Goal: Task Accomplishment & Management: Complete application form

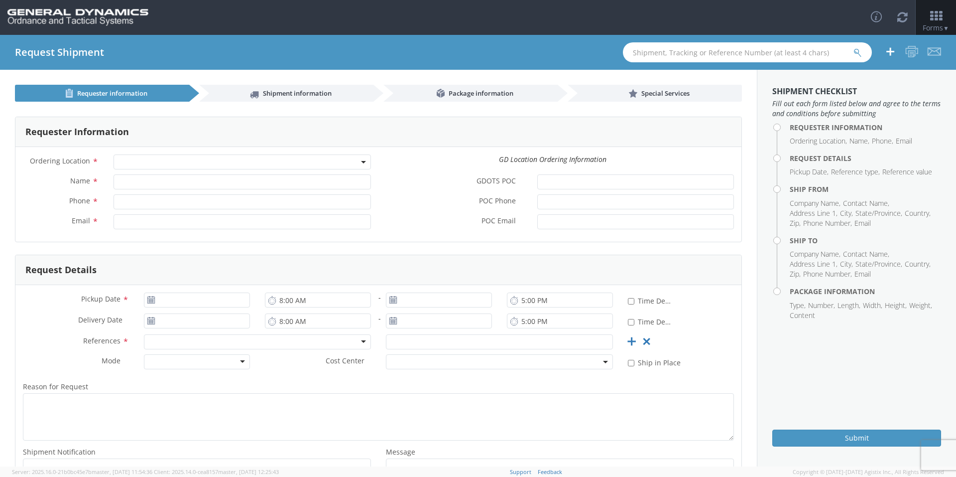
click at [187, 163] on span at bounding box center [243, 161] width 258 height 15
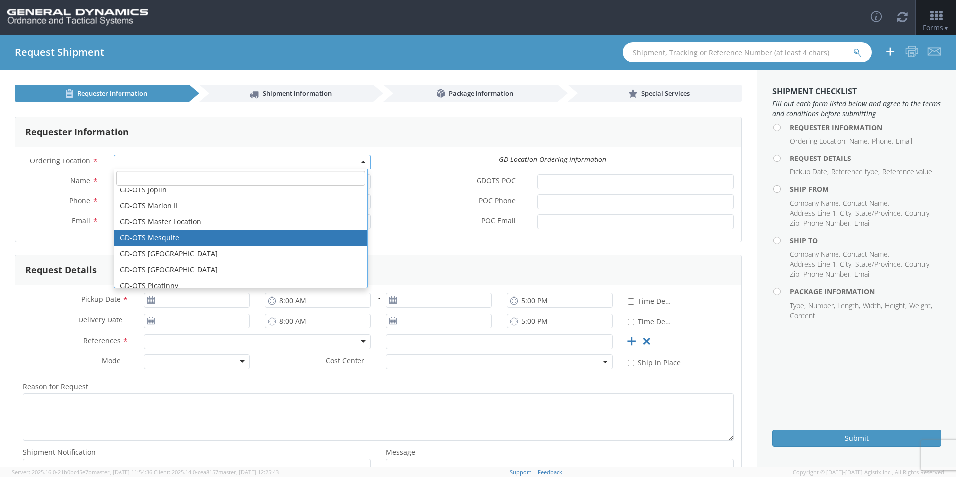
scroll to position [199, 0]
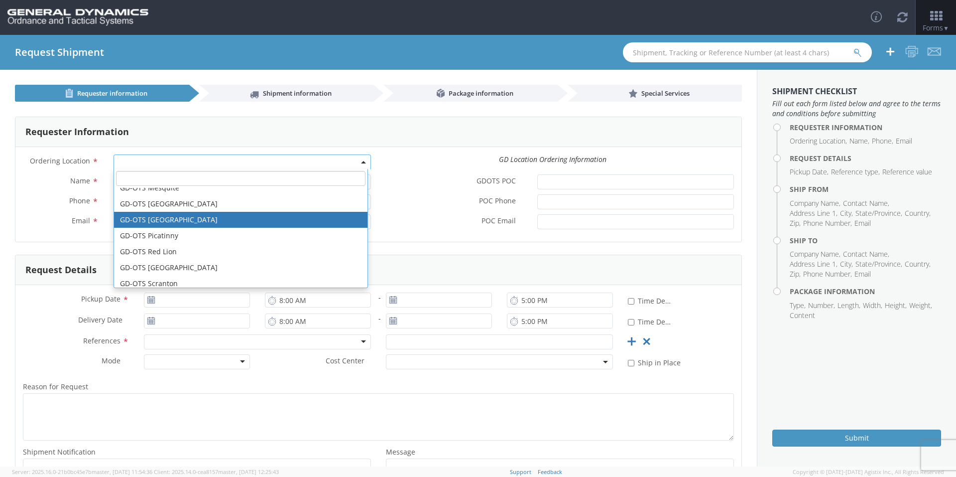
select select "311"
type input "[PERSON_NAME][EMAIL_ADDRESS][DOMAIN_NAME]"
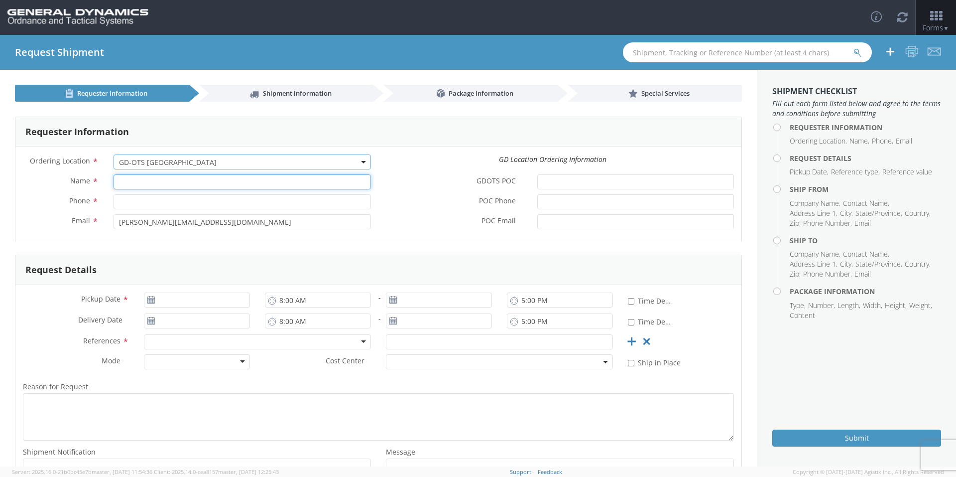
click at [185, 179] on input "Name *" at bounding box center [243, 181] width 258 height 15
type input "g"
type input "[PERSON_NAME]-Edge"
type input "[PHONE_NUMBER]"
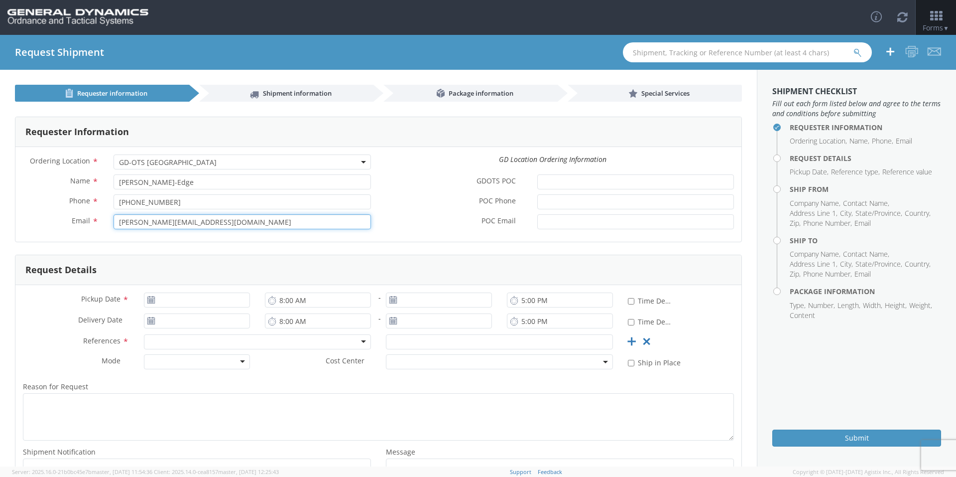
drag, startPoint x: 222, startPoint y: 222, endPoint x: 49, endPoint y: 220, distance: 173.4
click at [49, 220] on div "Email * [PERSON_NAME][EMAIL_ADDRESS][DOMAIN_NAME]" at bounding box center [196, 221] width 363 height 15
type input "[EMAIL_ADDRESS][PERSON_NAME][DOMAIN_NAME]"
click at [55, 242] on div "Requester Information Ordering Location * GD-OTS Anniston (Commerce) GD-OTS [GE…" at bounding box center [378, 180] width 727 height 126
type input "[DATE]"
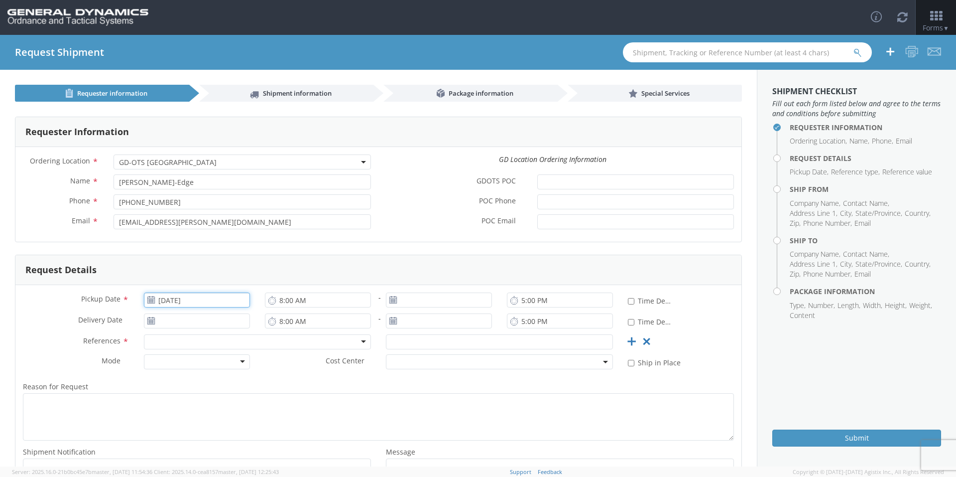
click at [161, 300] on input "[DATE]" at bounding box center [197, 299] width 106 height 15
click at [235, 378] on td "14" at bounding box center [231, 378] width 17 height 15
type input "[DATE]"
click at [416, 295] on input "[DATE]" at bounding box center [439, 299] width 106 height 15
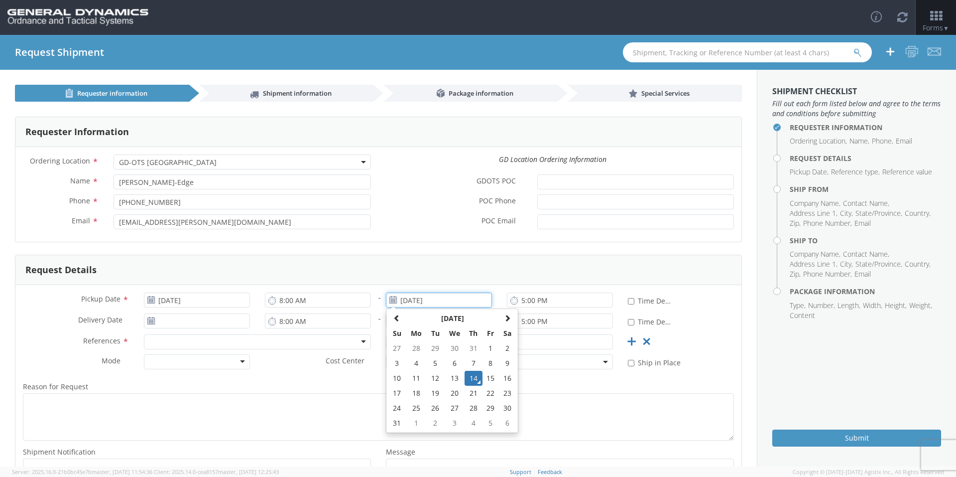
drag, startPoint x: 464, startPoint y: 380, endPoint x: 466, endPoint y: 375, distance: 5.7
click at [465, 380] on td "14" at bounding box center [473, 378] width 17 height 15
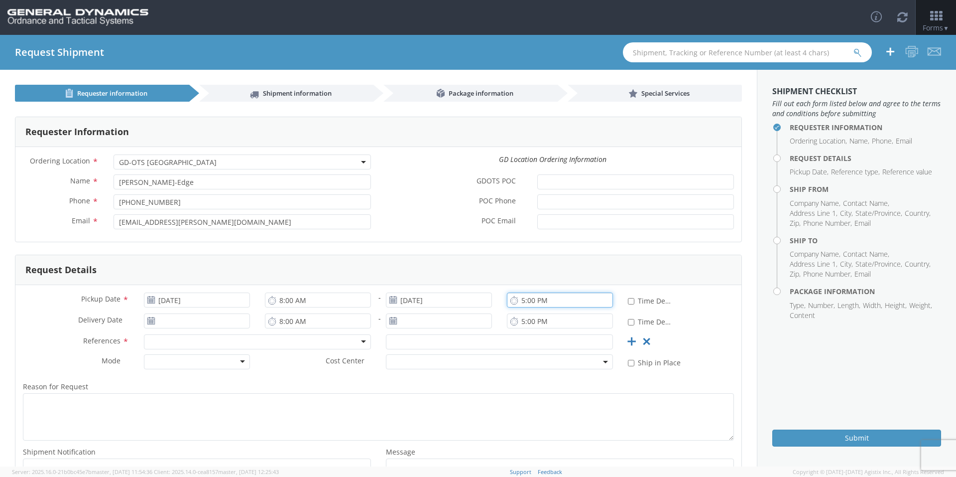
click at [516, 297] on input "5:00 PM" at bounding box center [560, 299] width 106 height 15
type input "3:00 PM"
click at [214, 320] on input "[DATE]" at bounding box center [197, 320] width 106 height 15
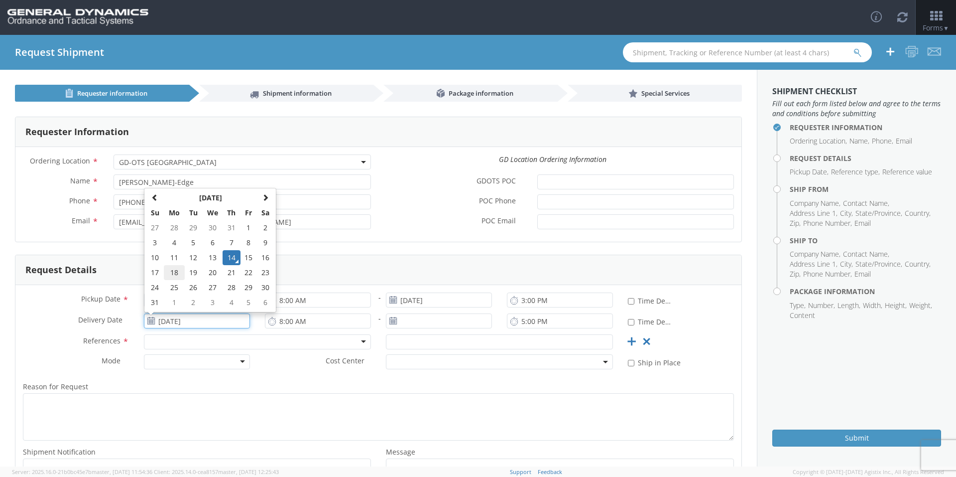
click at [172, 275] on td "18" at bounding box center [174, 272] width 21 height 15
type input "[DATE]"
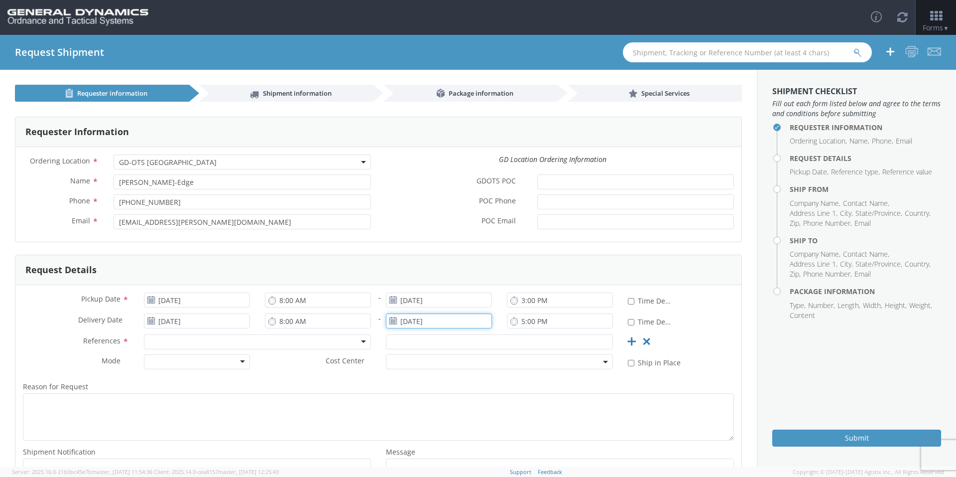
click at [427, 326] on input "[DATE]" at bounding box center [439, 320] width 106 height 15
click at [413, 273] on td "18" at bounding box center [416, 272] width 21 height 15
type input "[DATE]"
click at [209, 342] on div at bounding box center [257, 341] width 227 height 15
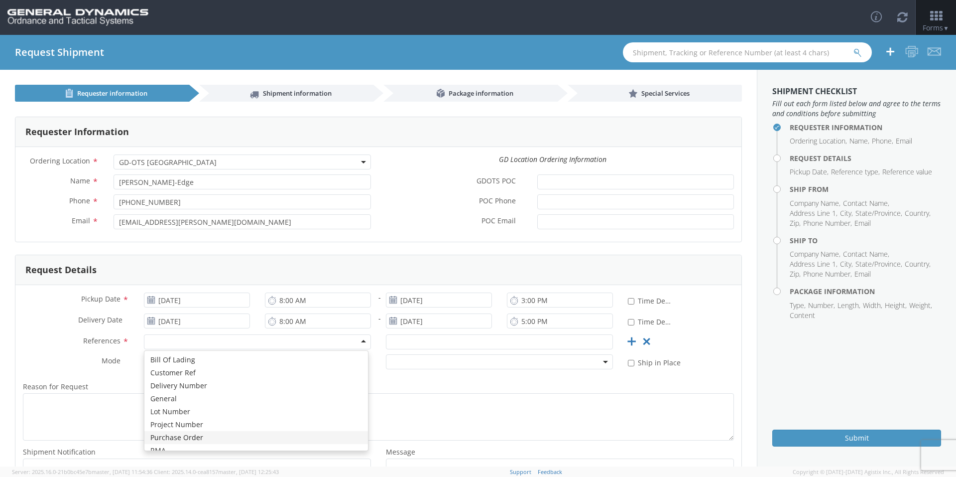
scroll to position [0, 0]
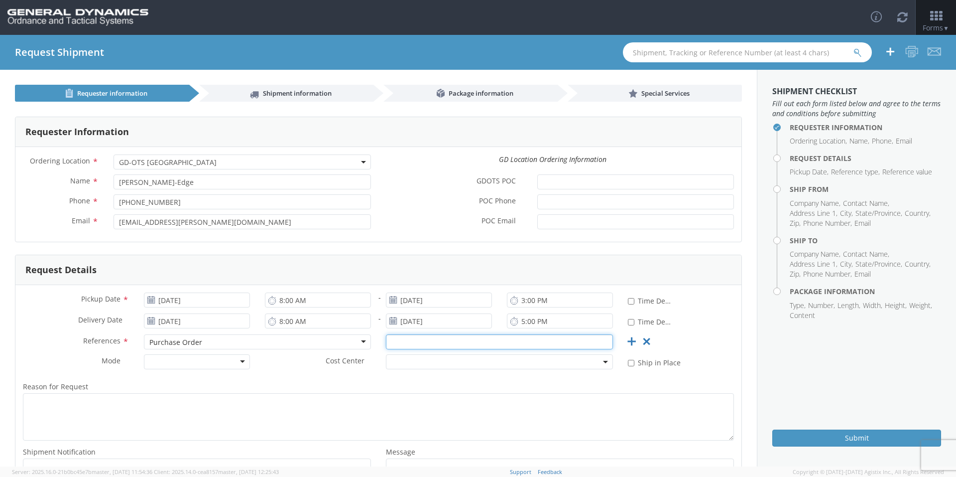
click at [406, 340] on input "text" at bounding box center [499, 341] width 227 height 15
type input "54639"
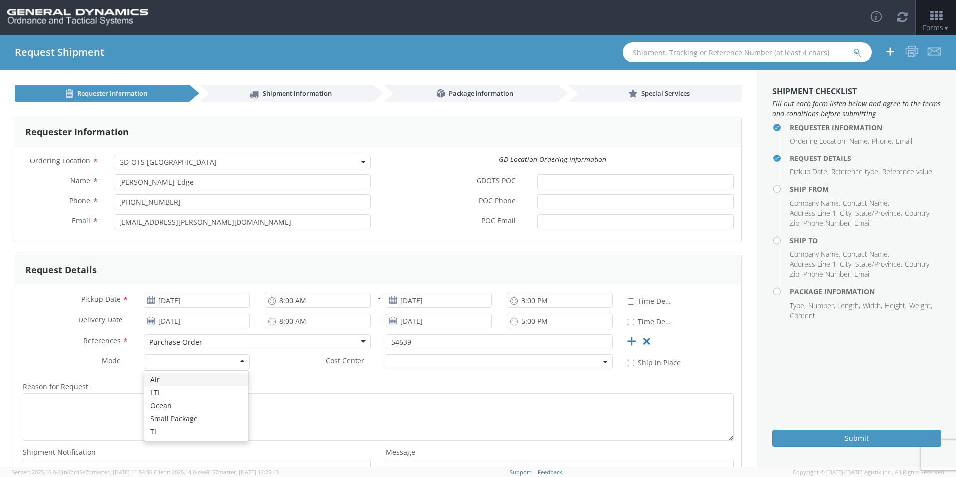
click at [224, 362] on div at bounding box center [197, 361] width 106 height 15
click at [264, 385] on label "Reason for Request *" at bounding box center [378, 386] width 726 height 13
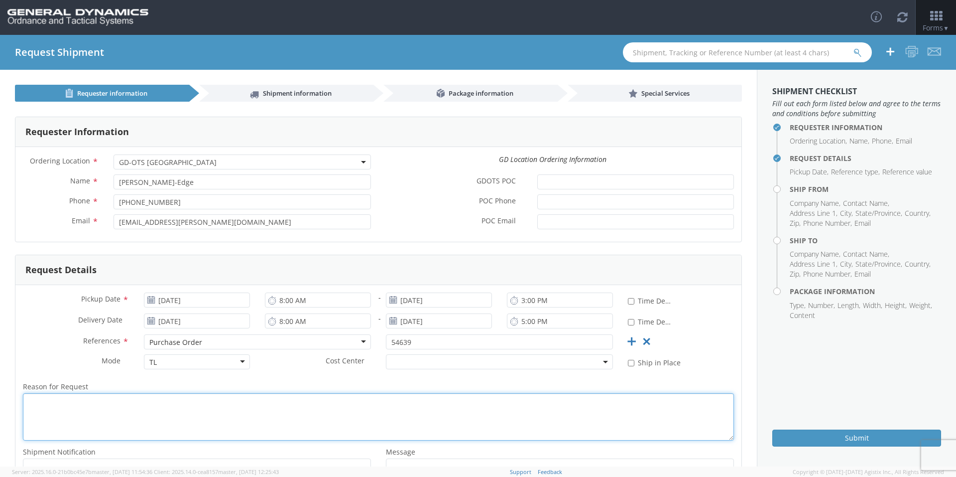
click at [264, 393] on textarea "Reason for Request *" at bounding box center [378, 416] width 711 height 47
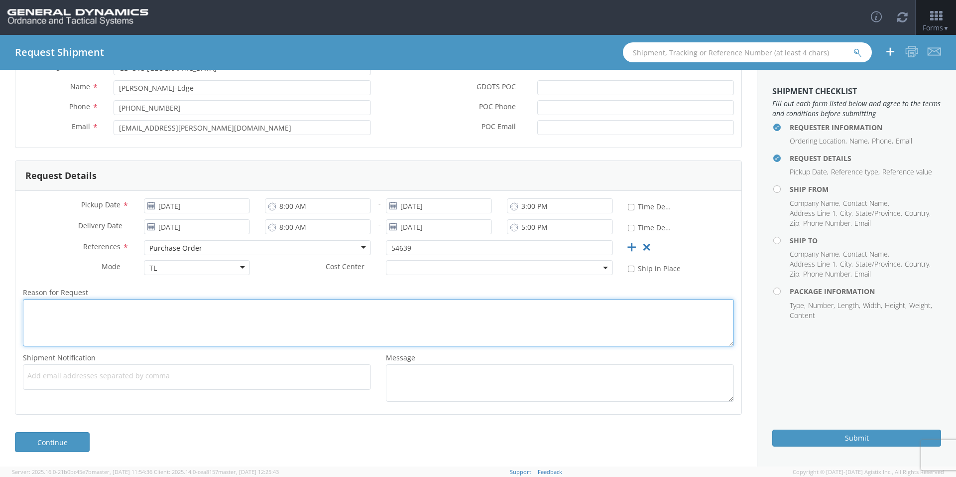
scroll to position [95, 0]
click at [119, 373] on span "Add email addresses separated by comma" at bounding box center [196, 375] width 339 height 10
paste input "[PERSON_NAME][EMAIL_ADDRESS][DOMAIN_NAME]"
type input "[PERSON_NAME][EMAIL_ADDRESS][DOMAIN_NAME]"
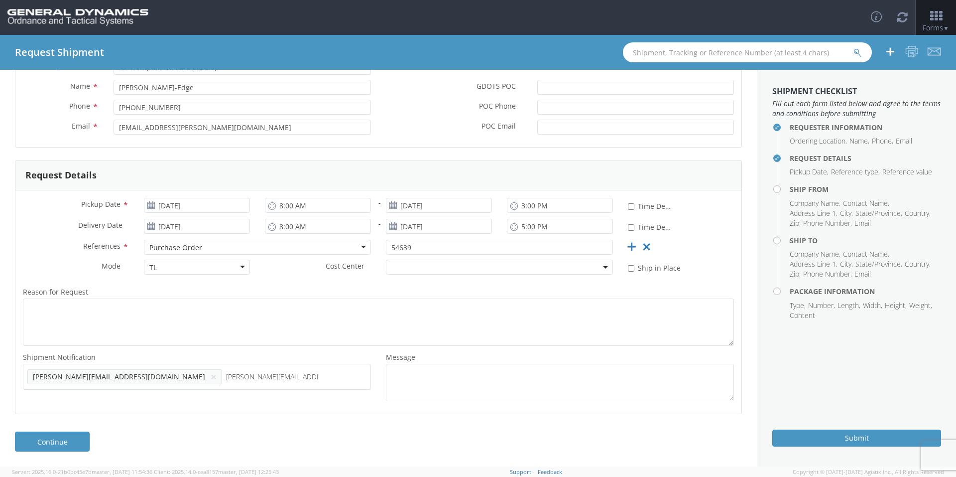
type input "[PERSON_NAME][EMAIL_ADDRESS][DOMAIN_NAME]"
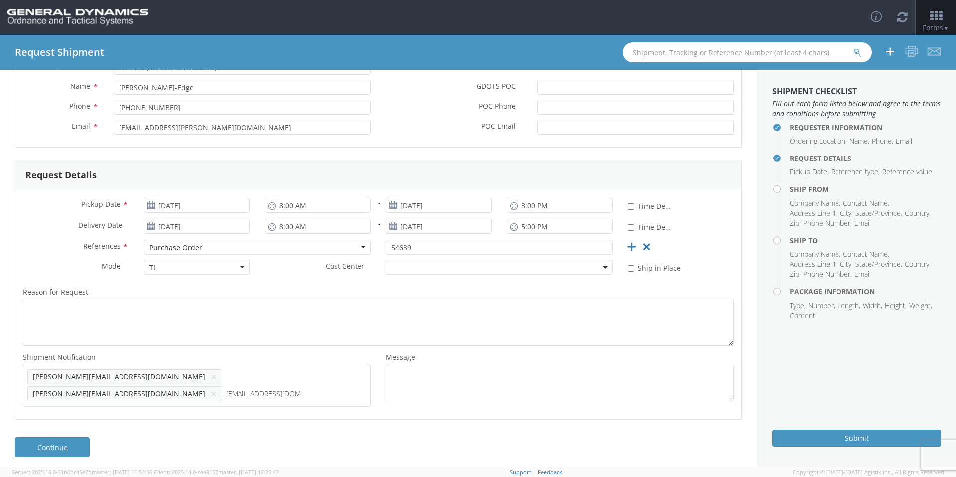
type input "[EMAIL_ADDRESS][DOMAIN_NAME]"
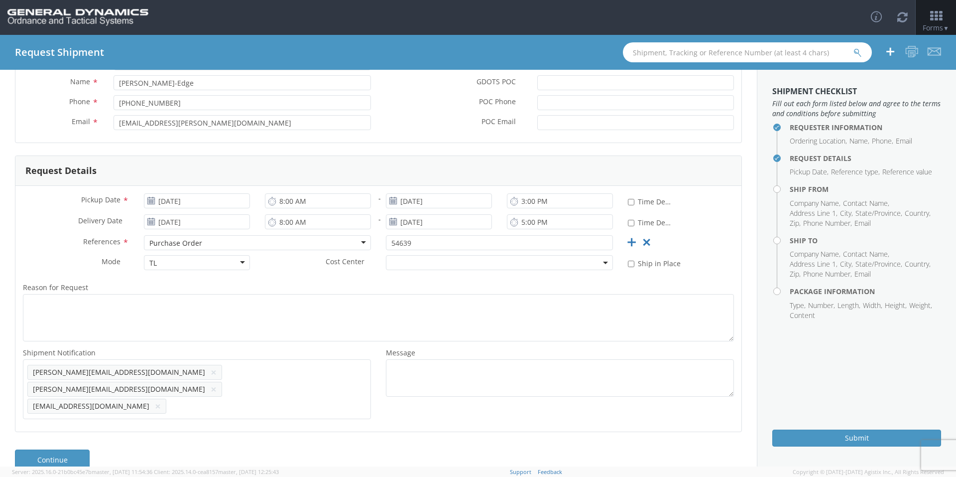
scroll to position [100, 0]
click at [73, 448] on link "Continue" at bounding box center [52, 458] width 75 height 20
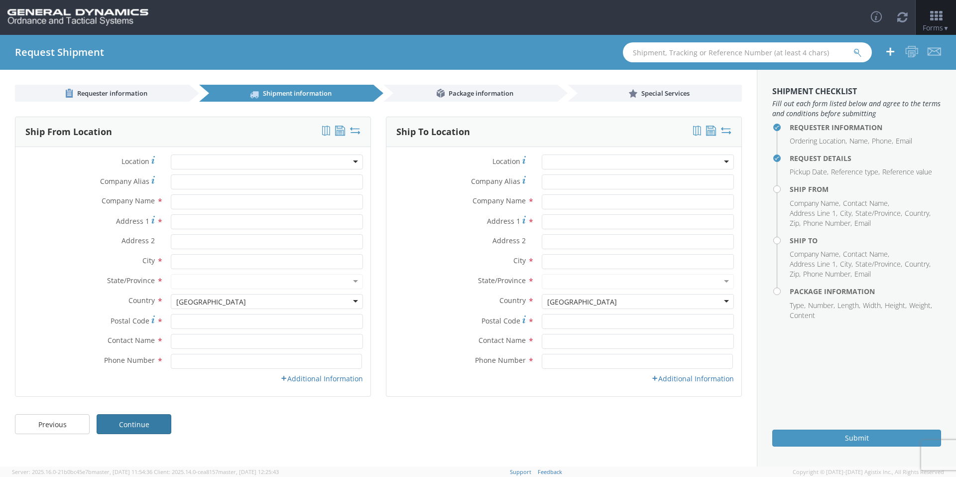
scroll to position [0, 0]
click at [198, 184] on input "Company Alias *" at bounding box center [267, 181] width 192 height 15
type input "[US_STATE] custom mold"
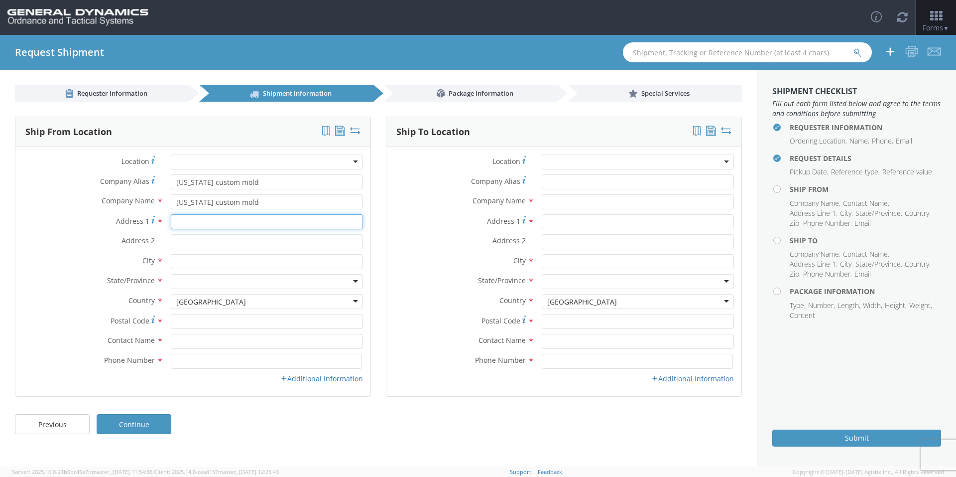
type input "[STREET_ADDRESS][PERSON_NAME]"
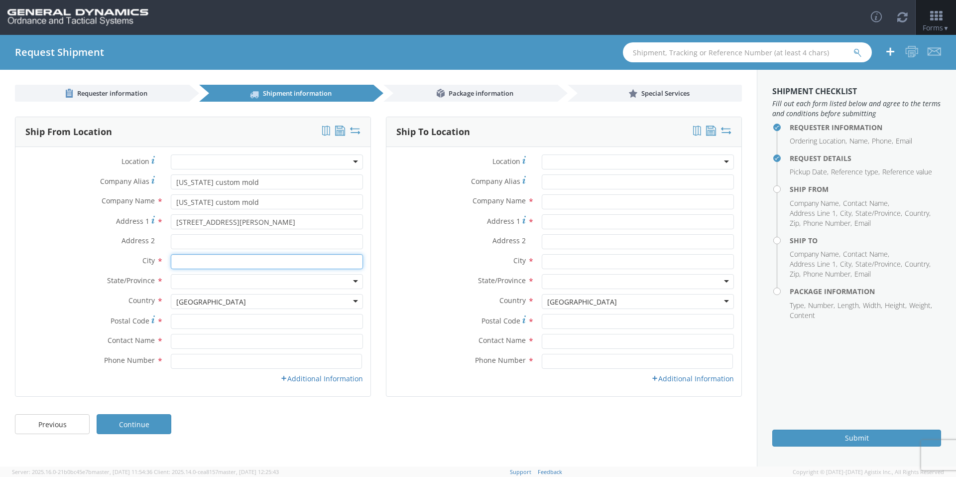
type input "[GEOGRAPHIC_DATA]"
type input "33556"
type input "[PERSON_NAME]"
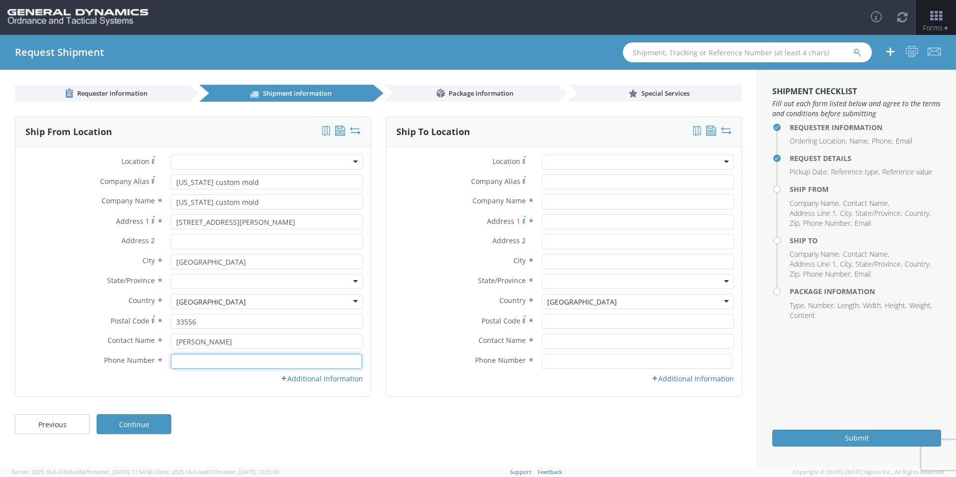
type input "8133435080"
click at [195, 239] on input "Address 2 *" at bounding box center [267, 241] width 192 height 15
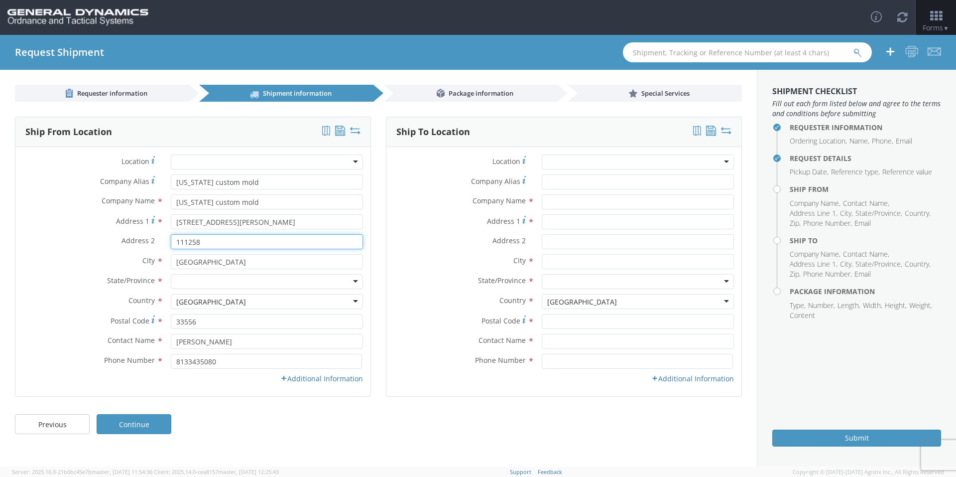
type input "111258"
click at [209, 279] on div at bounding box center [267, 281] width 192 height 15
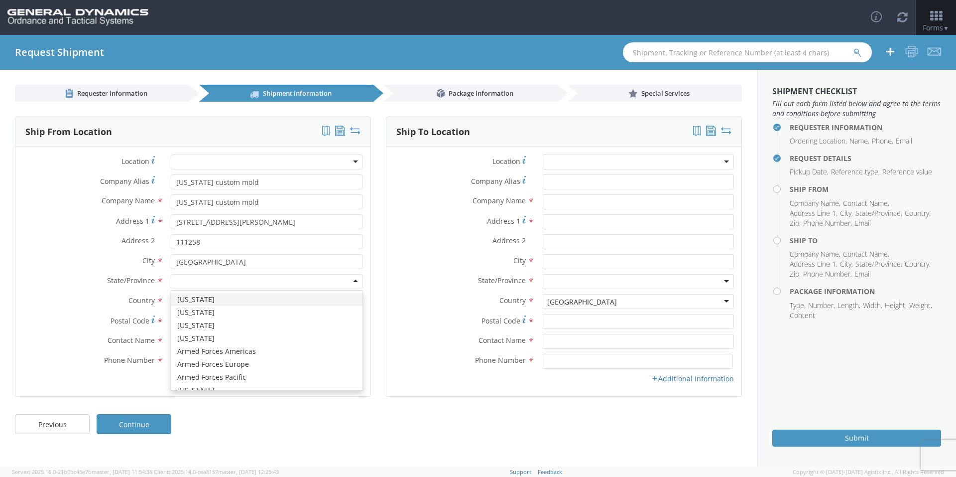
type input "f"
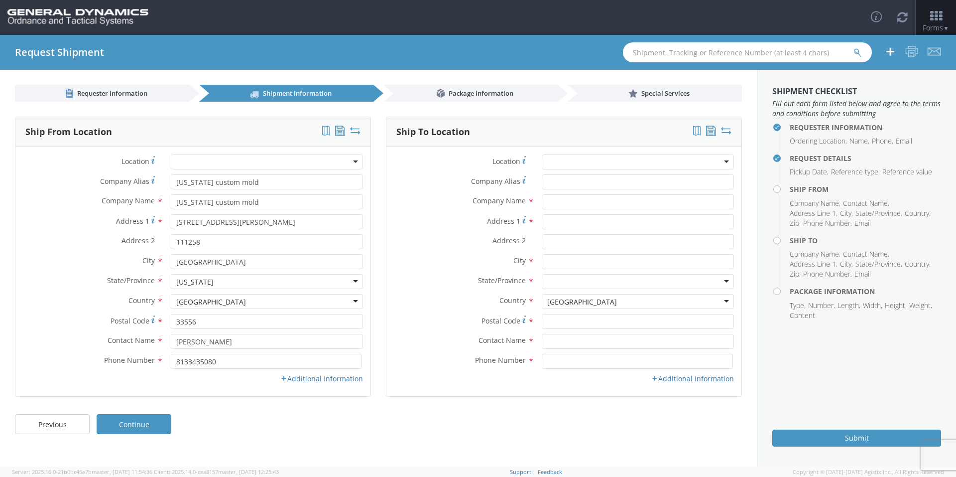
click at [297, 371] on div "Phone Number * 8133435080" at bounding box center [192, 364] width 355 height 20
click at [297, 377] on link "Additional Information" at bounding box center [321, 378] width 83 height 9
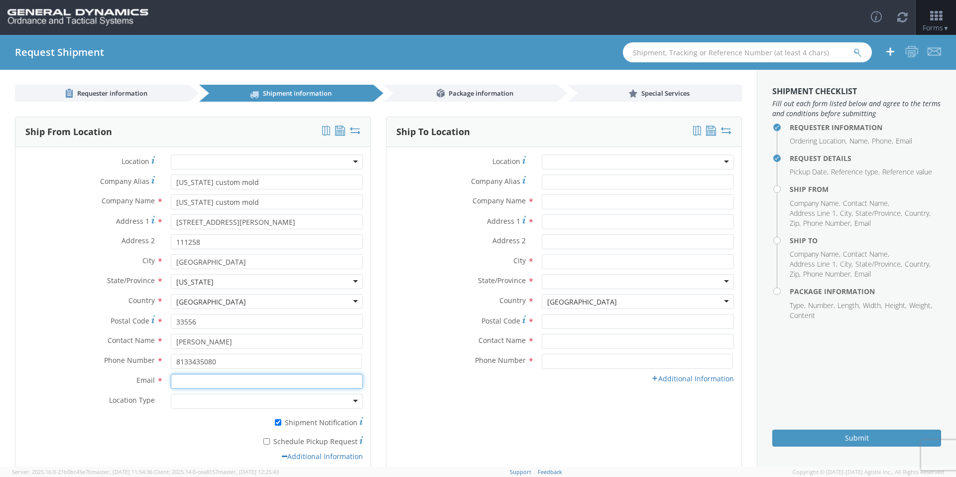
click at [233, 383] on input "Email *" at bounding box center [267, 381] width 192 height 15
type input "[EMAIL_ADDRESS][DOMAIN_NAME]"
click at [223, 396] on div at bounding box center [267, 401] width 192 height 15
click at [264, 444] on input "* Schedule Pickup Request" at bounding box center [267, 441] width 6 height 6
checkbox input "true"
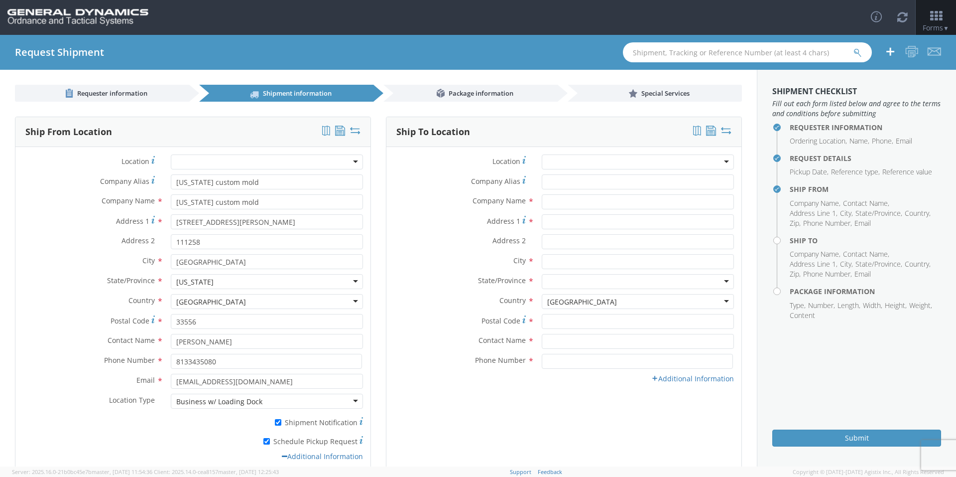
click at [593, 156] on div at bounding box center [638, 161] width 192 height 15
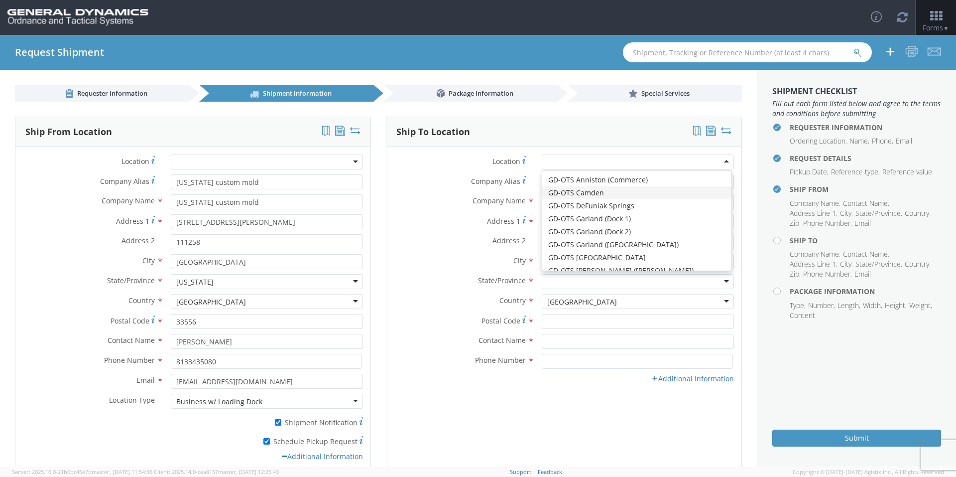
type input "General Dynamics - OTS"
type input "Highway 274"
type input "[GEOGRAPHIC_DATA]"
type input "71701"
type input "[PHONE_NUMBER]"
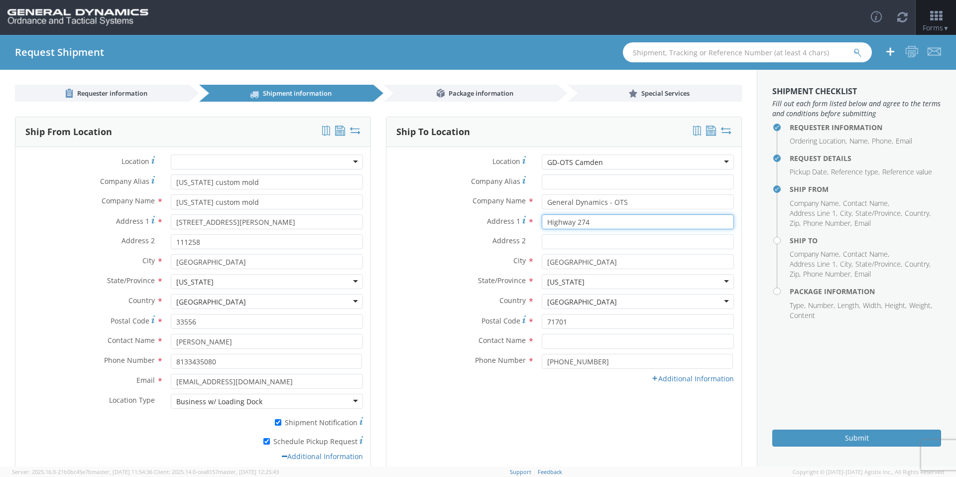
drag, startPoint x: 573, startPoint y: 223, endPoint x: 620, endPoint y: 223, distance: 46.8
click at [620, 223] on input "Highway 274" at bounding box center [638, 221] width 192 height 15
type input "Highway 2"
type input "Highway 203"
click at [579, 313] on div "Country * [GEOGRAPHIC_DATA] [GEOGRAPHIC_DATA] [GEOGRAPHIC_DATA] [GEOGRAPHIC_DAT…" at bounding box center [564, 304] width 355 height 20
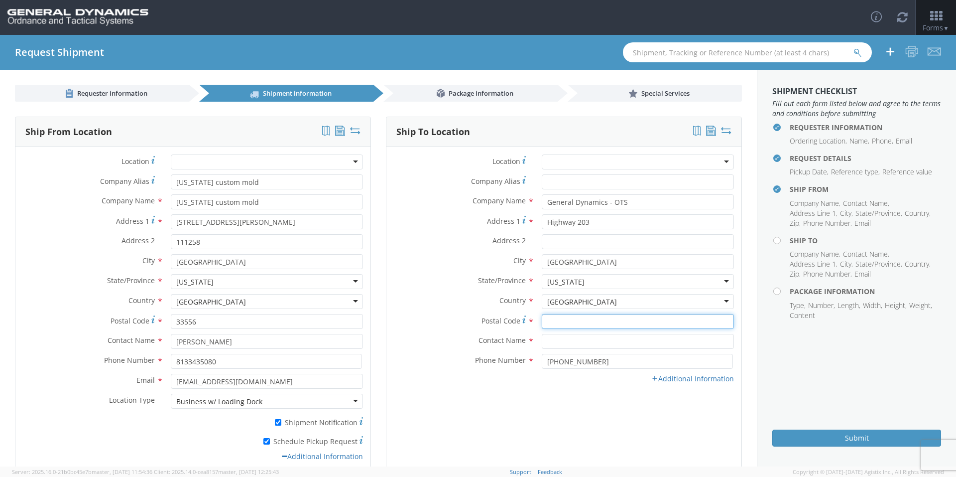
click at [576, 319] on input "Postal Code *" at bounding box center [638, 321] width 192 height 15
type input "71701"
click at [443, 293] on div "State/Province * [US_STATE] [US_STATE] [US_STATE] [US_STATE] [US_STATE] [US_STA…" at bounding box center [564, 284] width 355 height 20
click at [560, 338] on input "text" at bounding box center [638, 341] width 192 height 15
type input "[PERSON_NAME]-edge"
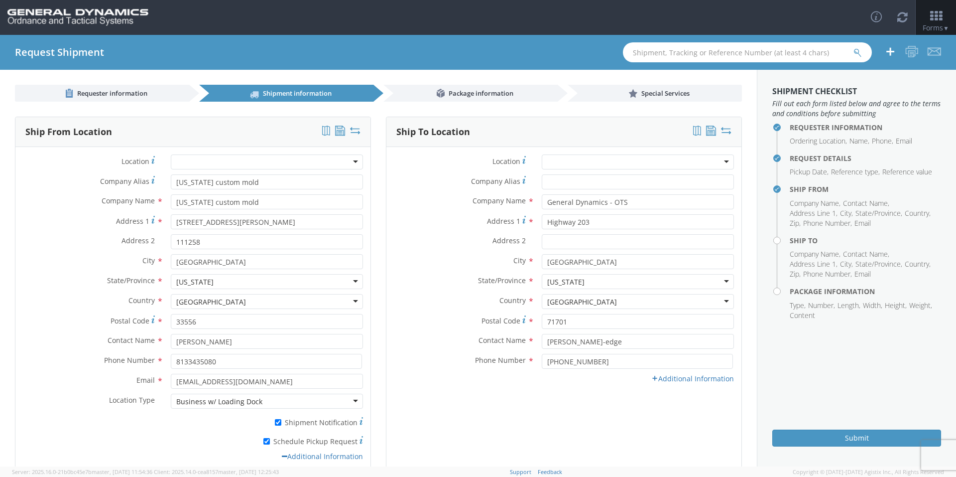
click at [452, 337] on label "Contact Name *" at bounding box center [461, 340] width 148 height 13
click at [667, 380] on link "Additional Information" at bounding box center [693, 378] width 83 height 9
click at [581, 382] on input "Email *" at bounding box center [638, 381] width 192 height 15
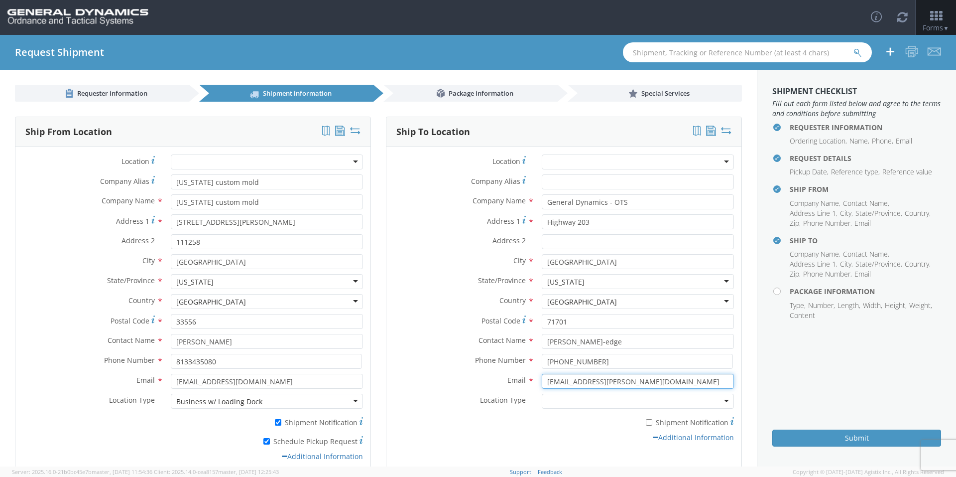
type input "[EMAIL_ADDRESS][PERSON_NAME][DOMAIN_NAME]"
click at [479, 366] on label "Phone Number *" at bounding box center [461, 360] width 148 height 13
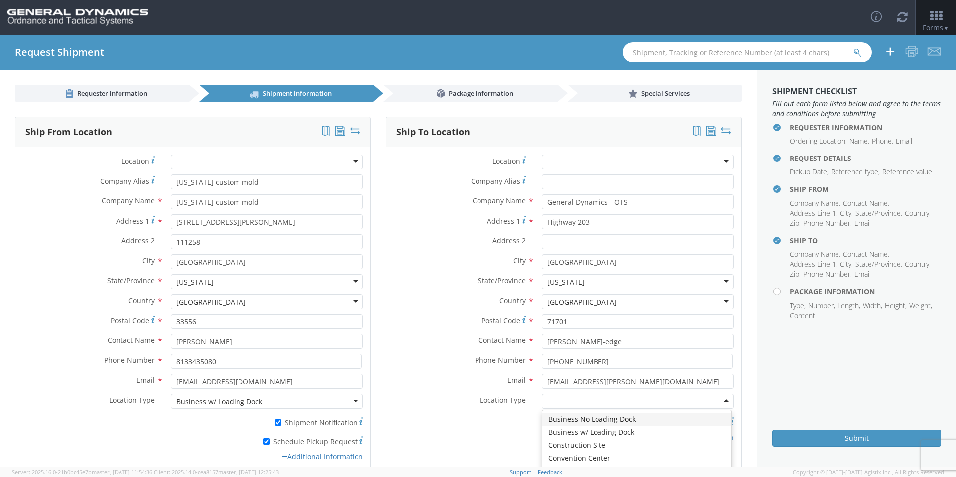
click at [546, 398] on div at bounding box center [638, 401] width 192 height 15
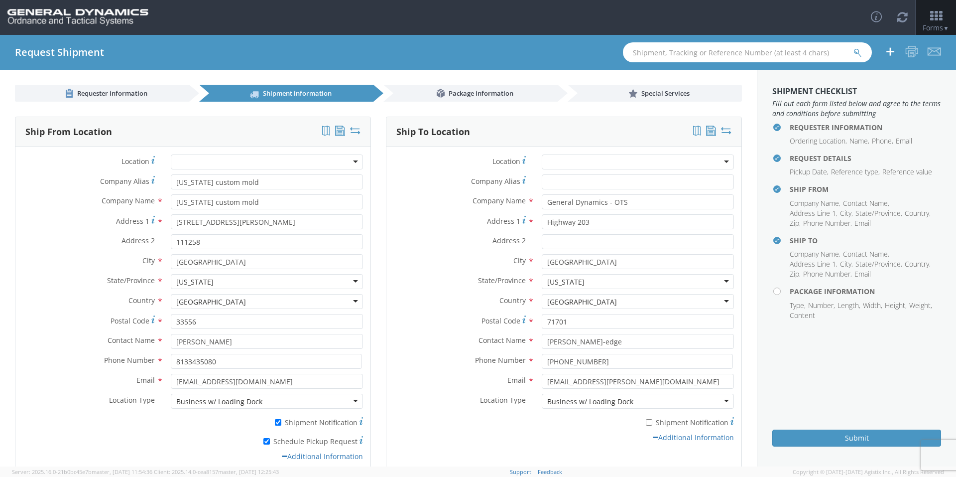
click at [521, 425] on div "* Shipment Notification" at bounding box center [564, 420] width 355 height 14
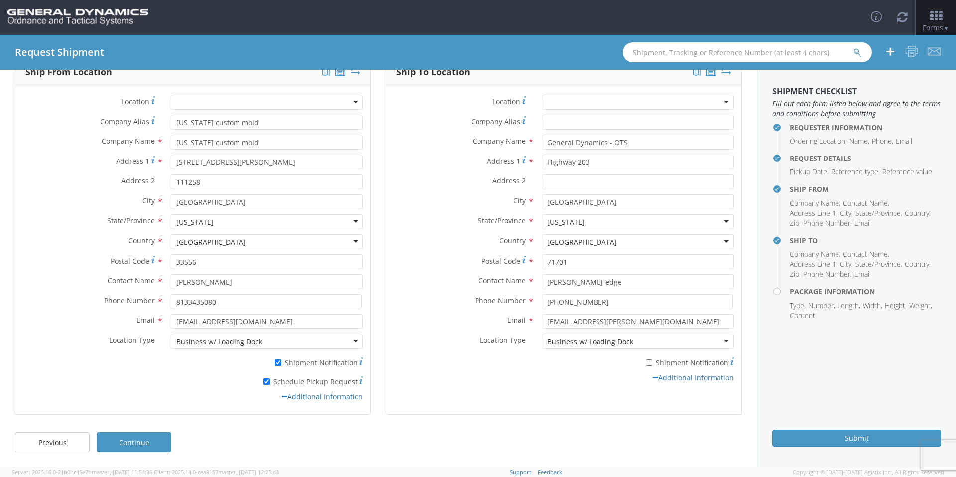
scroll to position [60, 0]
click at [146, 434] on link "Continue" at bounding box center [134, 441] width 75 height 20
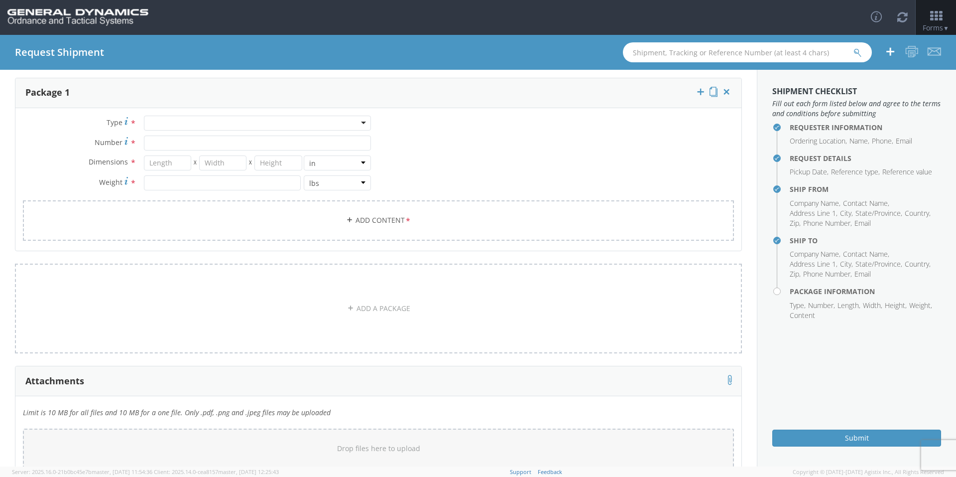
click at [171, 127] on div at bounding box center [257, 123] width 227 height 15
type input "p"
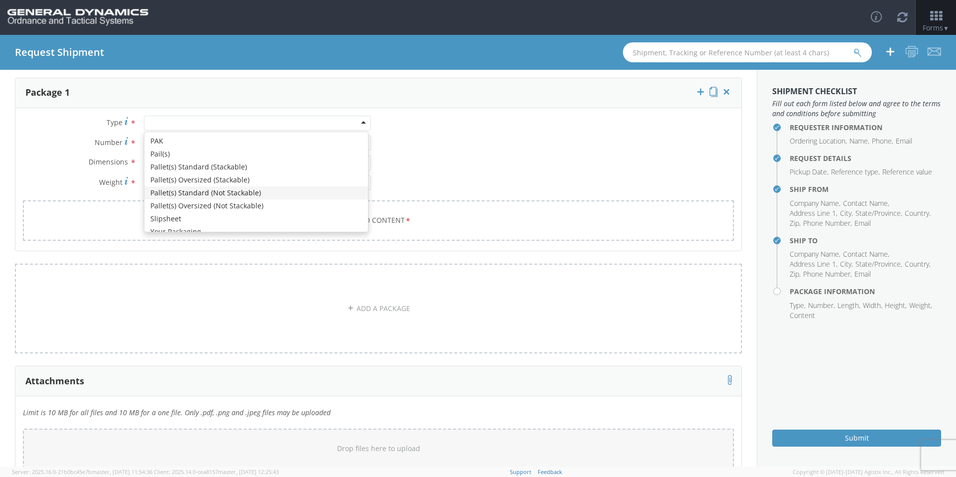
scroll to position [0, 0]
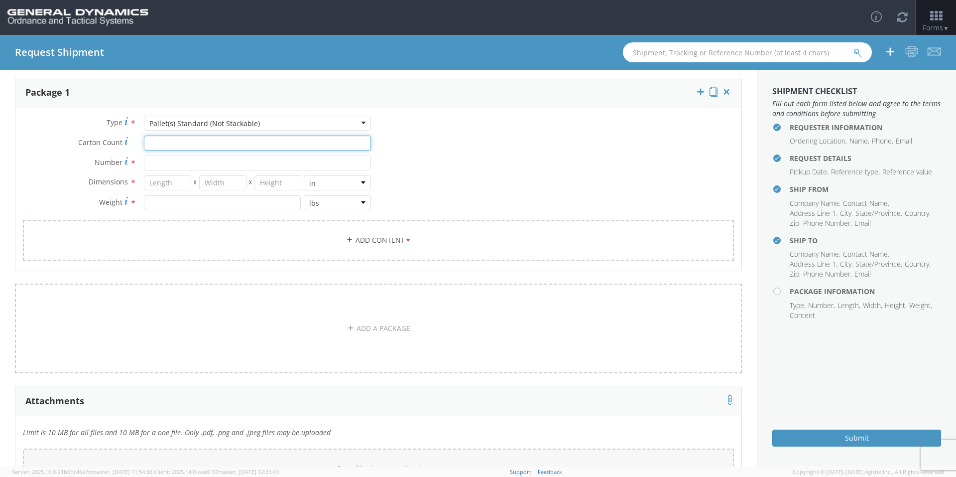
click at [172, 146] on input "Carton Count *" at bounding box center [257, 142] width 227 height 15
type input "30"
type input "39"
type input "35"
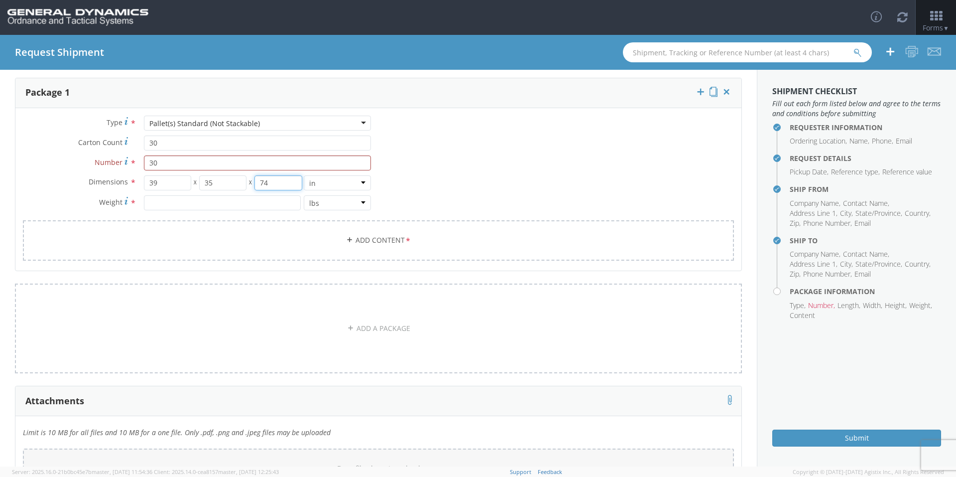
type input "74"
type input "6450"
click at [274, 229] on link "Add Content *" at bounding box center [378, 240] width 711 height 40
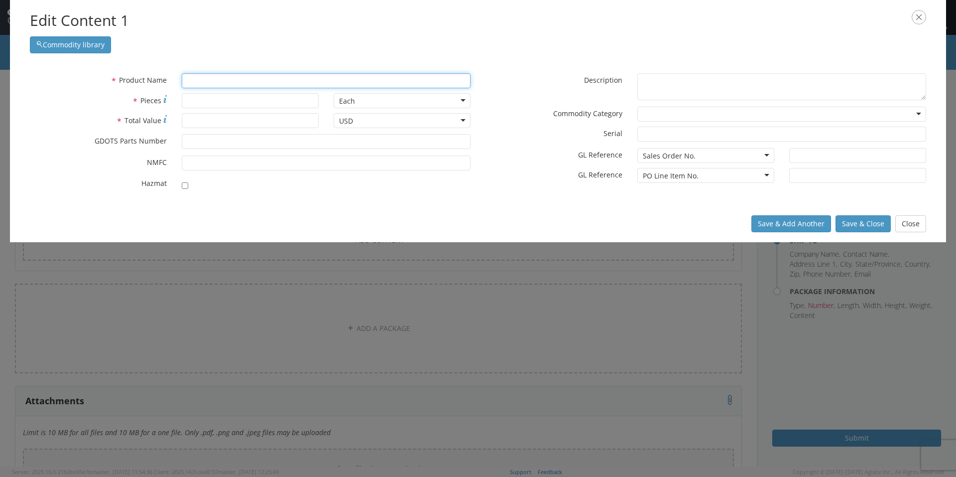
click at [228, 78] on input "text" at bounding box center [326, 80] width 289 height 15
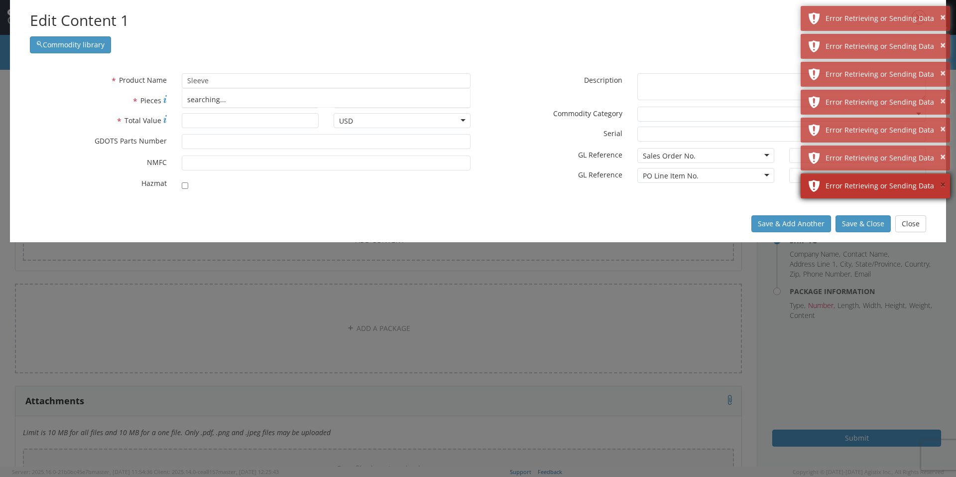
click at [941, 185] on button "×" at bounding box center [942, 185] width 5 height 14
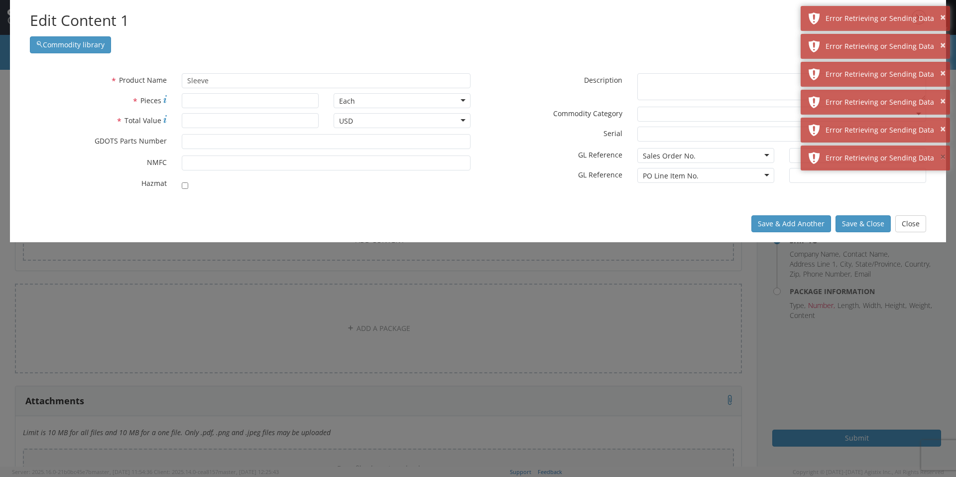
drag, startPoint x: 944, startPoint y: 161, endPoint x: 941, endPoint y: 153, distance: 8.5
click at [944, 160] on button "×" at bounding box center [942, 157] width 5 height 14
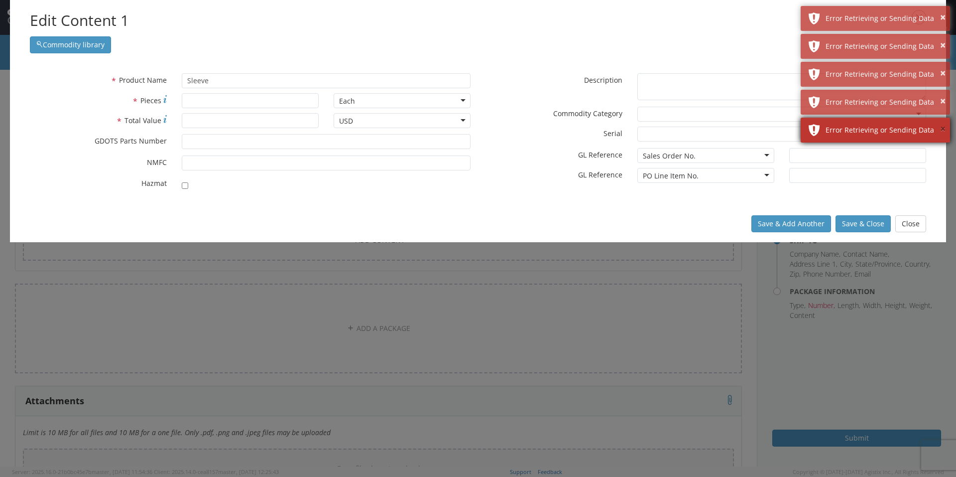
drag, startPoint x: 942, startPoint y: 130, endPoint x: 944, endPoint y: 109, distance: 21.0
click at [942, 130] on button "×" at bounding box center [942, 129] width 5 height 14
drag, startPoint x: 939, startPoint y: 101, endPoint x: 940, endPoint y: 96, distance: 5.1
click at [939, 98] on div "Error Retrieving or Sending Data" at bounding box center [884, 102] width 117 height 10
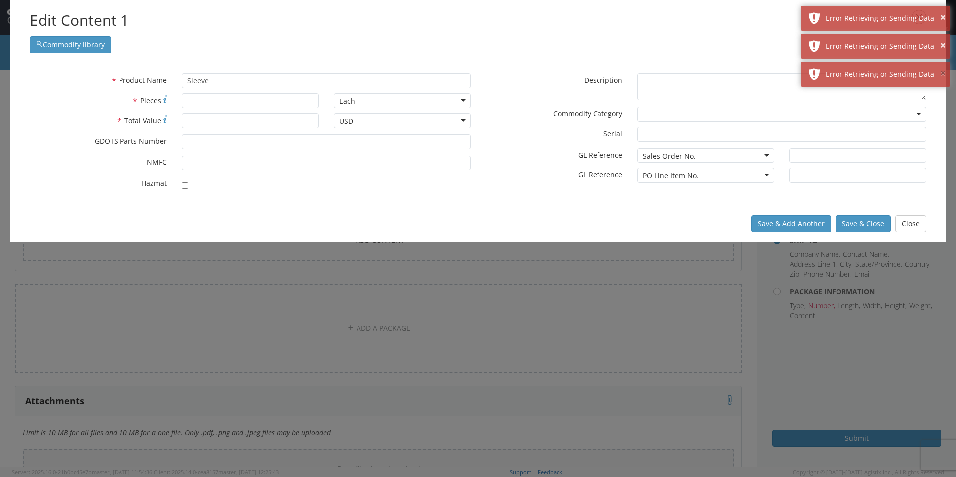
drag, startPoint x: 942, startPoint y: 75, endPoint x: 940, endPoint y: 59, distance: 16.1
click at [942, 74] on button "×" at bounding box center [942, 73] width 5 height 14
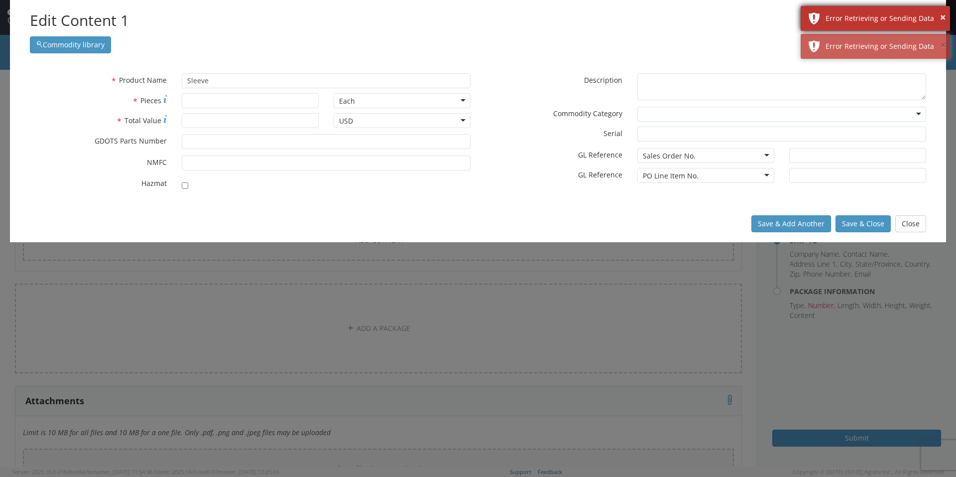
drag, startPoint x: 941, startPoint y: 44, endPoint x: 942, endPoint y: 27, distance: 17.5
click at [941, 38] on button "×" at bounding box center [942, 45] width 5 height 14
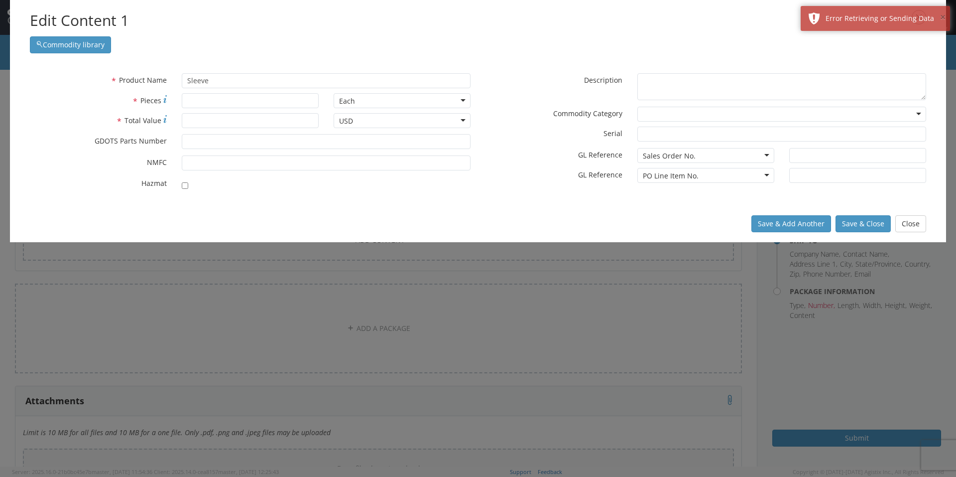
click at [944, 17] on button "×" at bounding box center [942, 17] width 5 height 14
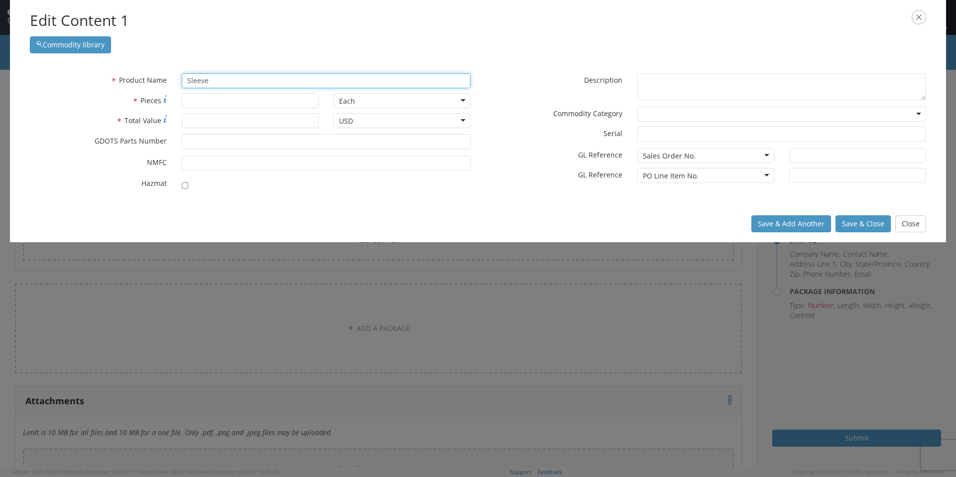
click at [268, 84] on input "Sleeve" at bounding box center [326, 80] width 289 height 15
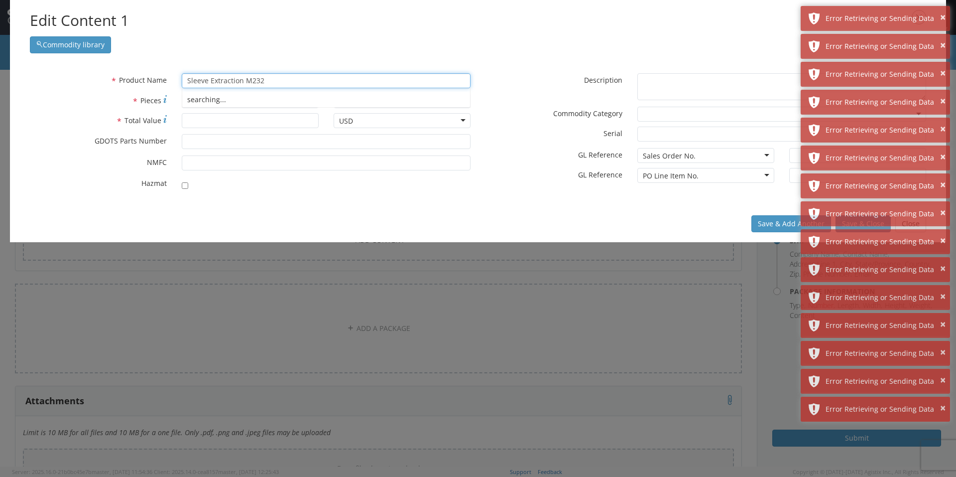
type input "Sleeve Extraction M232"
click at [513, 65] on div "* Product Name Sleeve Extraction M232 searching... * Pieces Each Each Bag Blist…" at bounding box center [478, 134] width 937 height 142
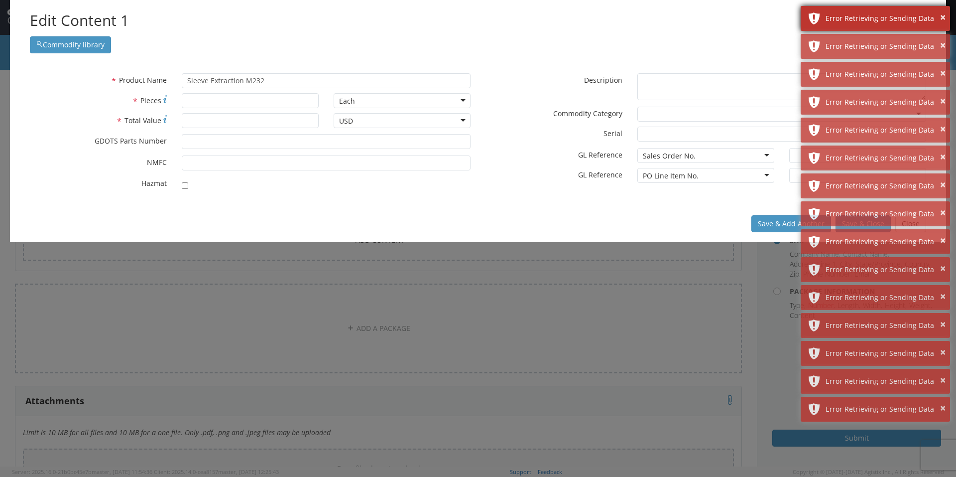
click at [946, 18] on div "× Error Retrieving or Sending Data" at bounding box center [875, 18] width 149 height 25
click at [941, 19] on button "×" at bounding box center [942, 17] width 5 height 14
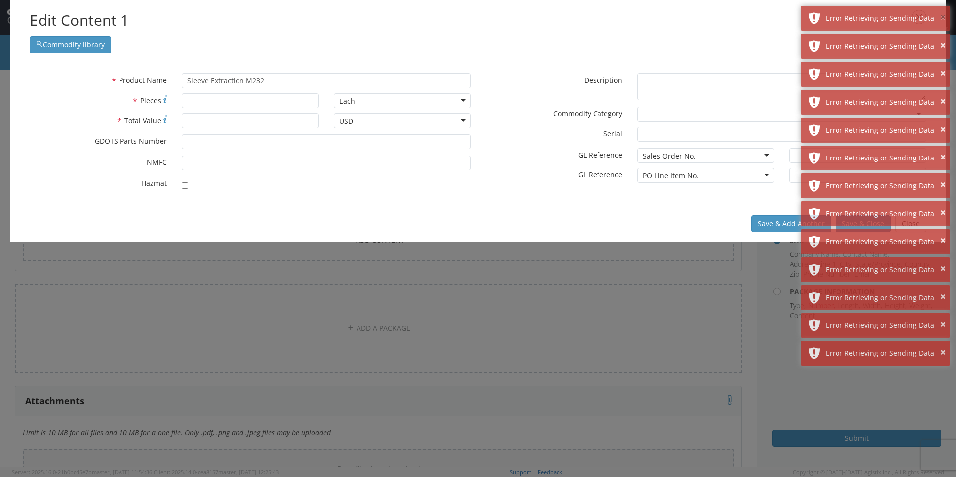
click at [941, 19] on button "×" at bounding box center [942, 17] width 5 height 14
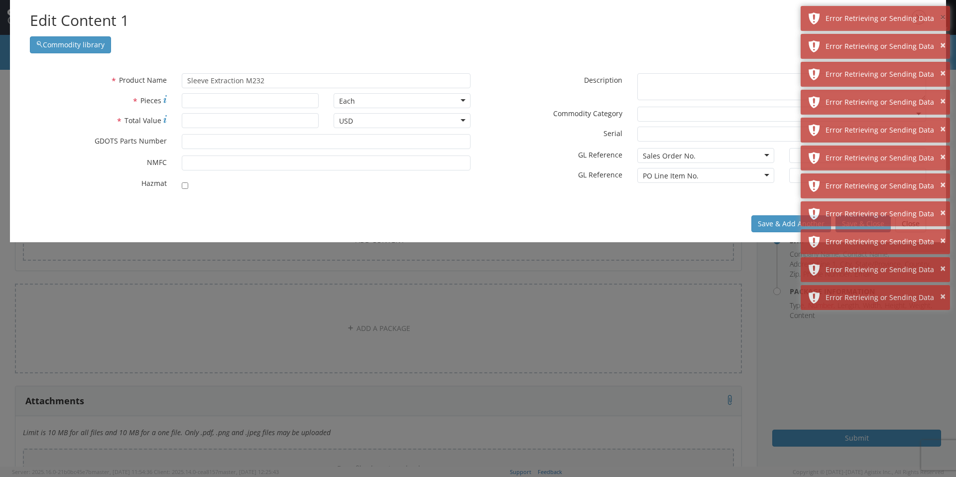
click at [941, 19] on button "×" at bounding box center [942, 17] width 5 height 14
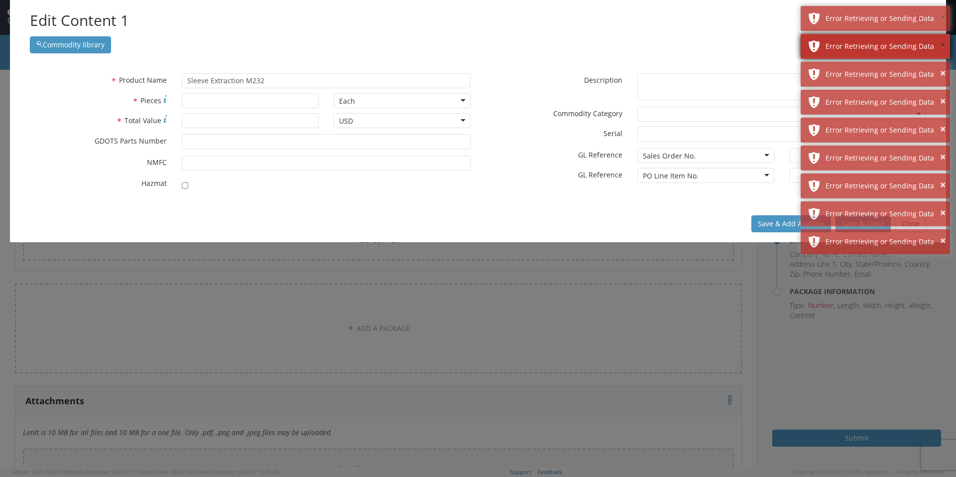
click at [941, 19] on button "×" at bounding box center [942, 17] width 5 height 14
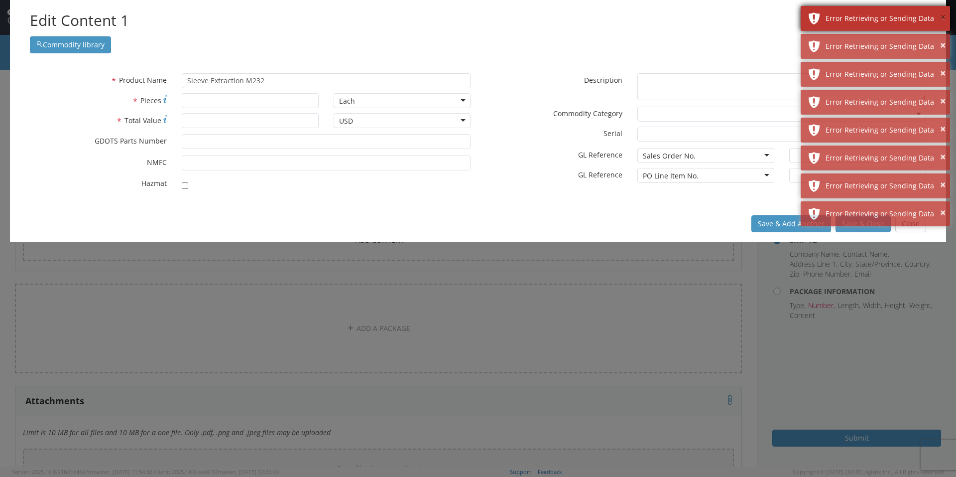
click at [941, 19] on button "×" at bounding box center [942, 17] width 5 height 14
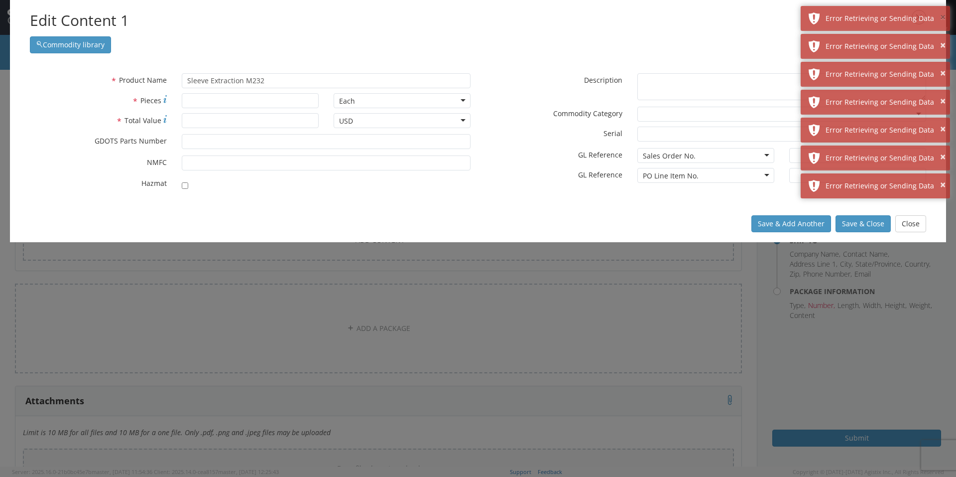
click at [941, 19] on button "×" at bounding box center [942, 17] width 5 height 14
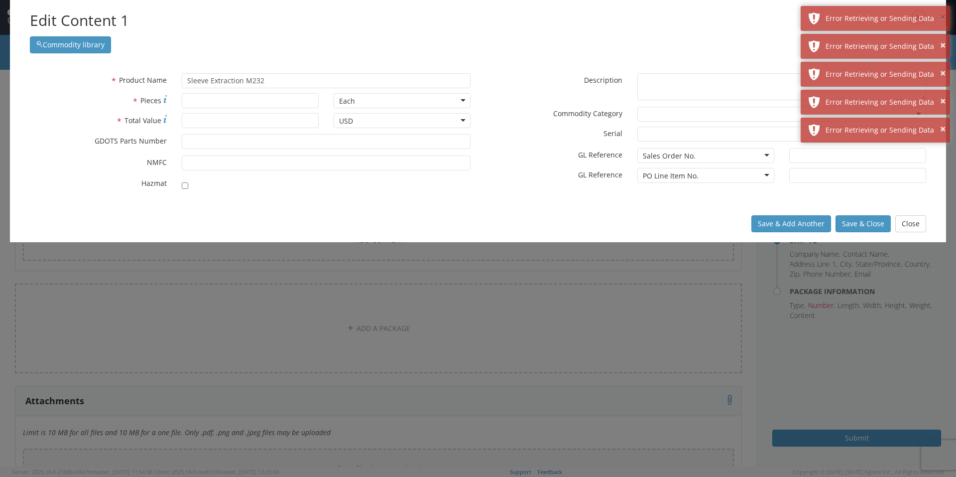
click at [941, 19] on button "×" at bounding box center [942, 17] width 5 height 14
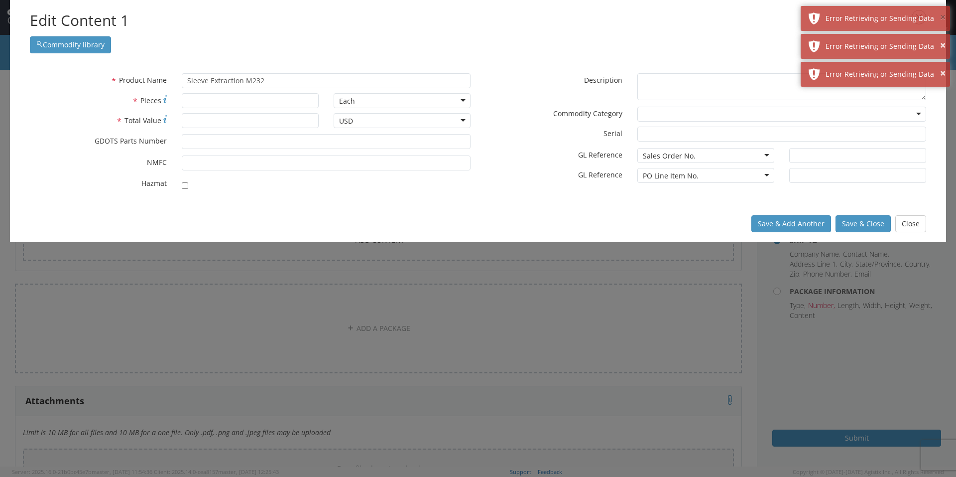
click at [941, 19] on button "×" at bounding box center [942, 17] width 5 height 14
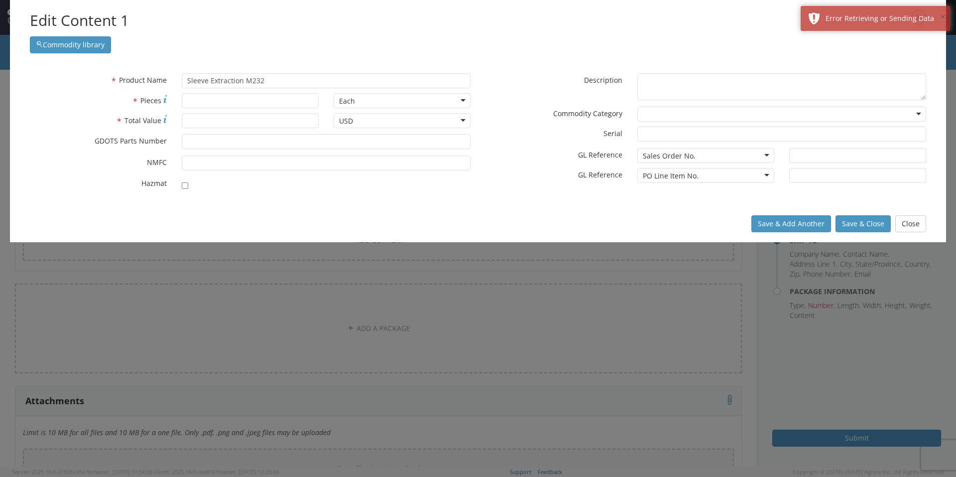
click at [941, 19] on button "×" at bounding box center [942, 17] width 5 height 14
click at [793, 53] on div "Edit Content 1 Commodity library" at bounding box center [478, 31] width 937 height 63
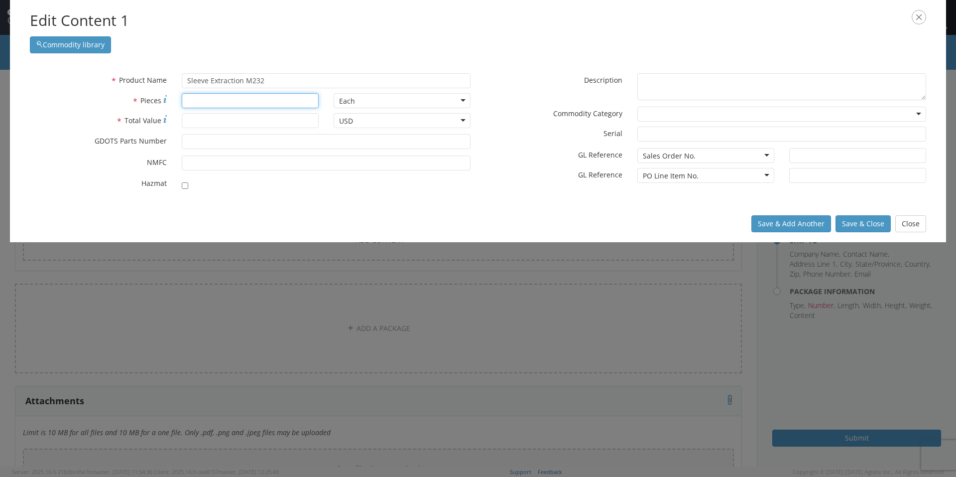
click at [212, 99] on input "* Pieces" at bounding box center [250, 100] width 137 height 15
type input "1800"
type input "15000.00"
type input "12960856"
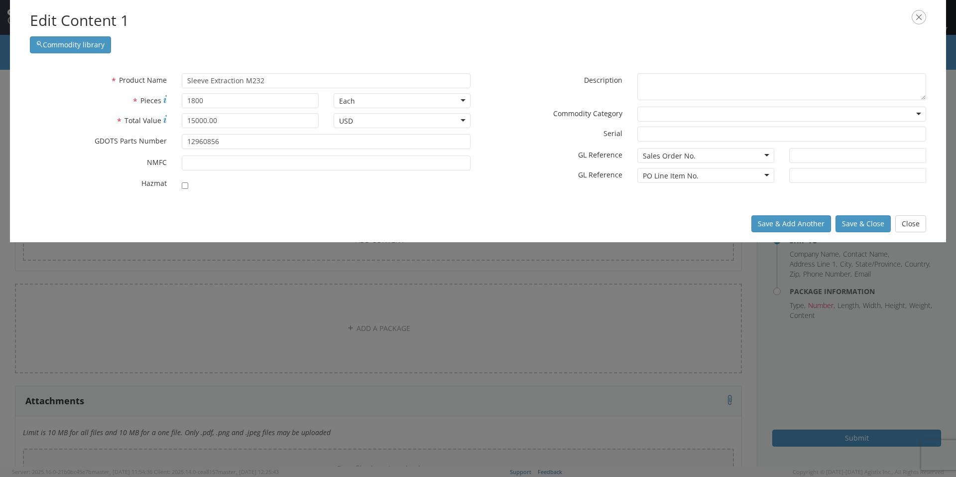
click at [261, 186] on div at bounding box center [326, 183] width 289 height 14
click at [849, 220] on button "Save & Close" at bounding box center [863, 223] width 55 height 17
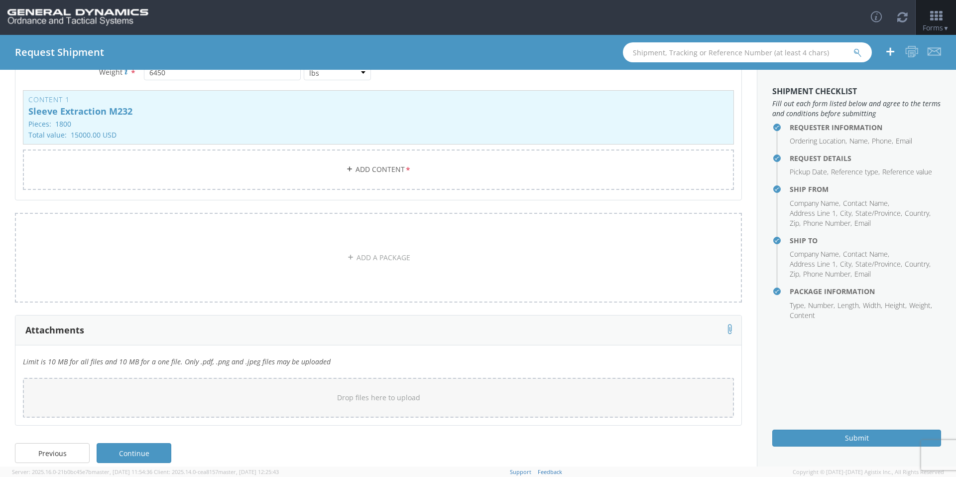
scroll to position [202, 0]
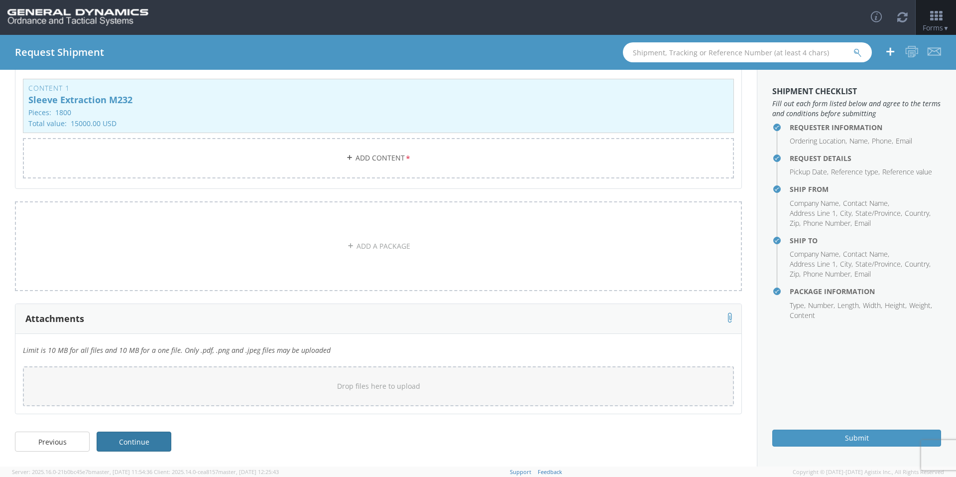
click at [156, 442] on link "Continue" at bounding box center [134, 441] width 75 height 20
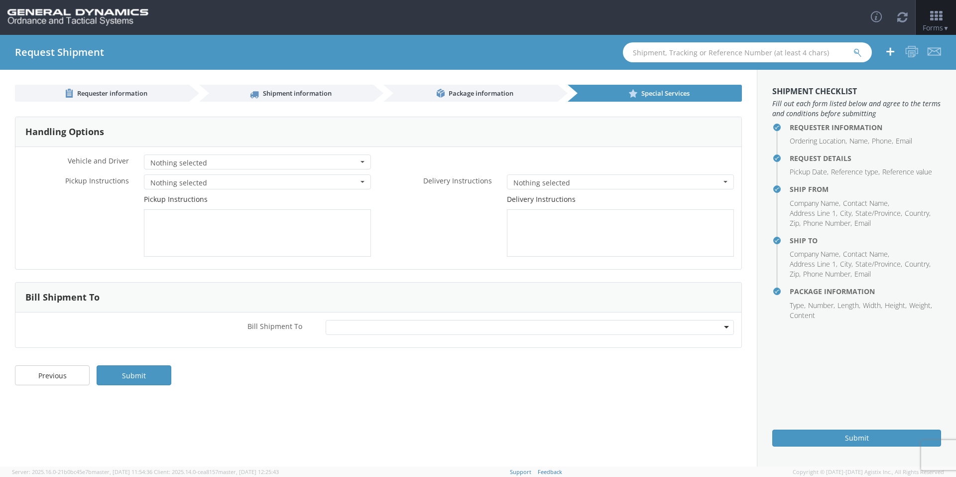
scroll to position [0, 0]
click at [385, 333] on div at bounding box center [530, 327] width 409 height 15
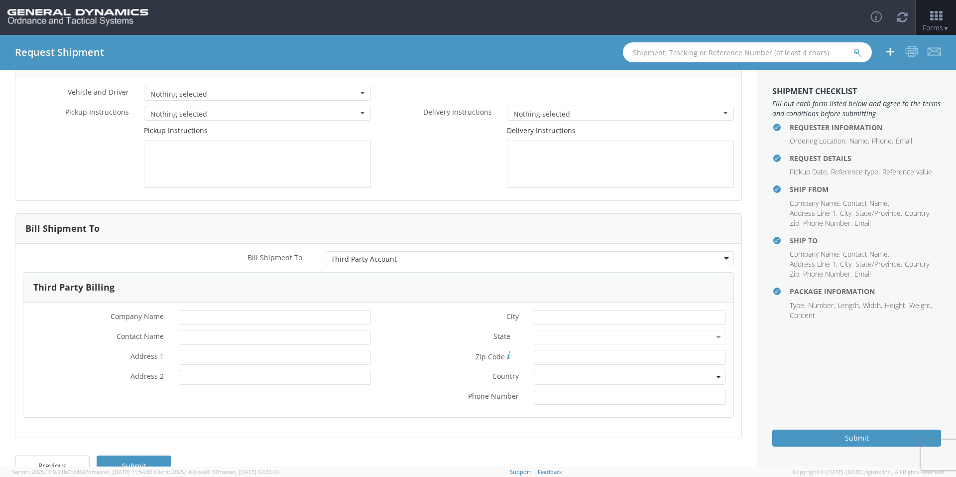
scroll to position [93, 0]
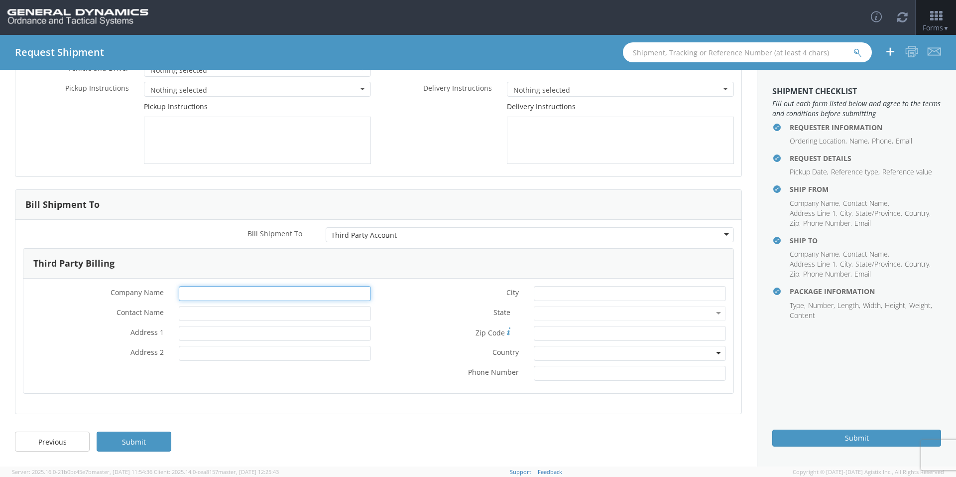
click at [193, 289] on input "* Company Name" at bounding box center [275, 293] width 192 height 15
type input "General Dynamics OTS"
type input "[PERSON_NAME]-Edge"
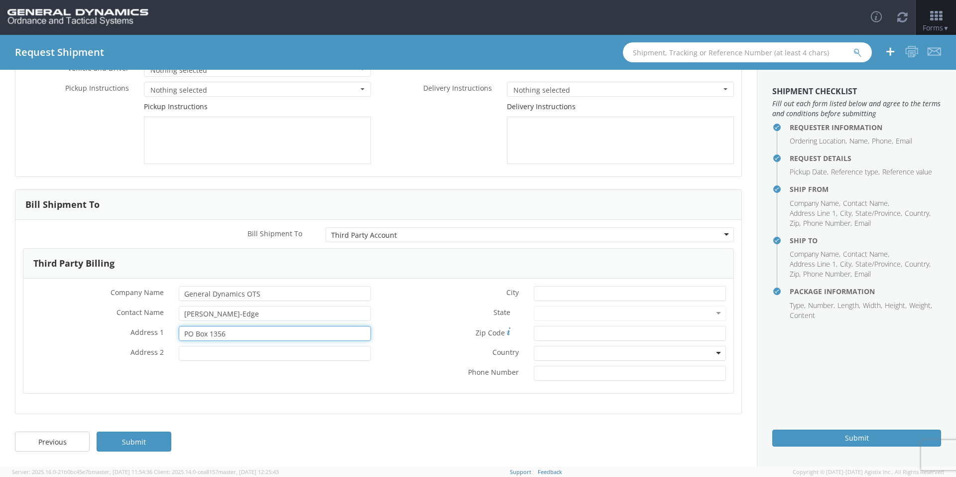
type input "PO Box 1356"
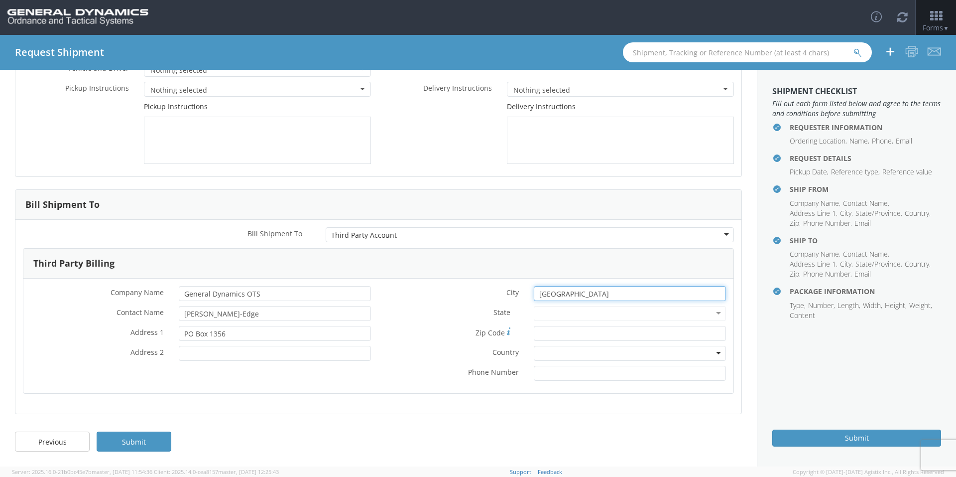
type input "[GEOGRAPHIC_DATA]"
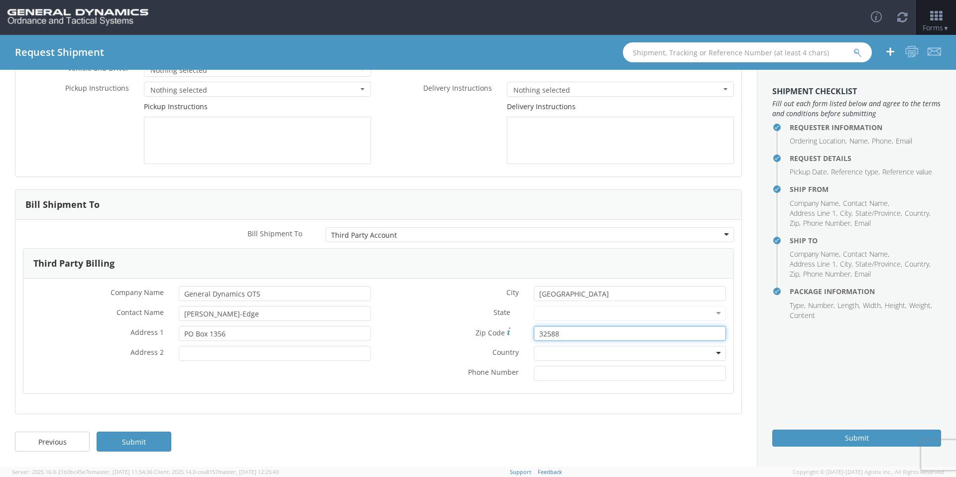
type input "32588"
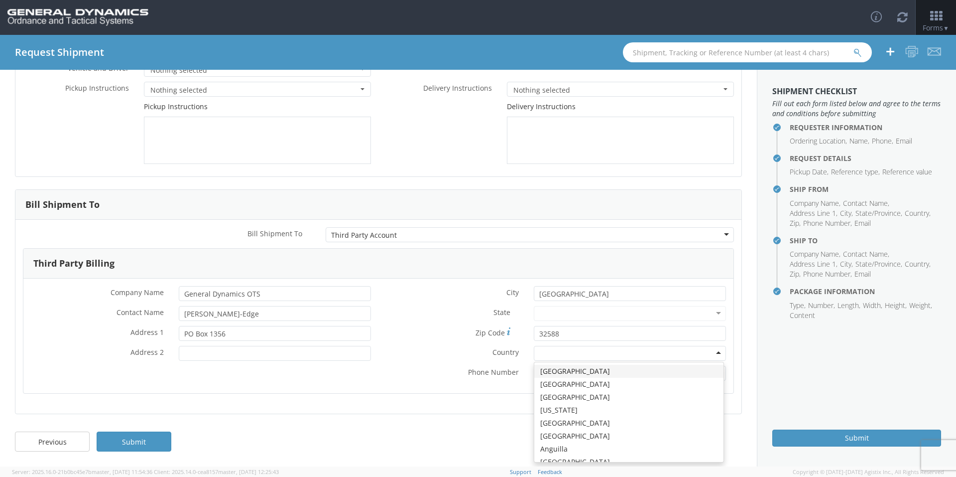
type input "u"
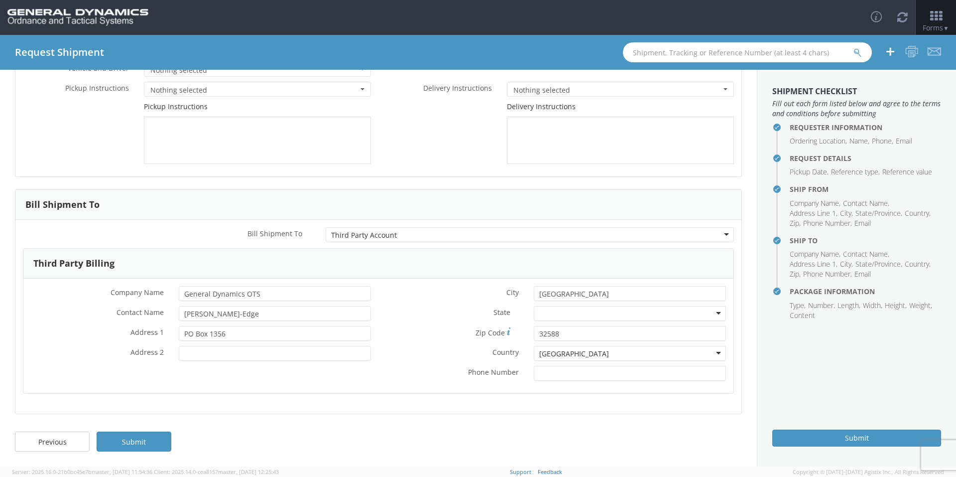
scroll to position [0, 0]
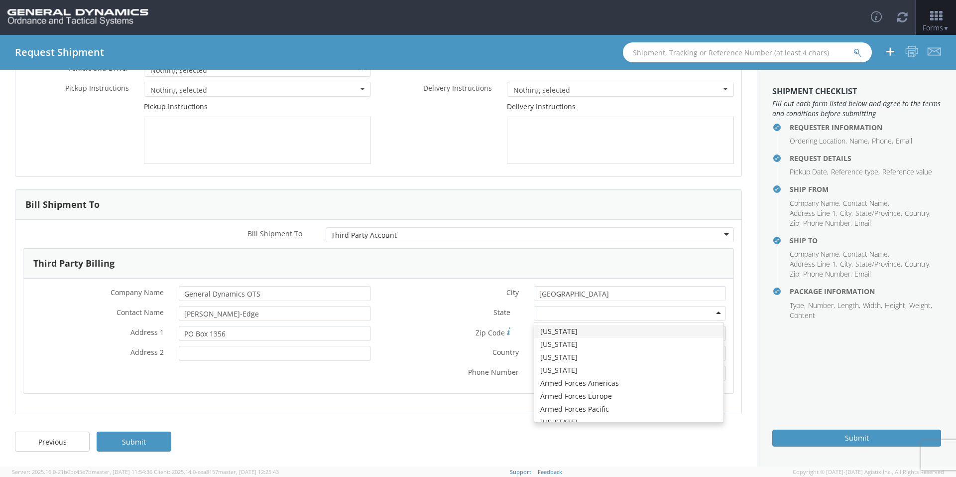
type input "f"
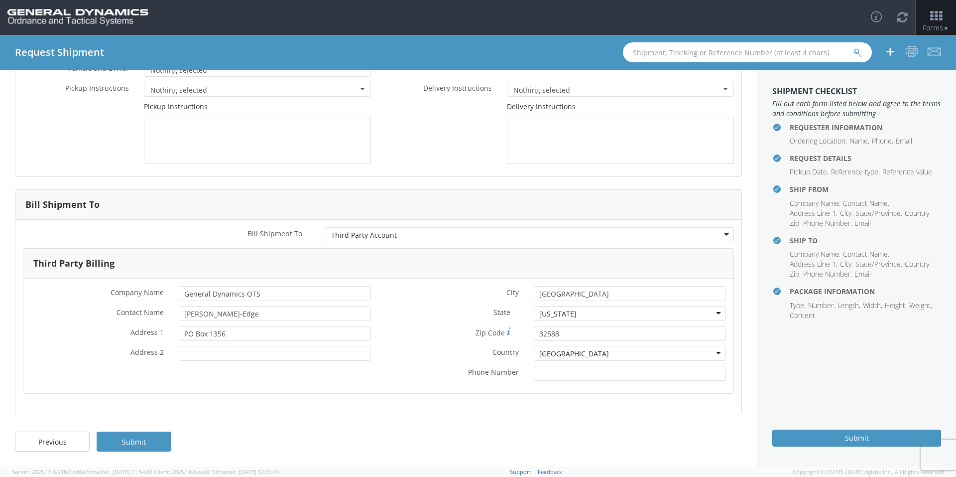
click at [424, 343] on div "* City [GEOGRAPHIC_DATA] State * [US_STATE] [US_STATE] [US_STATE] [US_STATE] [U…" at bounding box center [556, 336] width 355 height 100
click at [144, 439] on link "Submit" at bounding box center [134, 441] width 75 height 20
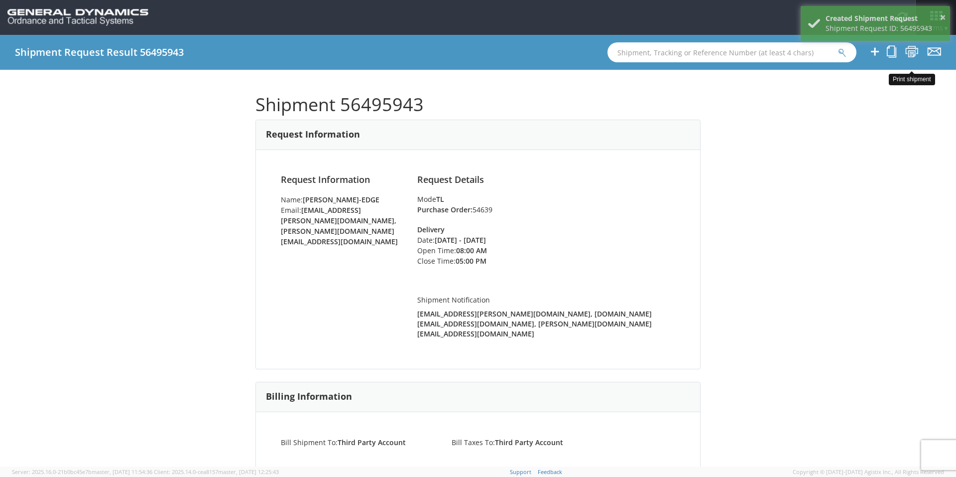
click at [906, 53] on icon at bounding box center [912, 51] width 13 height 12
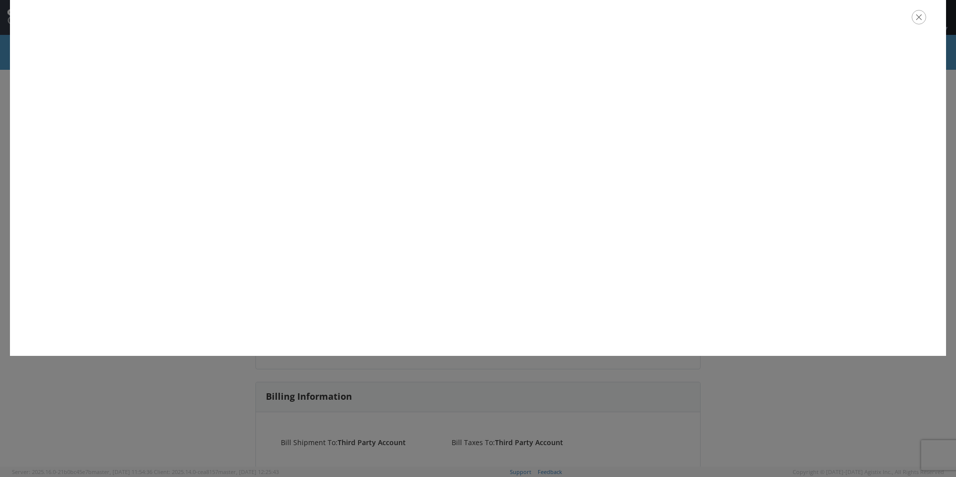
click at [915, 20] on icon "button" at bounding box center [919, 17] width 14 height 14
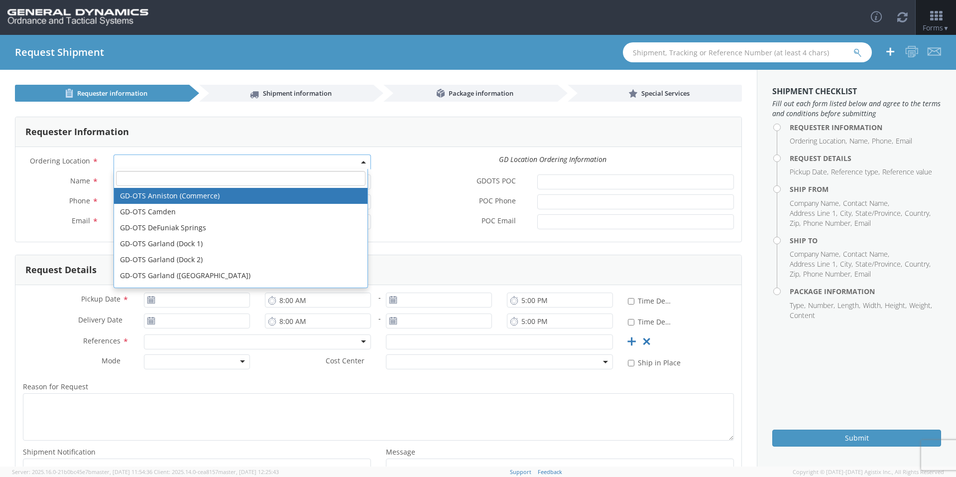
click at [193, 157] on span at bounding box center [243, 161] width 258 height 15
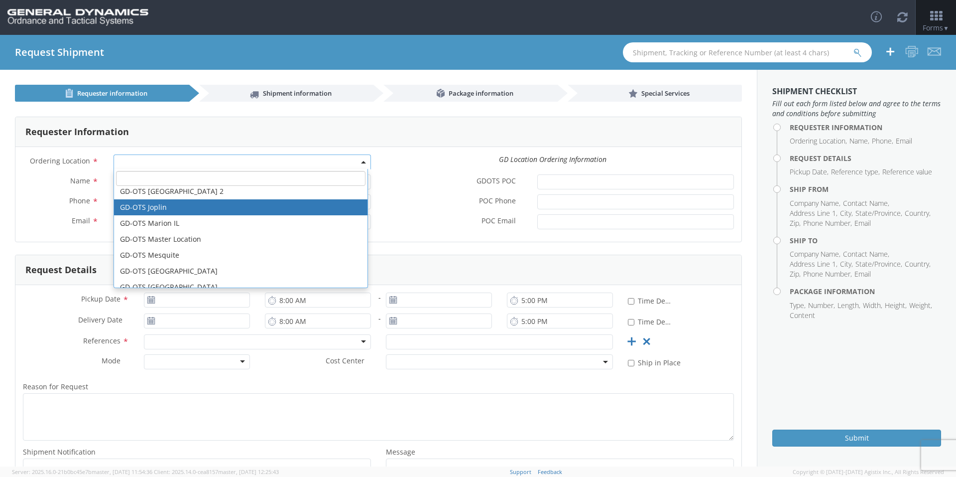
scroll to position [149, 0]
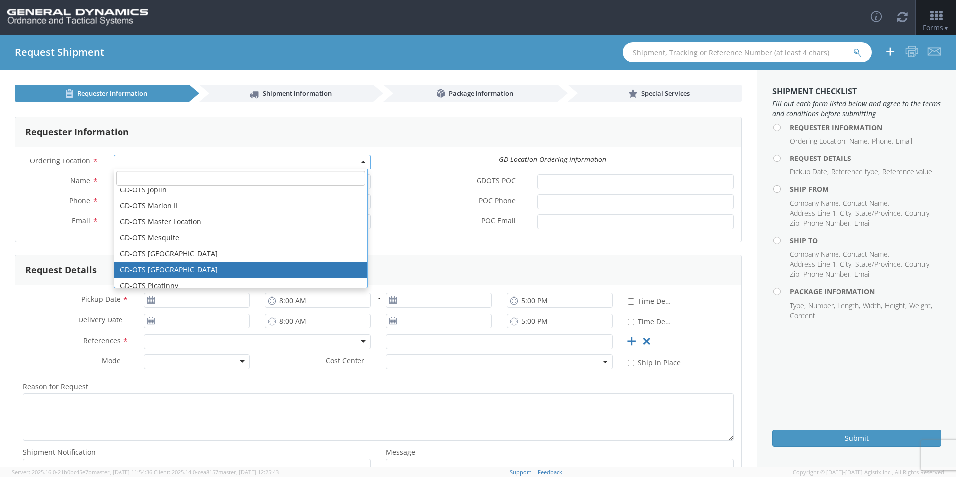
select select "311"
type input "[PERSON_NAME][EMAIL_ADDRESS][DOMAIN_NAME]"
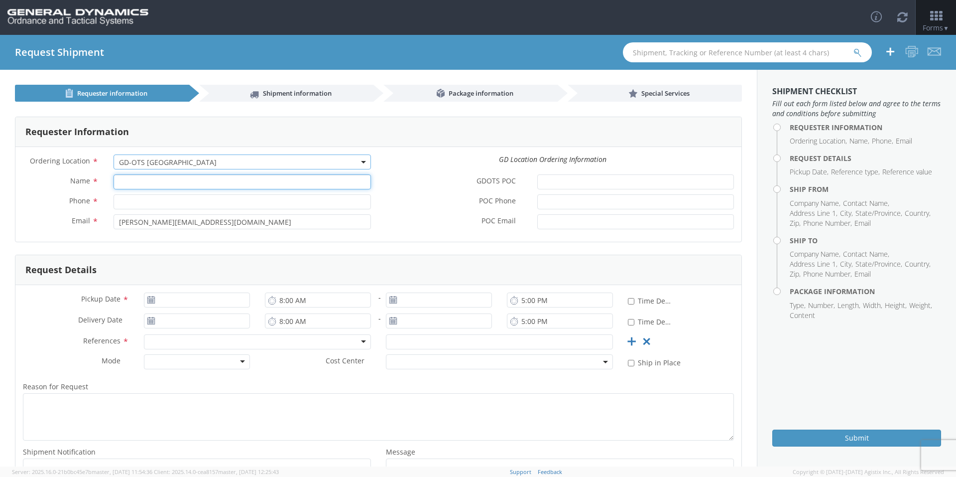
click at [205, 183] on input "Name *" at bounding box center [243, 181] width 258 height 15
click at [413, 169] on div "Ordering Location * GD-OTS Anniston (Commerce) GD-OTS Camden GD-OTS DeFuniak Sp…" at bounding box center [378, 164] width 726 height 20
click at [150, 183] on input "Name *" at bounding box center [243, 181] width 258 height 15
type input "g"
type input "[PERSON_NAME]-Edge"
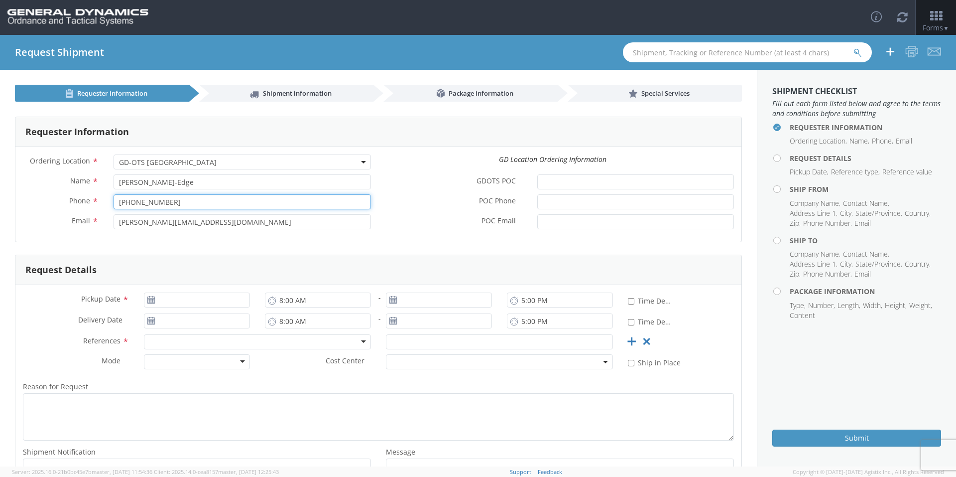
type input "850-897-8321"
drag, startPoint x: 220, startPoint y: 224, endPoint x: 110, endPoint y: 211, distance: 111.3
click at [111, 211] on div "Name * Ginji Welch-Edge Phone * 850-897-8321 Email * marie.monarch@gd-ots.com" at bounding box center [196, 204] width 363 height 60
click at [106, 211] on div "Phone * 850-897-8321" at bounding box center [196, 204] width 363 height 20
drag, startPoint x: 225, startPoint y: 224, endPoint x: 97, endPoint y: 223, distance: 128.0
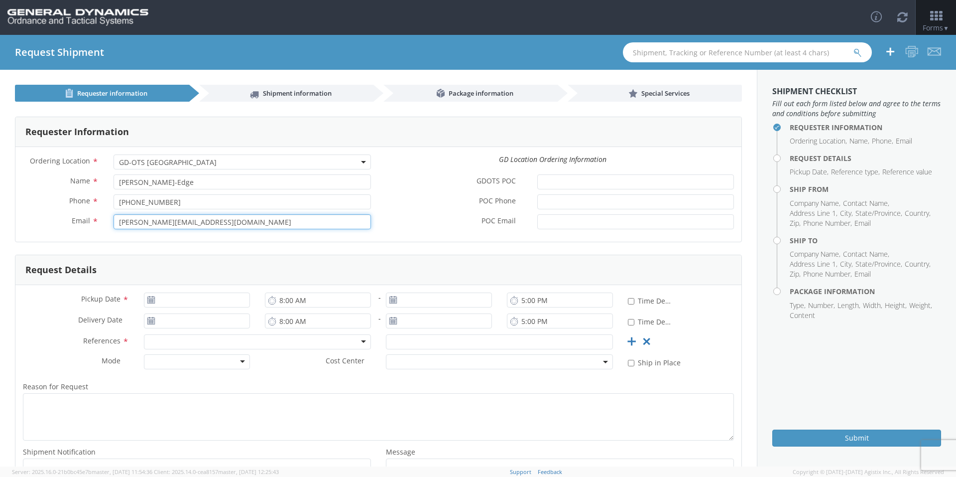
click at [97, 223] on div "Email * [PERSON_NAME][EMAIL_ADDRESS][DOMAIN_NAME]" at bounding box center [196, 221] width 363 height 15
type input "[EMAIL_ADDRESS][PERSON_NAME][DOMAIN_NAME]"
click at [416, 231] on div "POC Email *" at bounding box center [560, 224] width 363 height 20
click at [207, 304] on input "Pickup Date *" at bounding box center [197, 299] width 106 height 15
type input "[DATE]"
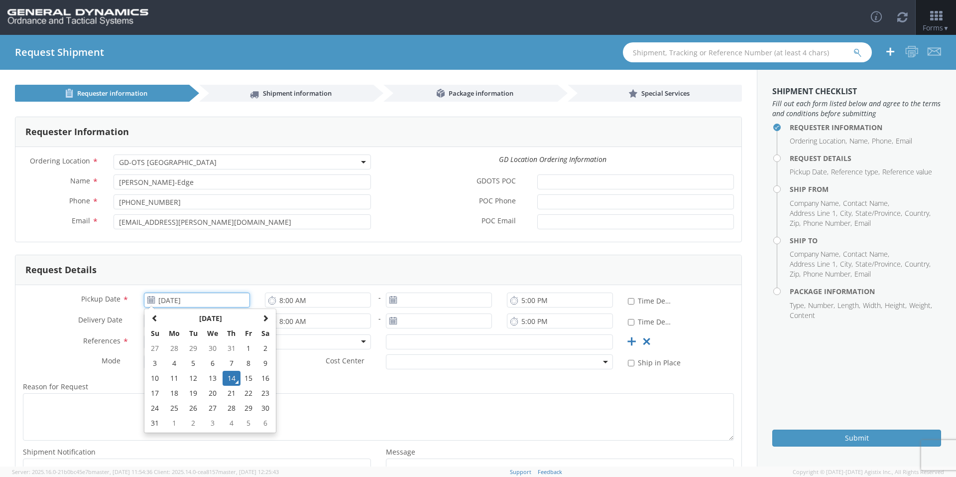
click at [228, 375] on td "14" at bounding box center [231, 378] width 17 height 15
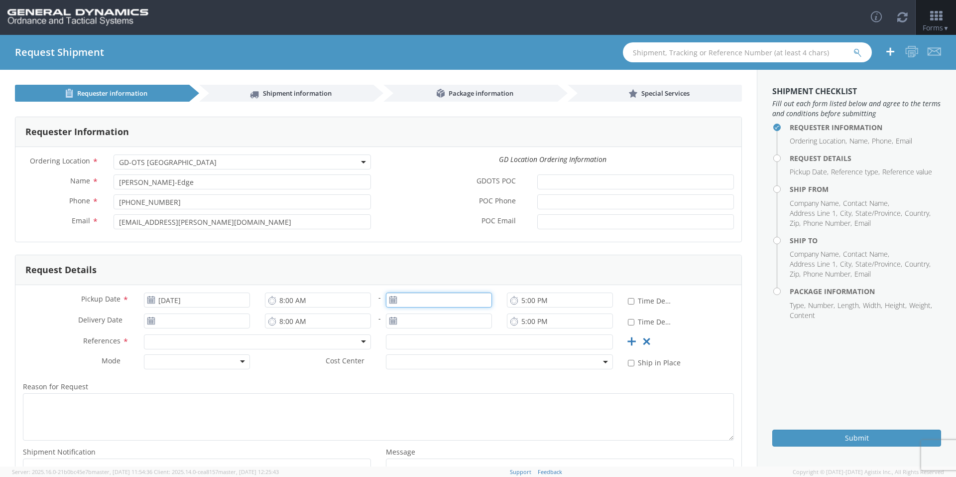
type input "[DATE]"
click at [404, 300] on input "[DATE]" at bounding box center [439, 299] width 106 height 15
click at [469, 382] on td "14" at bounding box center [473, 378] width 17 height 15
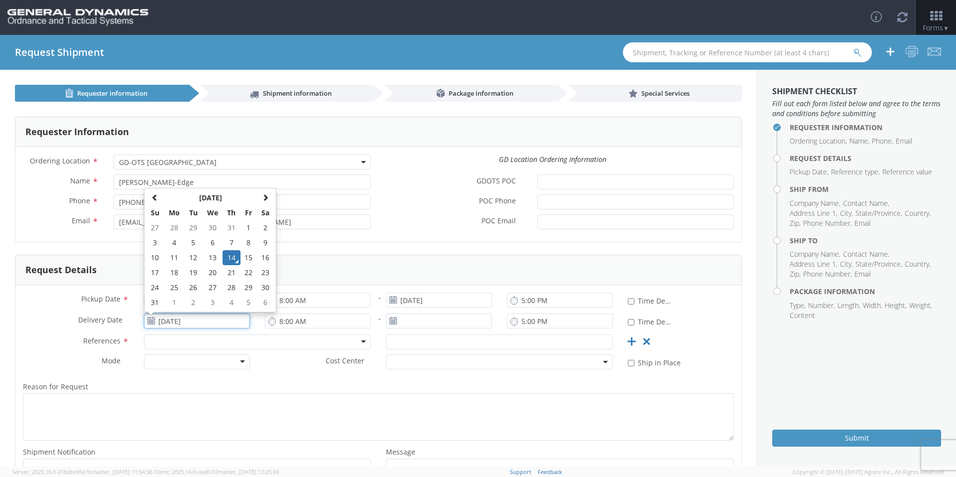
click at [215, 321] on input "[DATE]" at bounding box center [197, 320] width 106 height 15
click at [179, 275] on td "18" at bounding box center [174, 272] width 21 height 15
type input "[DATE]"
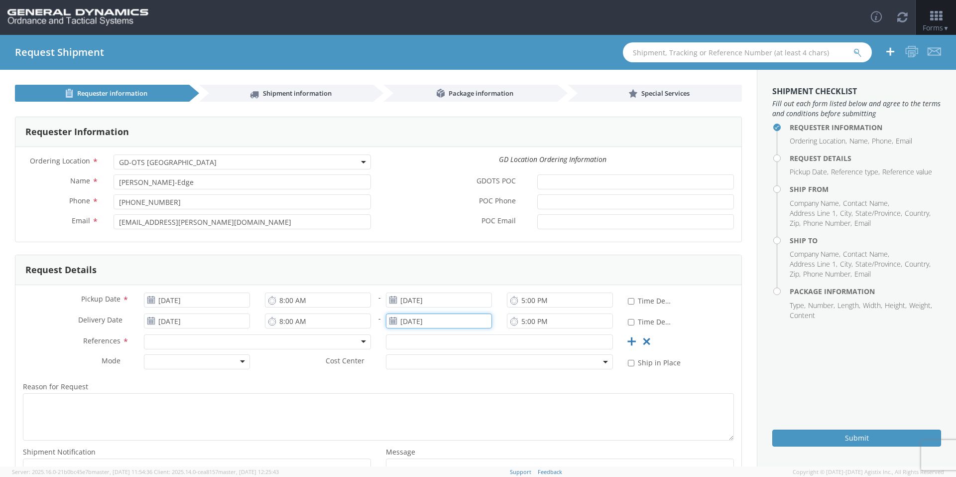
click at [434, 320] on input "[DATE]" at bounding box center [439, 320] width 106 height 15
click at [413, 275] on td "18" at bounding box center [416, 272] width 21 height 15
type input "[DATE]"
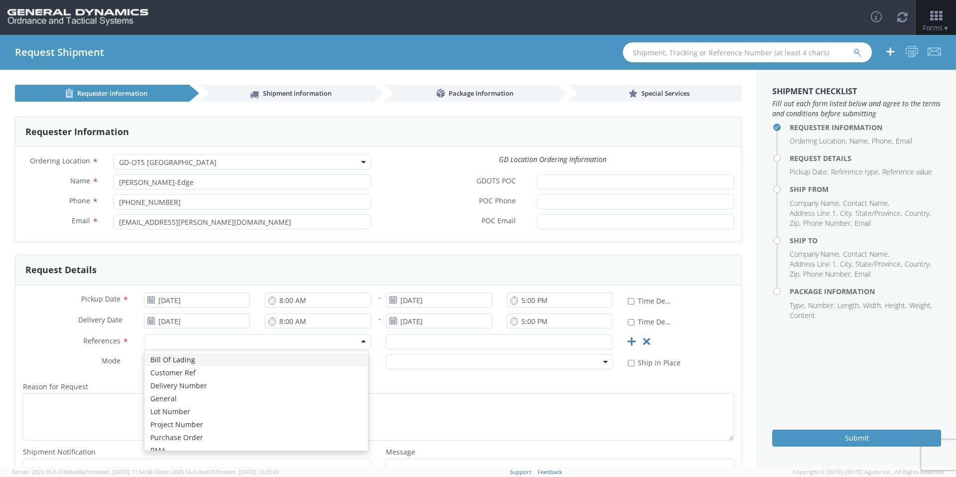
click at [257, 345] on div at bounding box center [257, 341] width 227 height 15
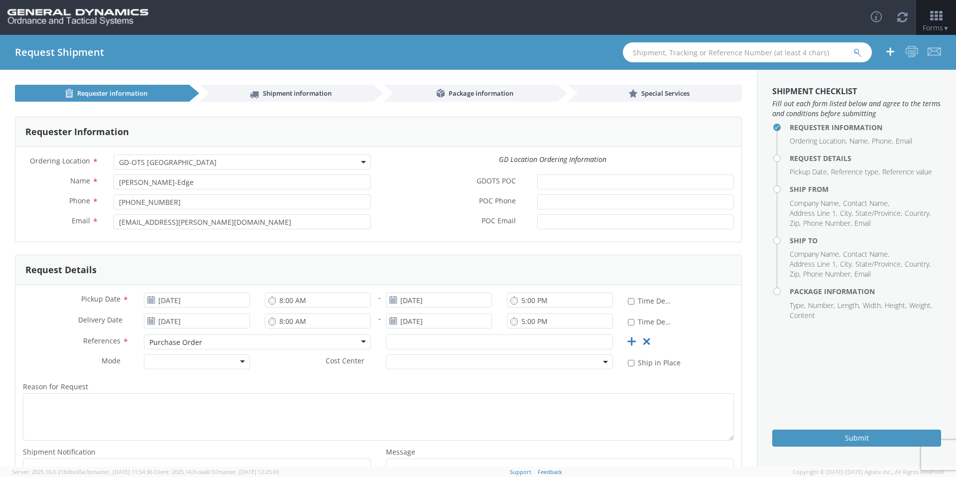
scroll to position [0, 0]
click at [440, 339] on input "text" at bounding box center [499, 341] width 227 height 15
type input "54639"
click at [217, 367] on div at bounding box center [197, 361] width 106 height 15
click at [300, 376] on div "Reason for Request * Shipment Notification * Add email addresses separated by c…" at bounding box center [378, 438] width 726 height 126
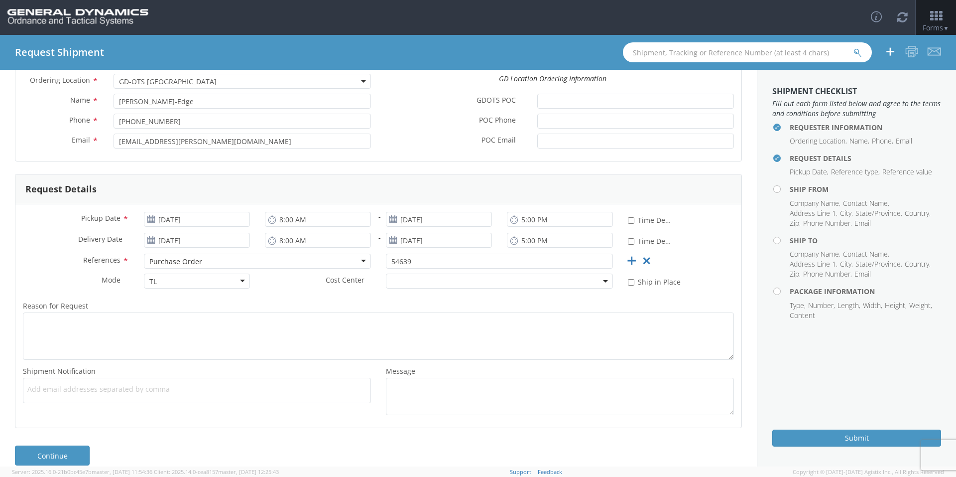
scroll to position [95, 0]
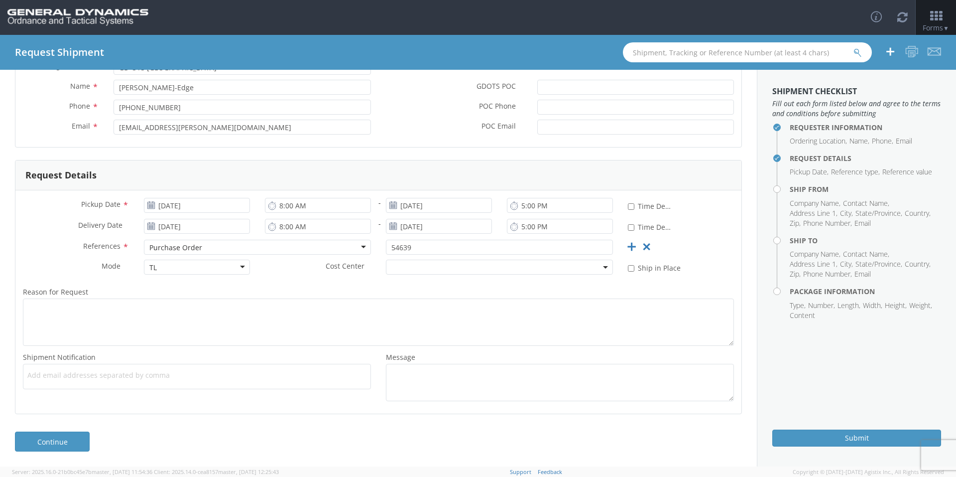
click at [133, 373] on span "Add email addresses separated by comma" at bounding box center [196, 375] width 339 height 10
paste input "[PERSON_NAME][EMAIL_ADDRESS][DOMAIN_NAME]"
type input "[PERSON_NAME][EMAIL_ADDRESS][DOMAIN_NAME]"
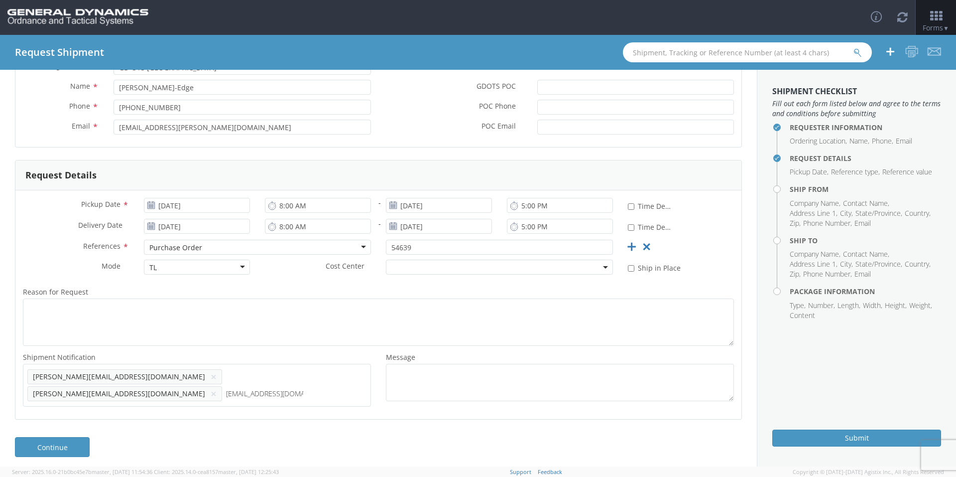
type input "[EMAIL_ADDRESS][DOMAIN_NAME]"
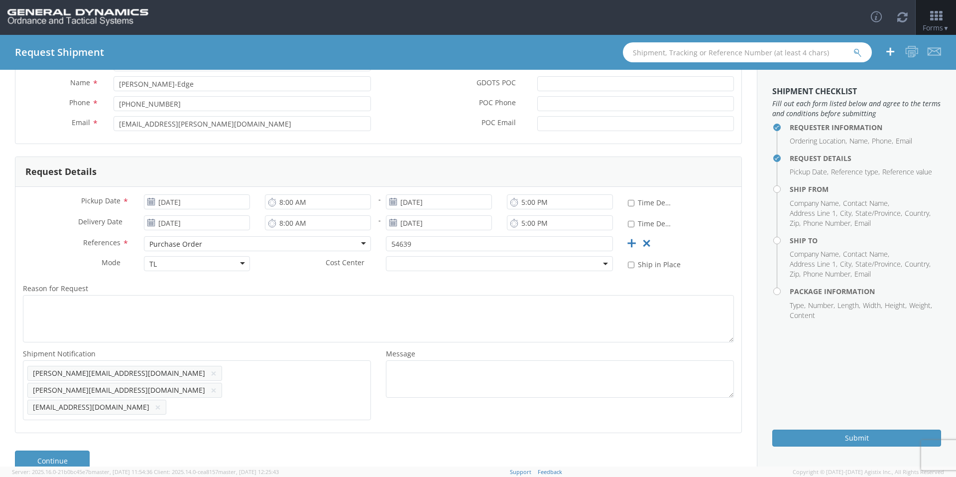
scroll to position [100, 0]
click at [65, 448] on link "Continue" at bounding box center [52, 458] width 75 height 20
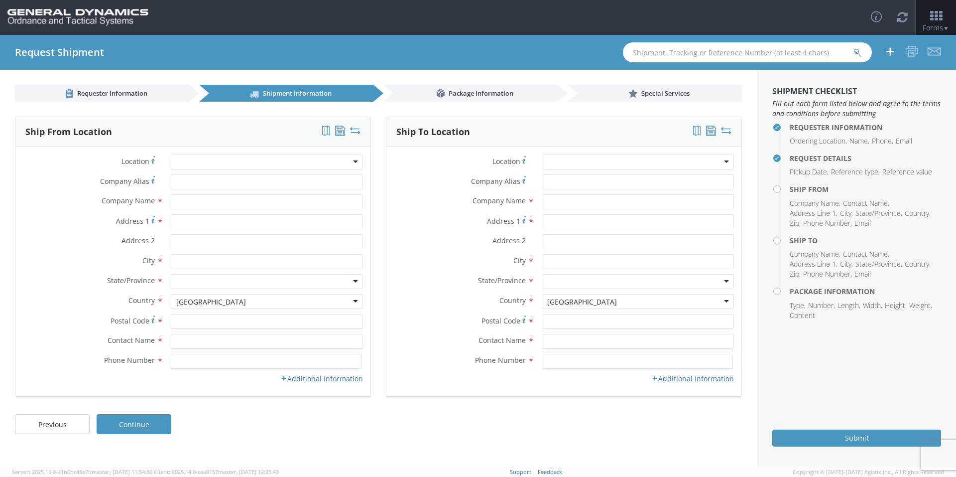
scroll to position [0, 0]
click at [209, 176] on input "Company Alias *" at bounding box center [267, 181] width 192 height 15
type input "[US_STATE] custom mold"
type input "[STREET_ADDRESS][PERSON_NAME]"
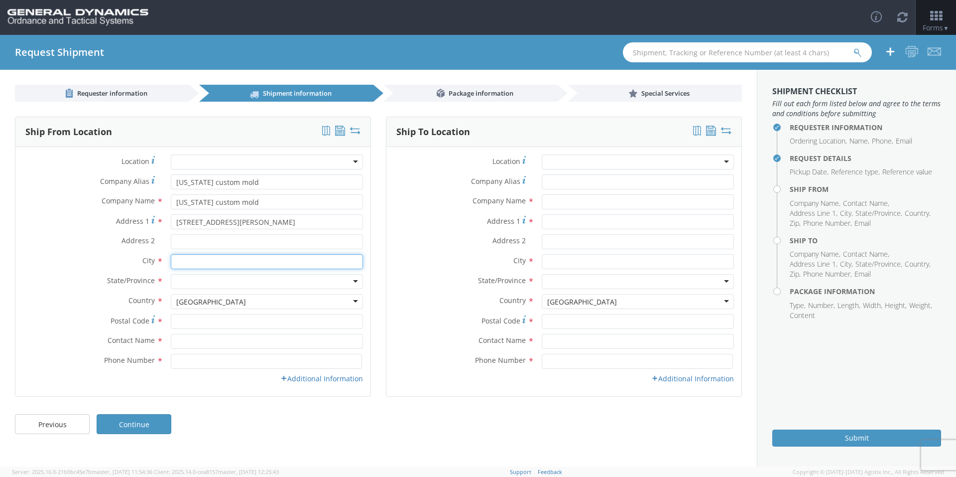
type input "[GEOGRAPHIC_DATA]"
type input "33556"
type input "[PERSON_NAME]"
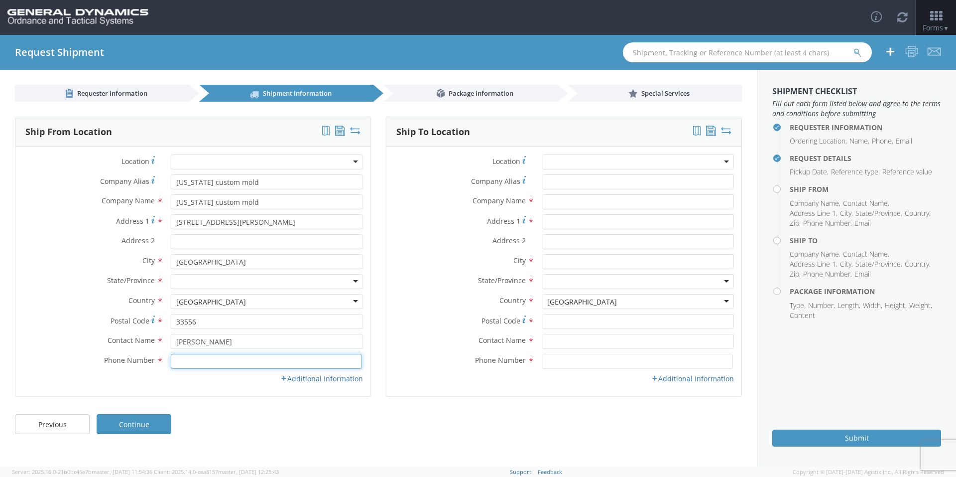
type input "8133435080"
click at [190, 239] on input "Address 2 *" at bounding box center [267, 241] width 192 height 15
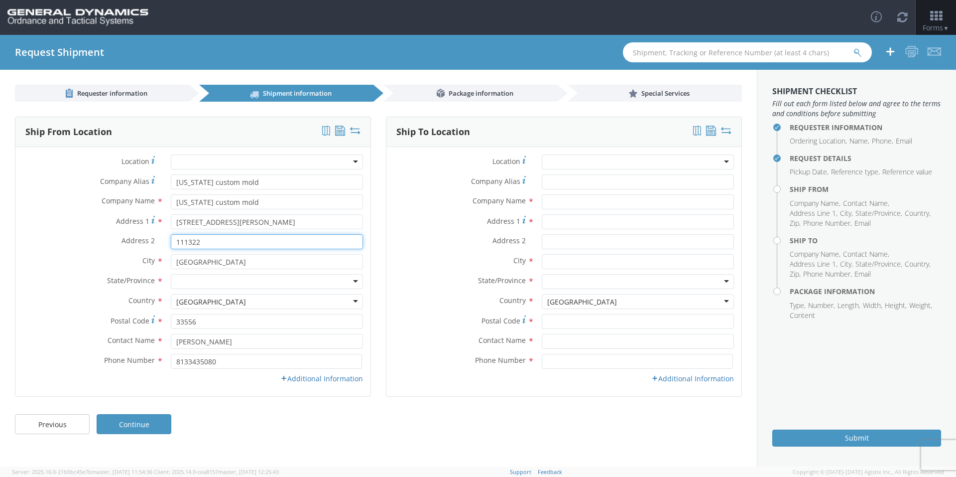
type input "111322"
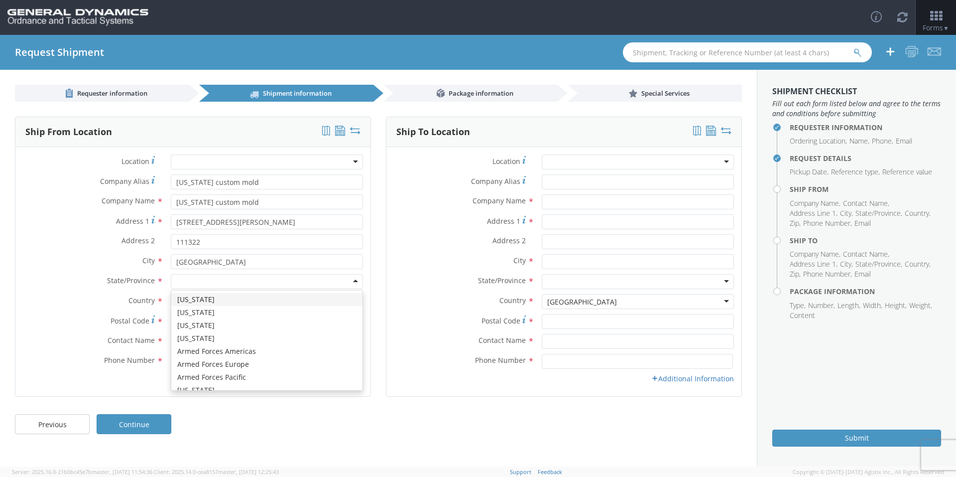
type input "f"
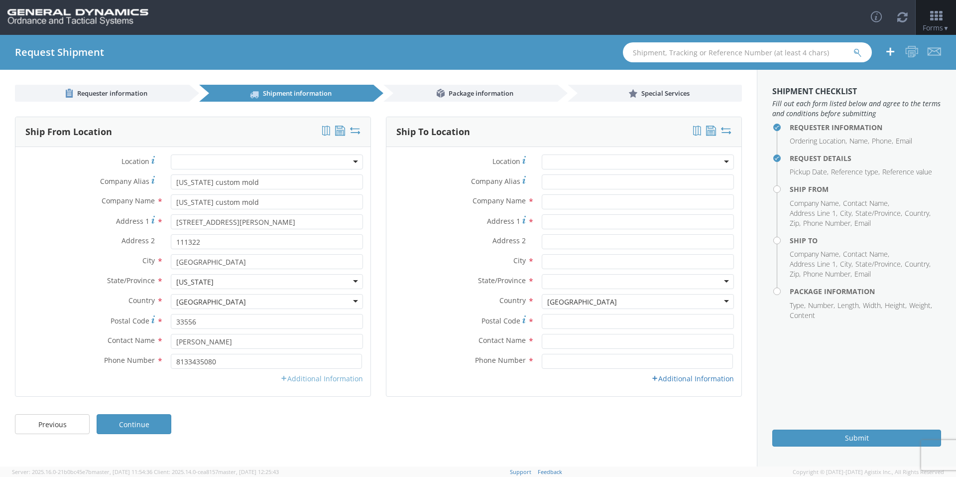
click at [301, 375] on link "Additional Information" at bounding box center [321, 378] width 83 height 9
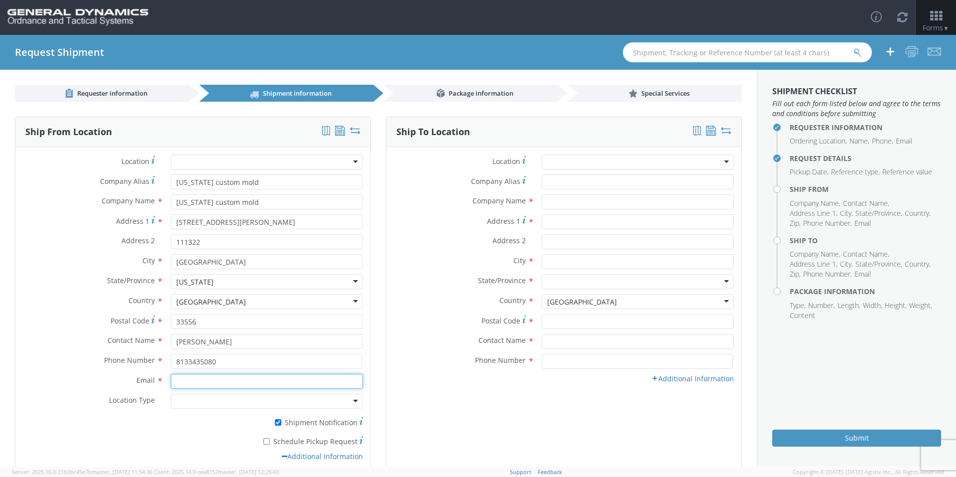
click at [257, 379] on input "Email *" at bounding box center [267, 381] width 192 height 15
type input "[EMAIL_ADDRESS][DOMAIN_NAME]"
click at [246, 402] on div at bounding box center [267, 401] width 192 height 15
click at [265, 442] on input "* Schedule Pickup Request" at bounding box center [267, 441] width 6 height 6
checkbox input "true"
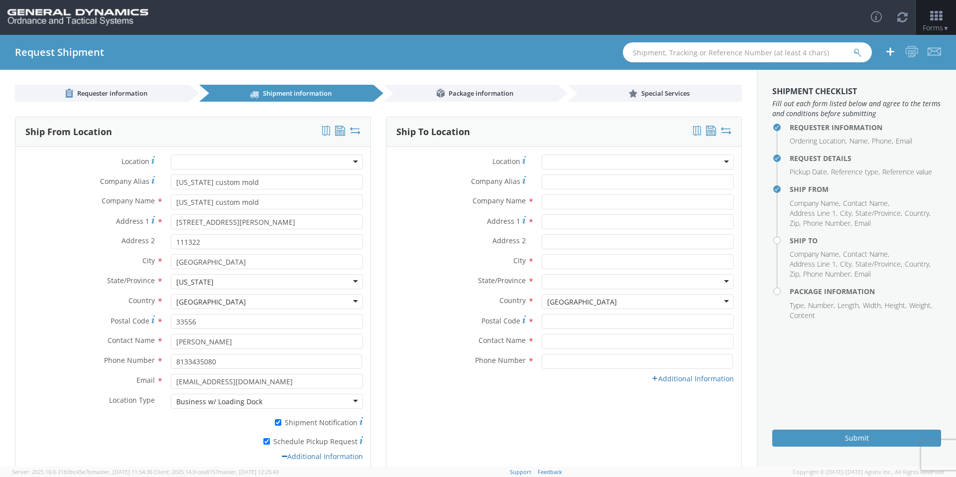
click at [585, 163] on div at bounding box center [638, 161] width 192 height 15
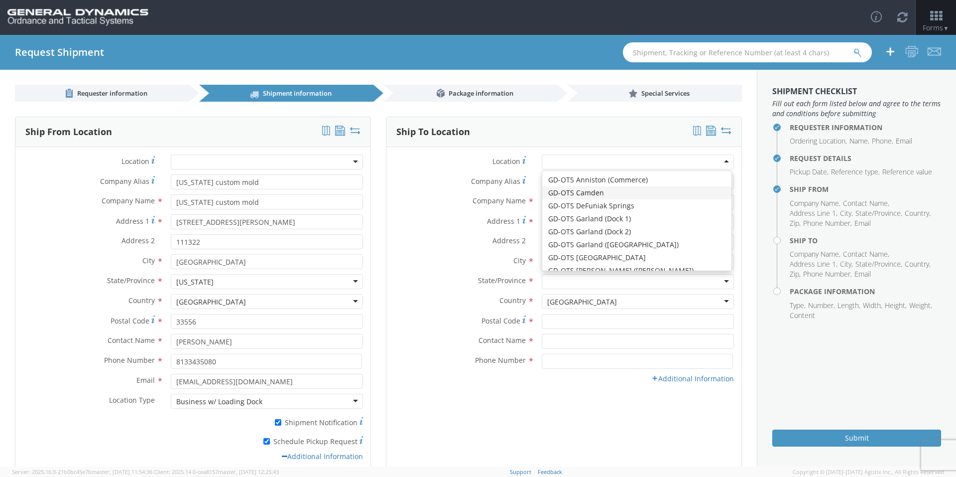
type input "General Dynamics - OTS"
type input "Highway 274"
type input "[GEOGRAPHIC_DATA]"
type input "71701"
type input "[PHONE_NUMBER]"
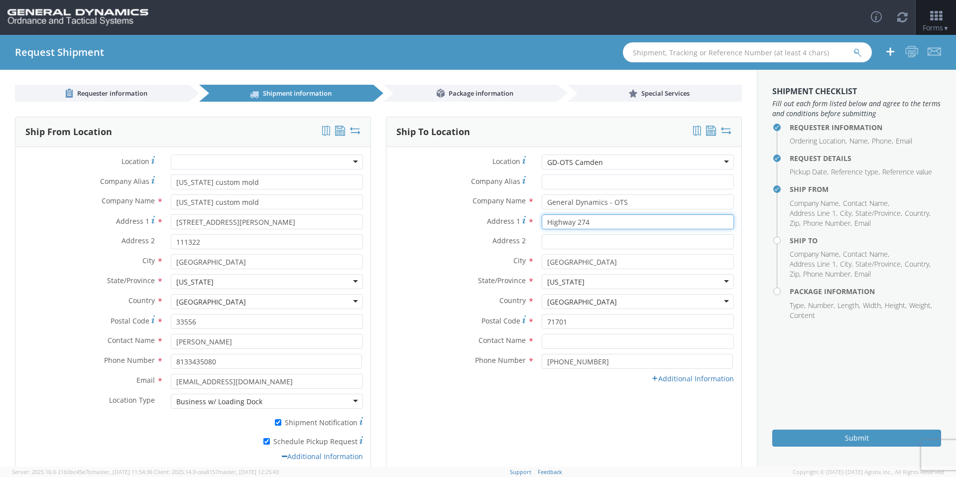
drag, startPoint x: 571, startPoint y: 222, endPoint x: 594, endPoint y: 221, distance: 22.9
click at [594, 221] on input "Highway 274" at bounding box center [638, 221] width 192 height 15
type input "Highway 2"
type input "Highway 203"
click at [444, 246] on label "Address 2 *" at bounding box center [461, 240] width 148 height 13
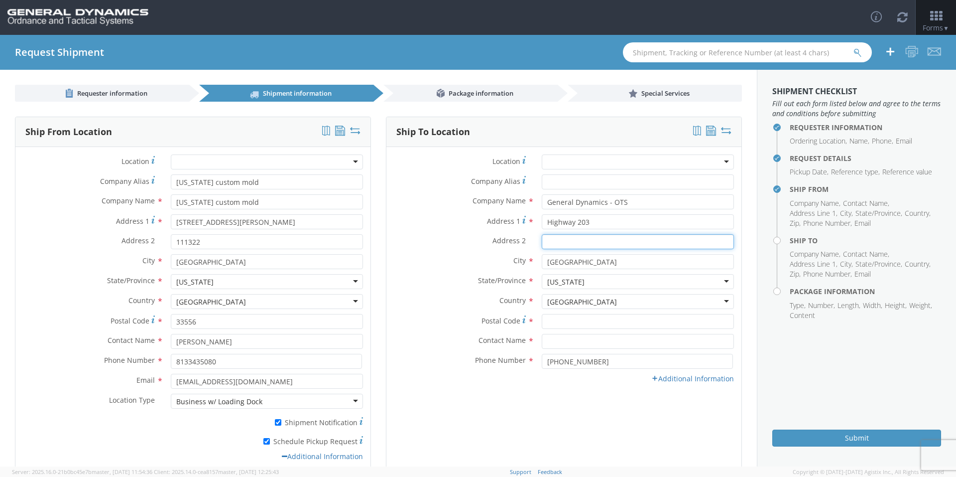
click at [542, 246] on input "Address 2 *" at bounding box center [638, 241] width 192 height 15
click at [552, 322] on input "Postal Code *" at bounding box center [638, 321] width 192 height 15
type input "71701"
click at [570, 341] on input "text" at bounding box center [638, 341] width 192 height 15
type input "[PERSON_NAME]-Edge"
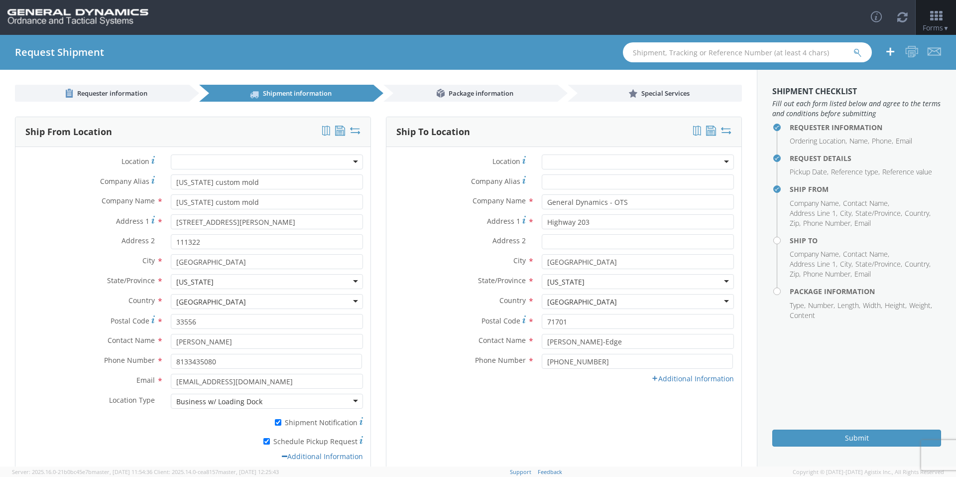
click at [480, 412] on div "Ship To Location Location * GD-OTS Anniston (Commerce) GD-OTS Camden GD-OTS DeF…" at bounding box center [564, 296] width 356 height 358
click at [672, 382] on link "Additional Information" at bounding box center [693, 378] width 83 height 9
click at [561, 381] on input "Email *" at bounding box center [638, 381] width 192 height 15
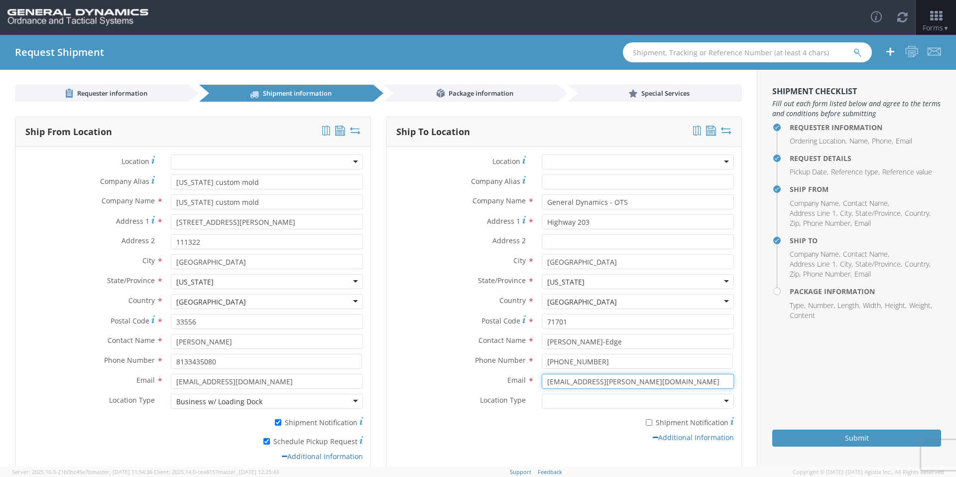
type input "[EMAIL_ADDRESS][PERSON_NAME][DOMAIN_NAME]"
click at [463, 382] on label "Email *" at bounding box center [461, 380] width 148 height 13
click at [542, 382] on input "[EMAIL_ADDRESS][PERSON_NAME][DOMAIN_NAME]" at bounding box center [638, 381] width 192 height 15
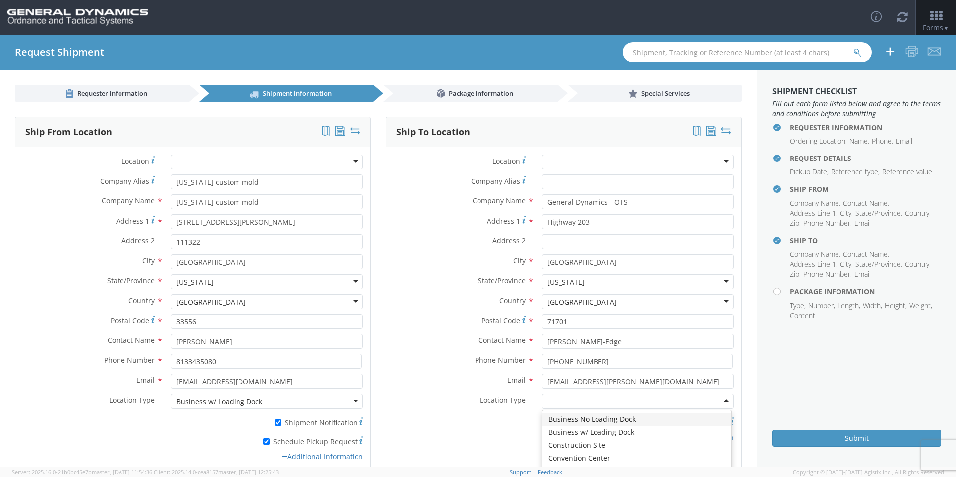
click at [558, 399] on div at bounding box center [638, 401] width 192 height 15
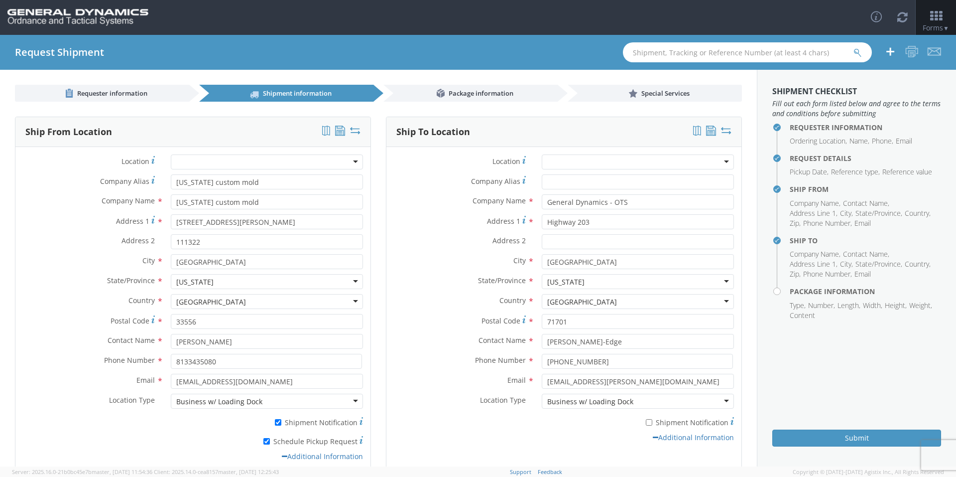
click at [561, 431] on div "* Shipment Notification" at bounding box center [564, 422] width 355 height 19
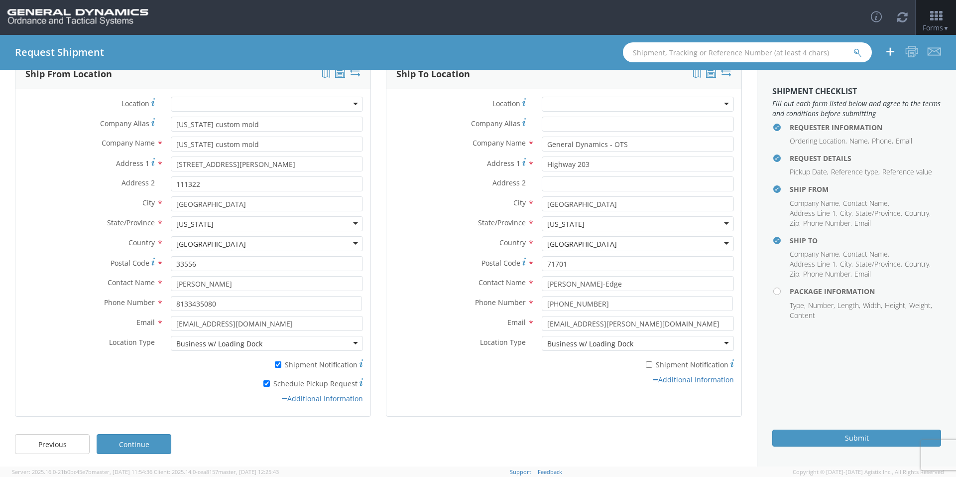
scroll to position [60, 0]
click at [137, 437] on link "Continue" at bounding box center [134, 441] width 75 height 20
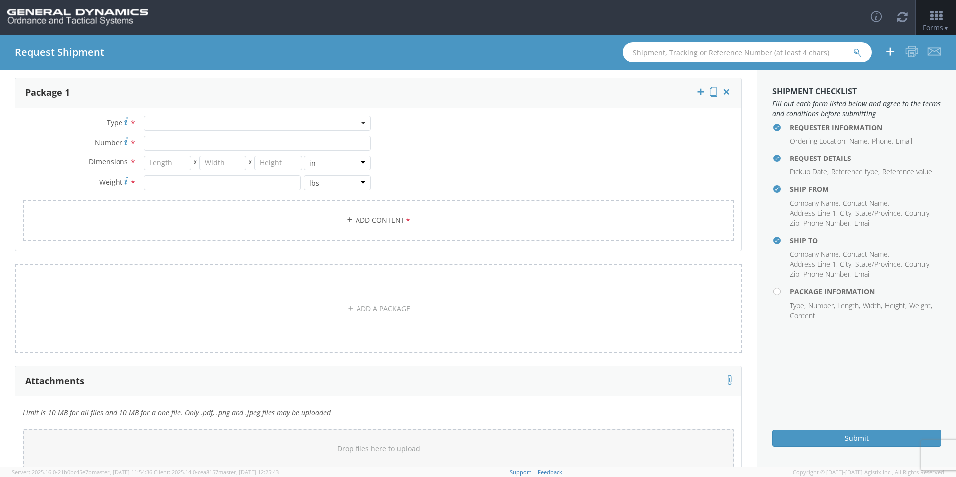
click at [161, 121] on div at bounding box center [257, 123] width 227 height 15
click at [181, 121] on div at bounding box center [257, 123] width 227 height 15
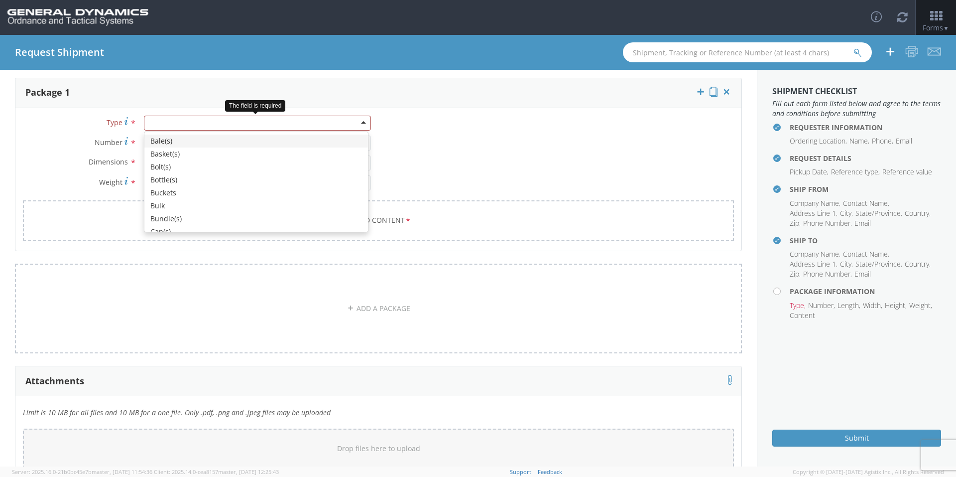
type input "p"
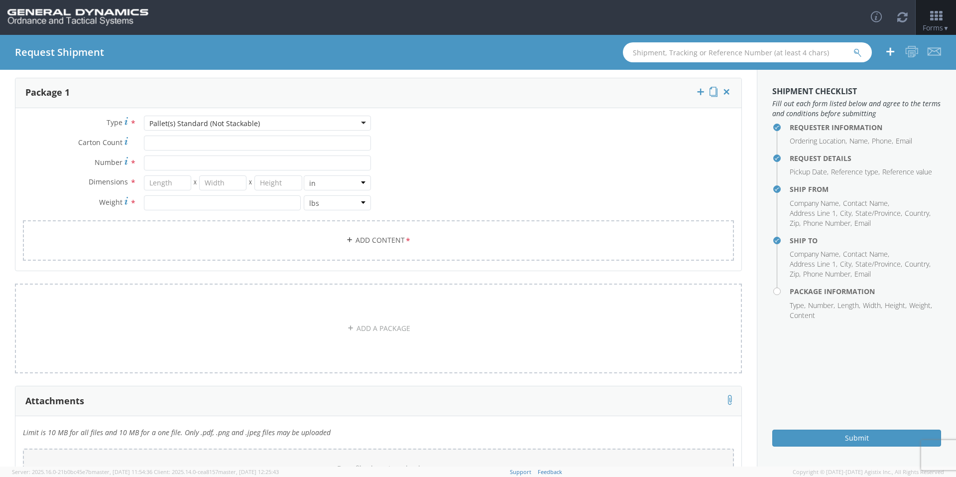
scroll to position [0, 0]
click at [235, 143] on input "Carton Count *" at bounding box center [257, 142] width 227 height 15
type input "30"
type input "39"
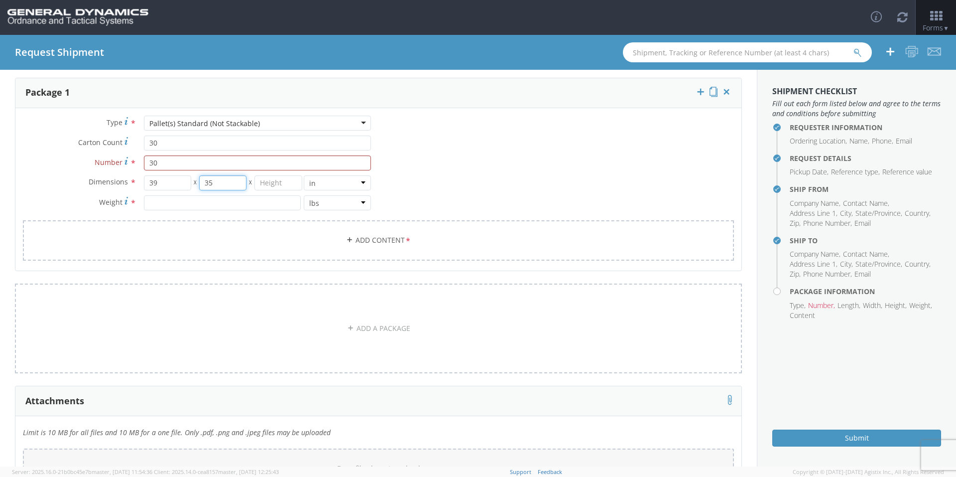
type input "35"
type input "74"
type input "6450"
click at [220, 241] on link "Add Content *" at bounding box center [378, 240] width 711 height 40
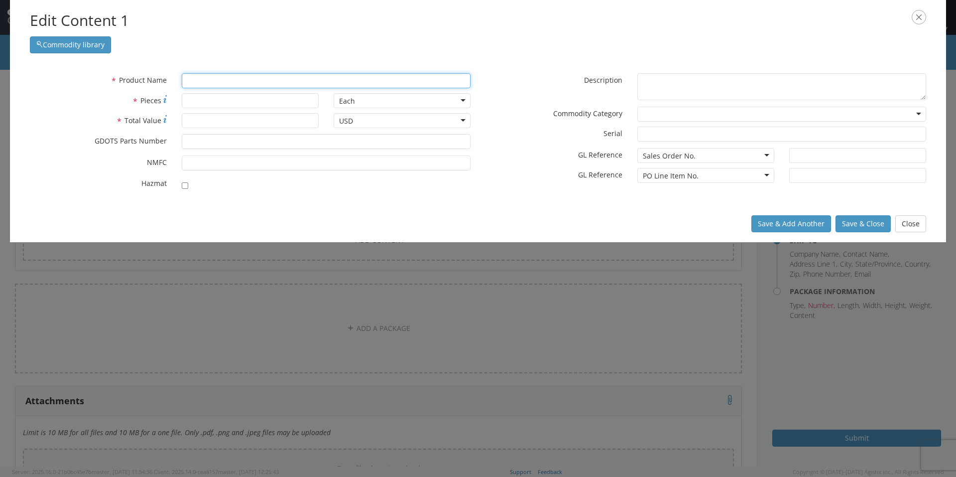
click at [197, 75] on input "text" at bounding box center [326, 80] width 289 height 15
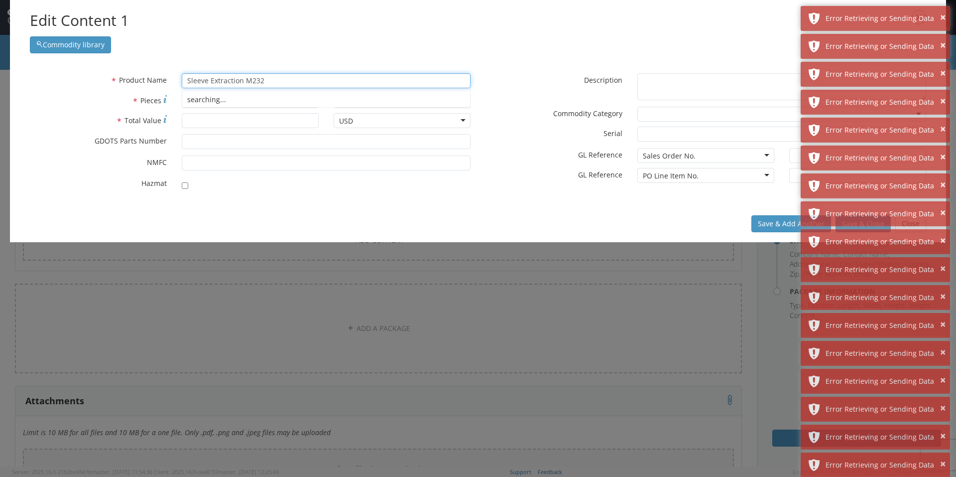
type input "Sleeve Extraction M232"
type input "1800"
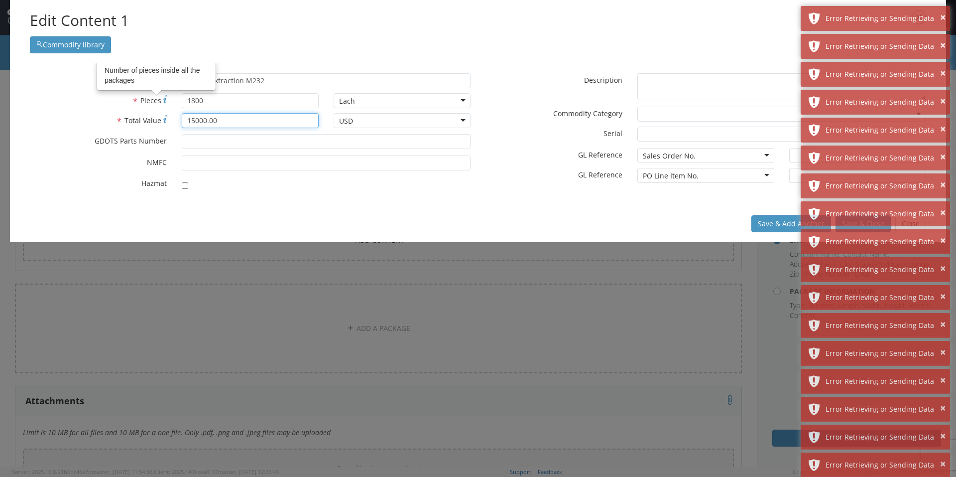
type input "15000.00"
click at [194, 138] on input "* GDOTS Parts Number" at bounding box center [326, 141] width 289 height 15
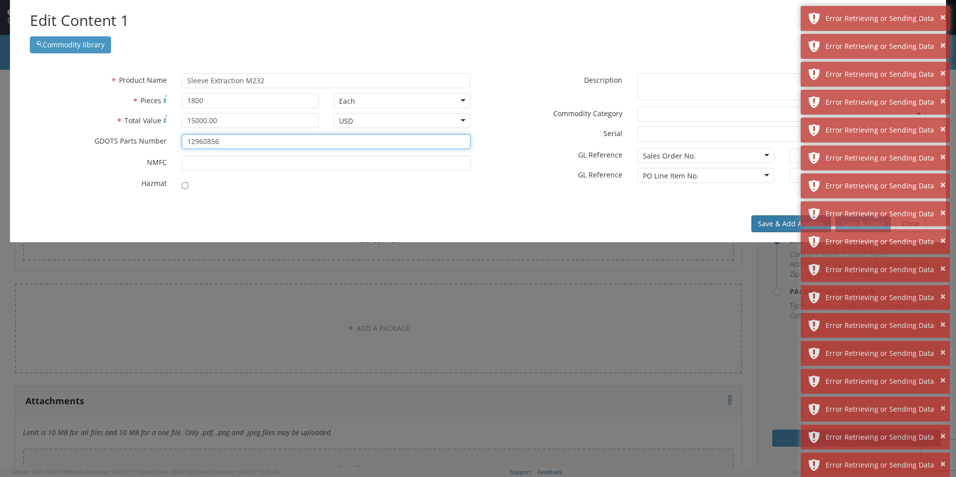
type input "12960856"
click at [763, 227] on button "Save & Add Another" at bounding box center [792, 223] width 80 height 17
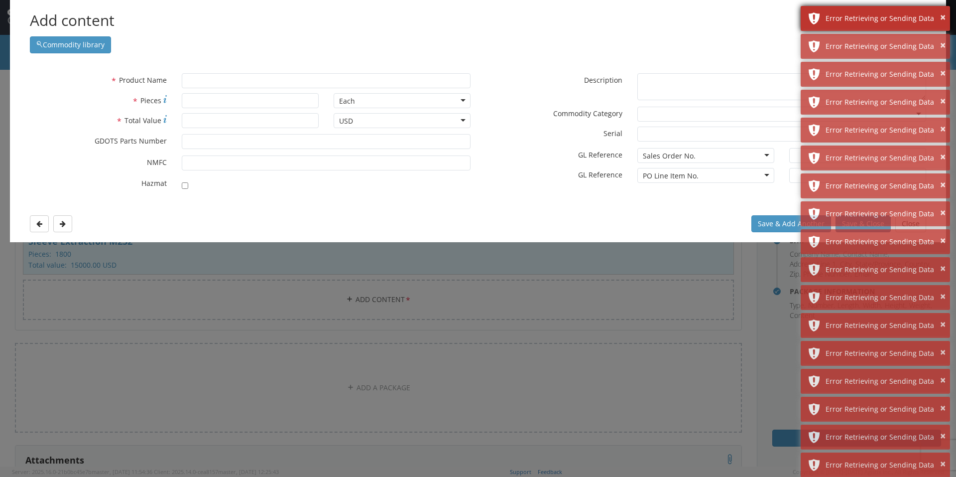
click at [946, 15] on div "× Error Retrieving or Sending Data" at bounding box center [875, 18] width 149 height 25
click at [945, 15] on button "×" at bounding box center [942, 17] width 5 height 14
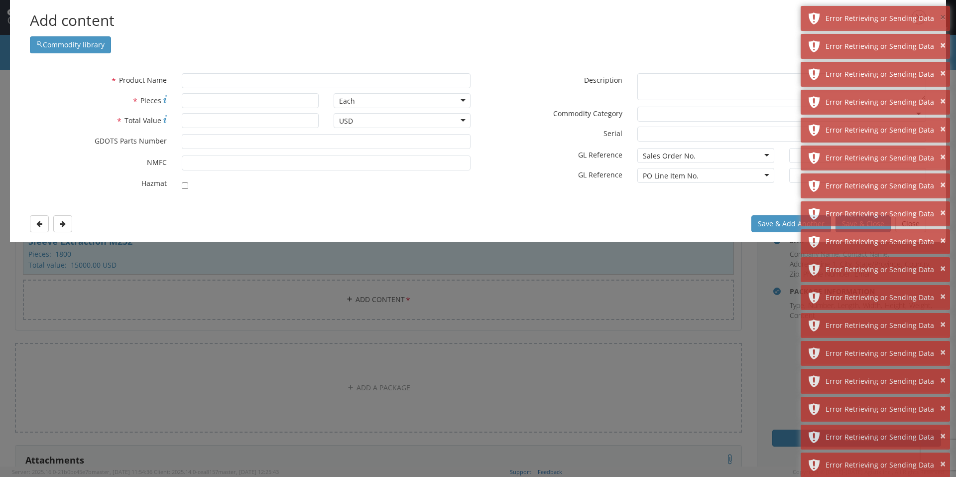
click at [945, 15] on button "×" at bounding box center [942, 17] width 5 height 14
click at [945, 38] on button "×" at bounding box center [942, 45] width 5 height 14
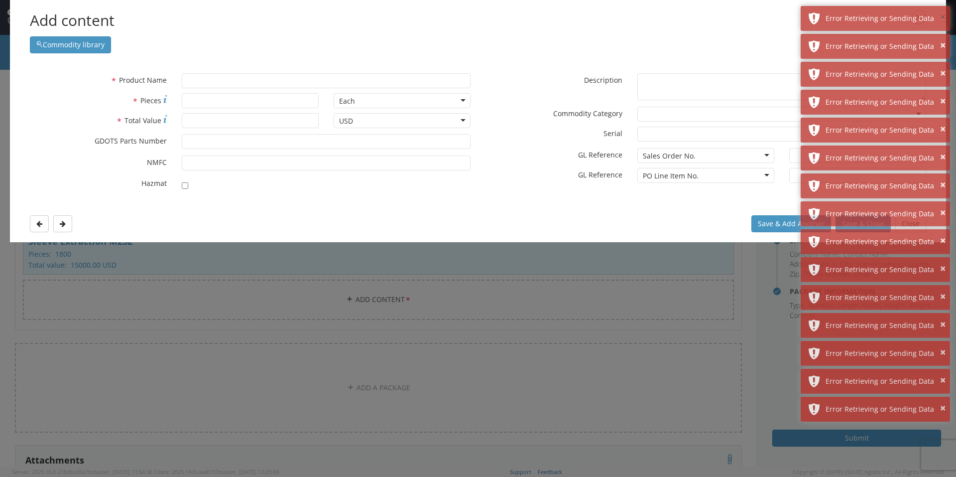
click at [945, 15] on button "×" at bounding box center [942, 17] width 5 height 14
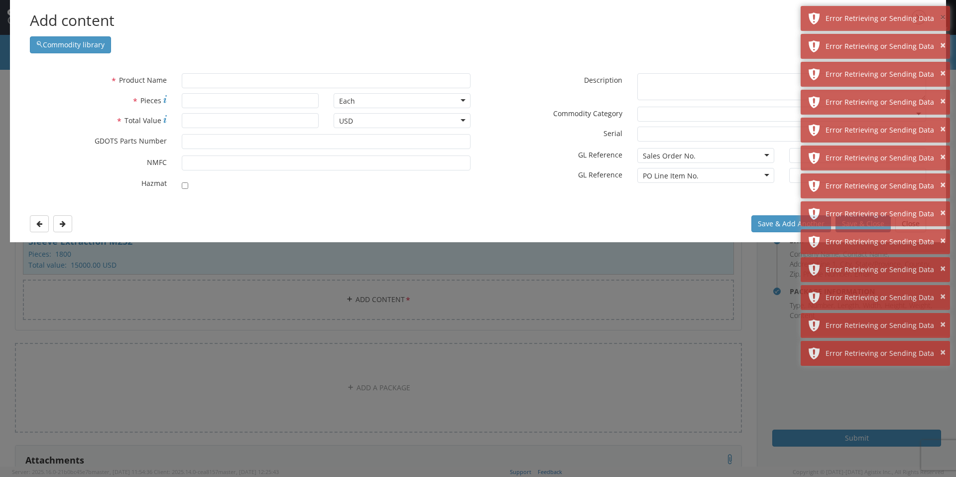
click at [945, 15] on button "×" at bounding box center [942, 17] width 5 height 14
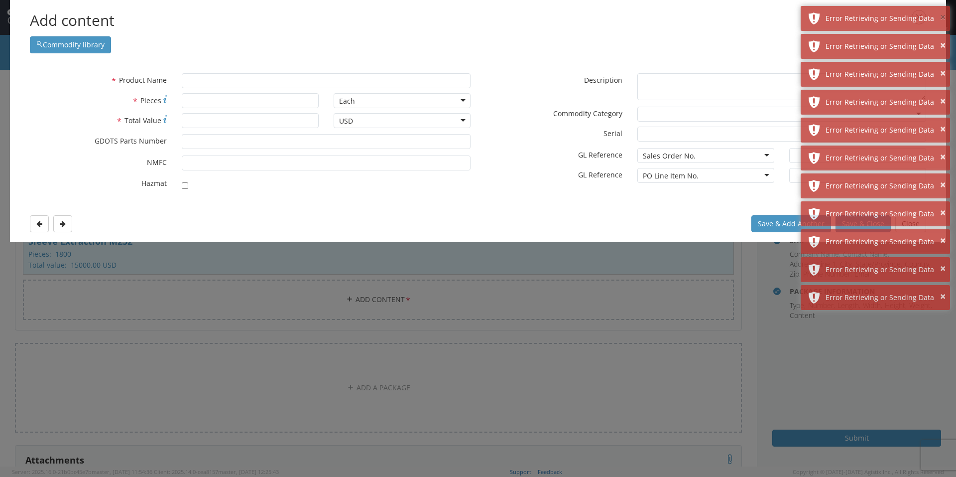
click at [945, 15] on button "×" at bounding box center [942, 17] width 5 height 14
click at [945, 38] on button "×" at bounding box center [942, 45] width 5 height 14
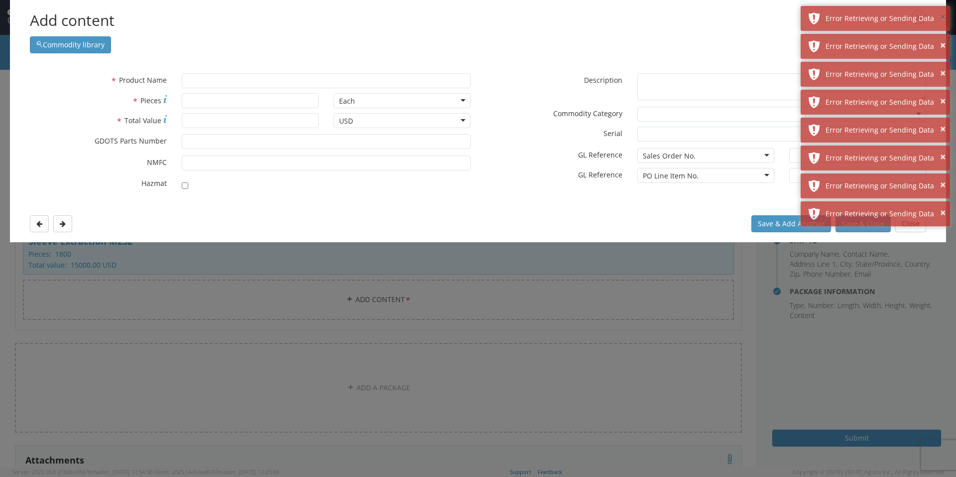
click at [945, 15] on button "×" at bounding box center [942, 17] width 5 height 14
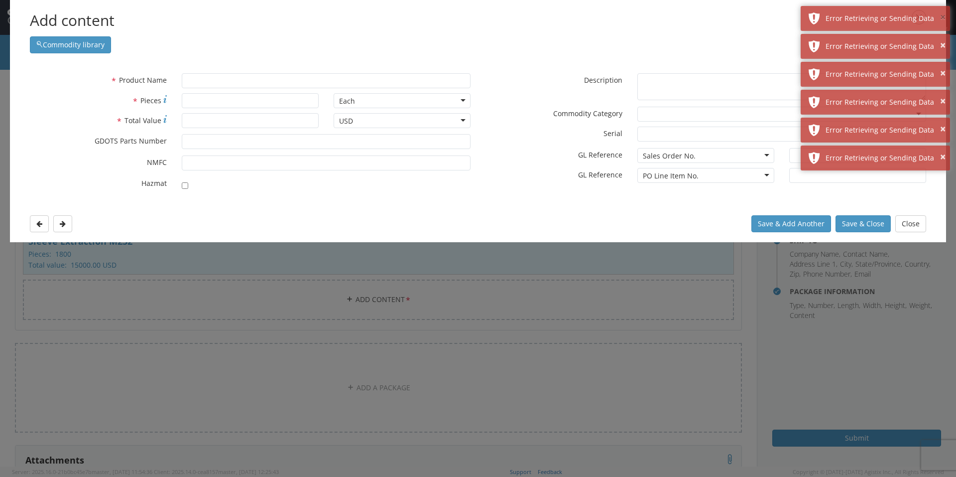
click at [945, 15] on button "×" at bounding box center [942, 17] width 5 height 14
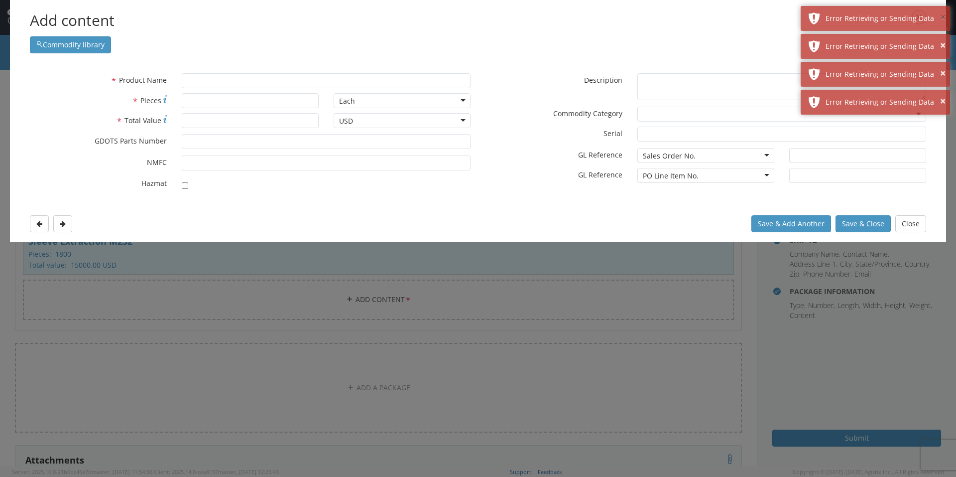
click at [945, 15] on button "×" at bounding box center [942, 17] width 5 height 14
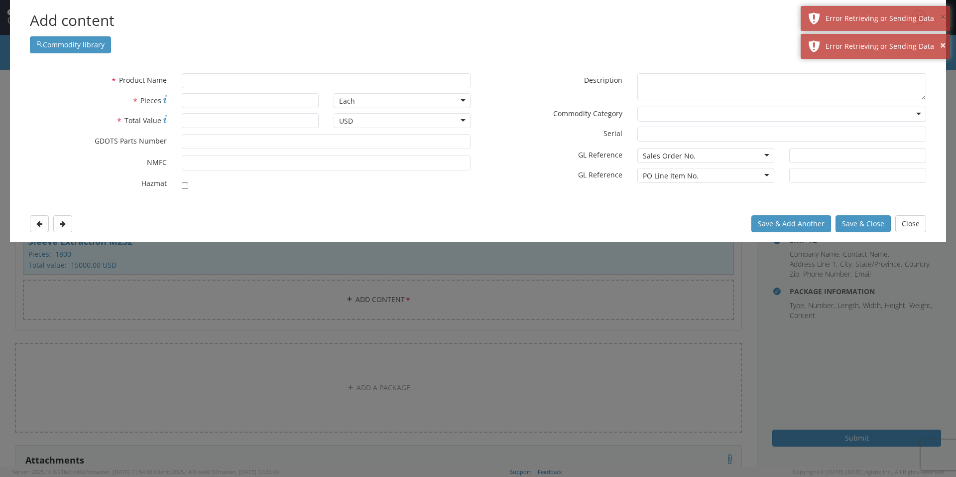
click at [945, 15] on button "×" at bounding box center [942, 17] width 5 height 14
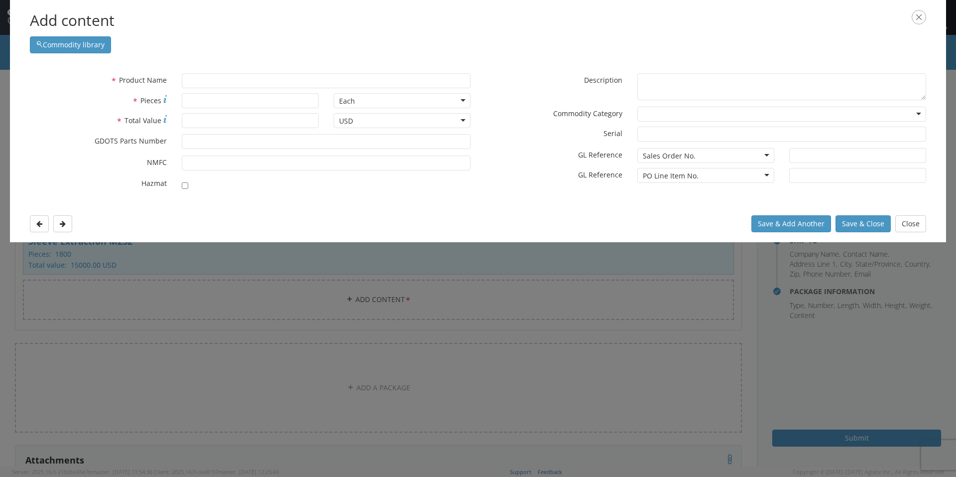
click at [361, 225] on div "Save & Add Another Save & Close Close" at bounding box center [478, 223] width 937 height 37
click at [214, 58] on div "Add content Commodity library" at bounding box center [478, 31] width 937 height 63
click at [210, 77] on input "text" at bounding box center [326, 80] width 289 height 15
click at [919, 17] on icon "button" at bounding box center [919, 17] width 14 height 14
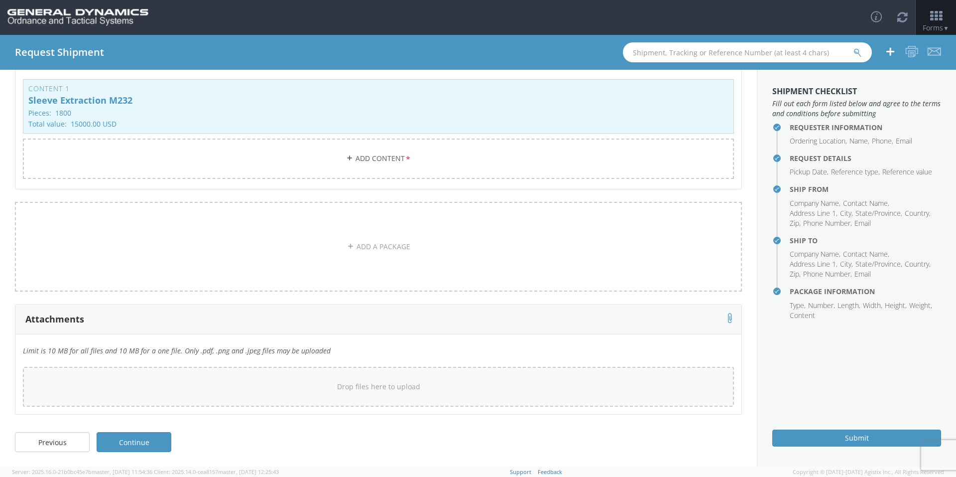
scroll to position [202, 0]
click at [139, 446] on link "Continue" at bounding box center [134, 441] width 75 height 20
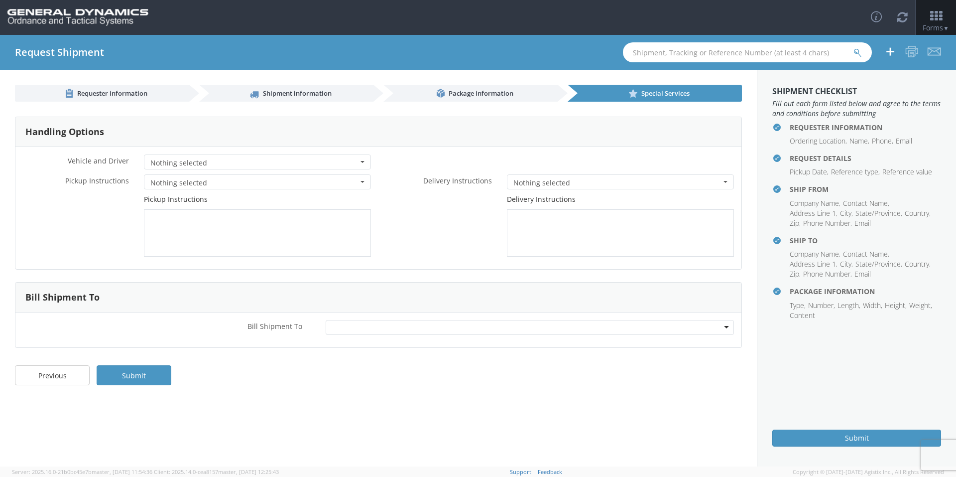
scroll to position [0, 0]
click at [327, 330] on div at bounding box center [530, 327] width 409 height 15
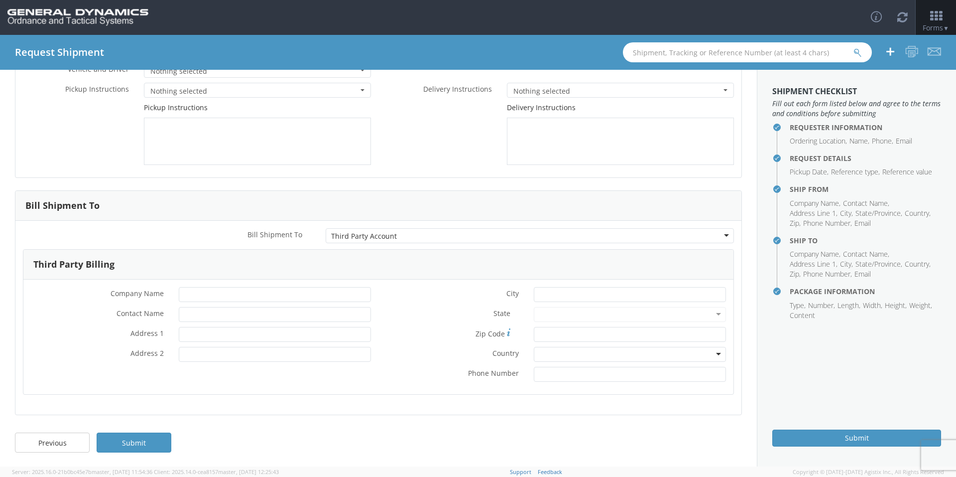
scroll to position [93, 0]
click at [199, 288] on input "* Company Name" at bounding box center [275, 293] width 192 height 15
type input "General Dynamics OTS"
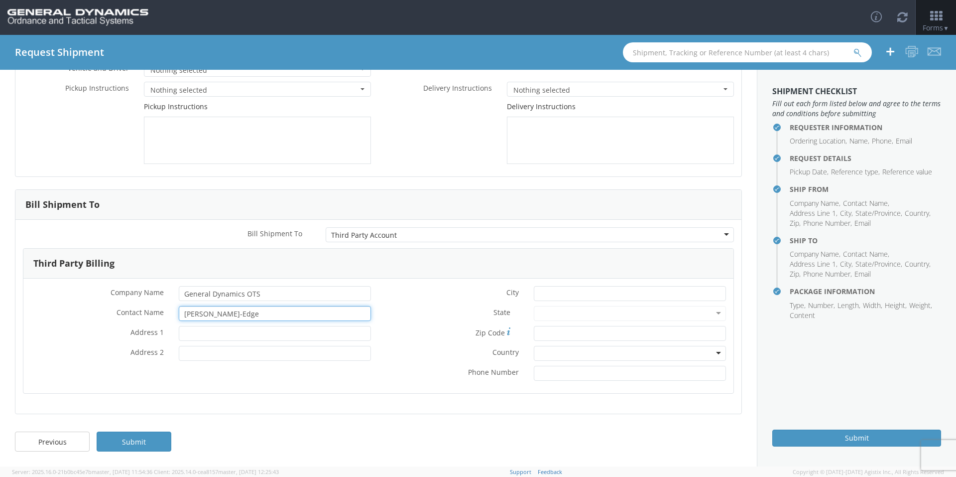
type input "[PERSON_NAME]-Edge"
type input "p"
type input "PO Box 1356"
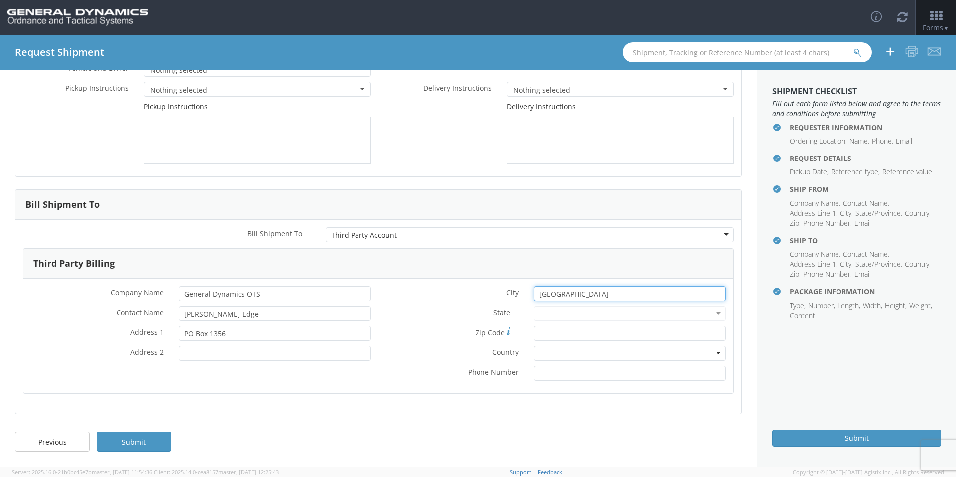
type input "[GEOGRAPHIC_DATA]"
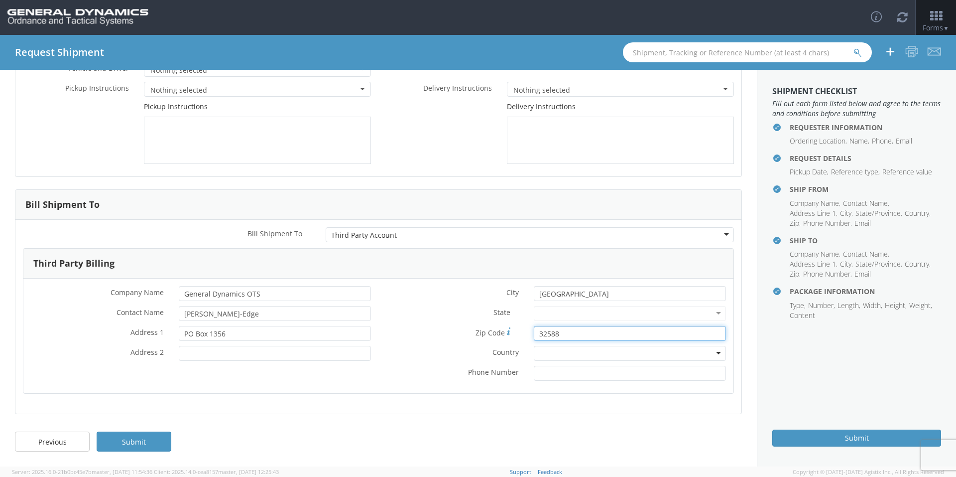
type input "32588"
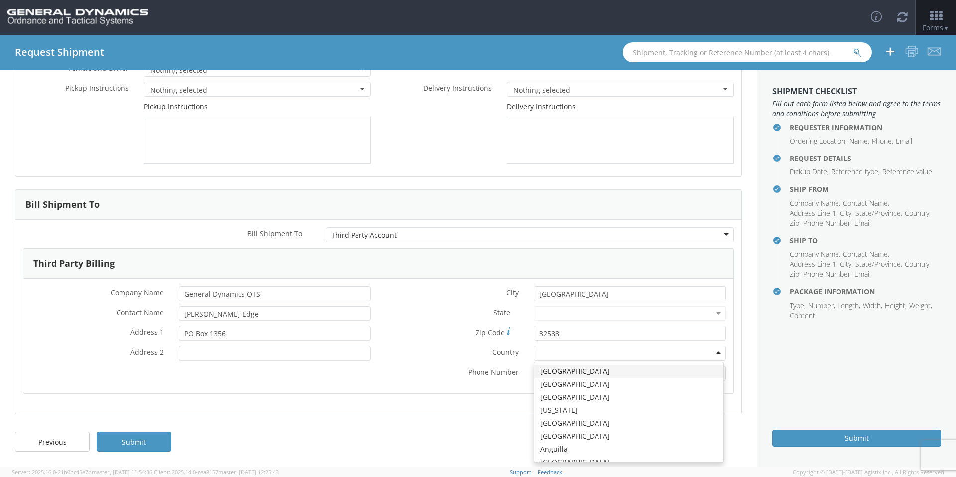
type input "u"
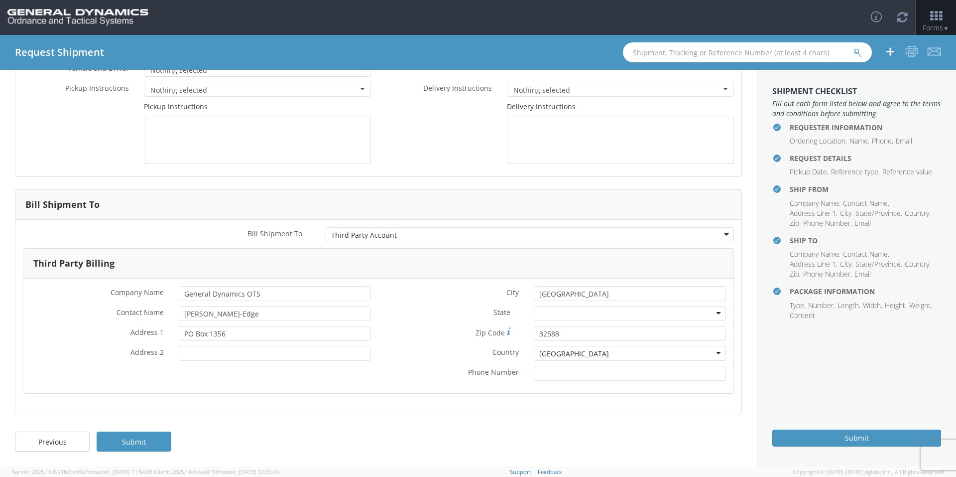
scroll to position [0, 0]
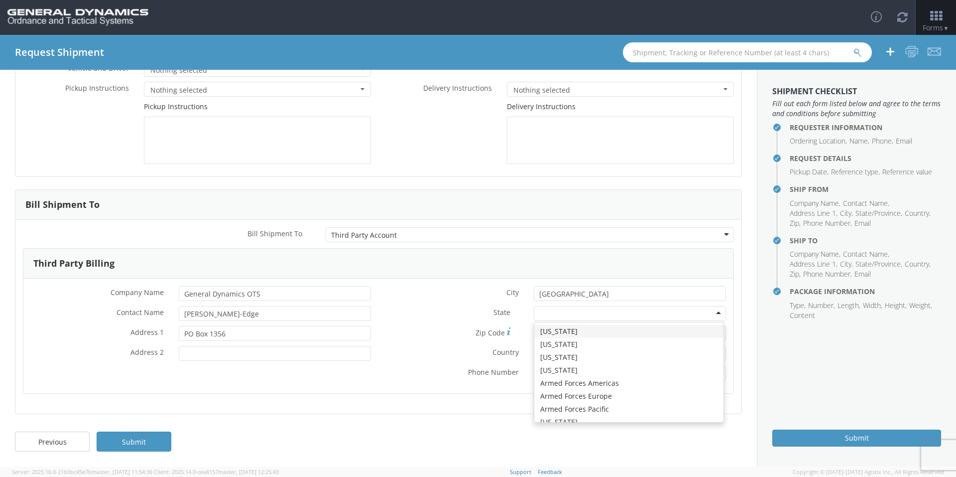
type input "f"
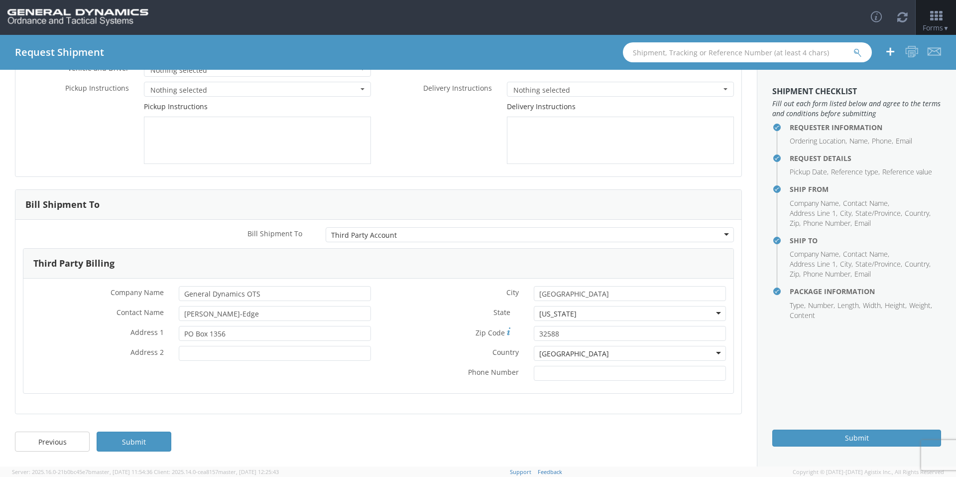
click at [425, 382] on div "* City [GEOGRAPHIC_DATA] State * [US_STATE] [US_STATE] [US_STATE] [US_STATE] [U…" at bounding box center [556, 336] width 355 height 100
click at [140, 444] on link "Submit" at bounding box center [134, 441] width 75 height 20
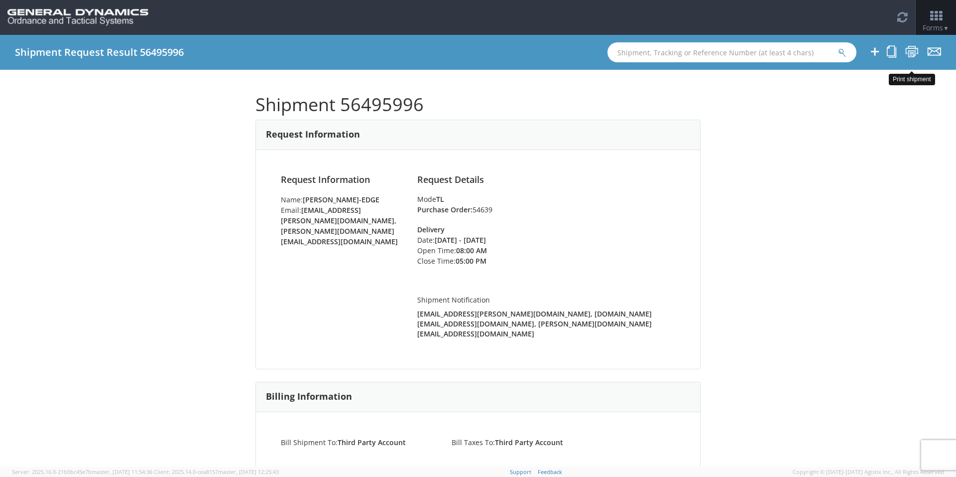
click at [909, 54] on icon at bounding box center [912, 51] width 13 height 12
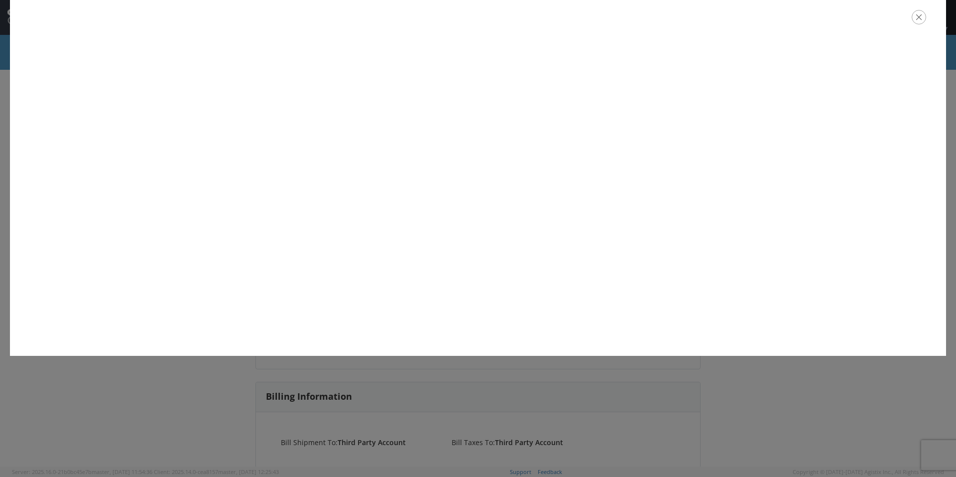
click at [920, 18] on icon "button" at bounding box center [919, 17] width 14 height 14
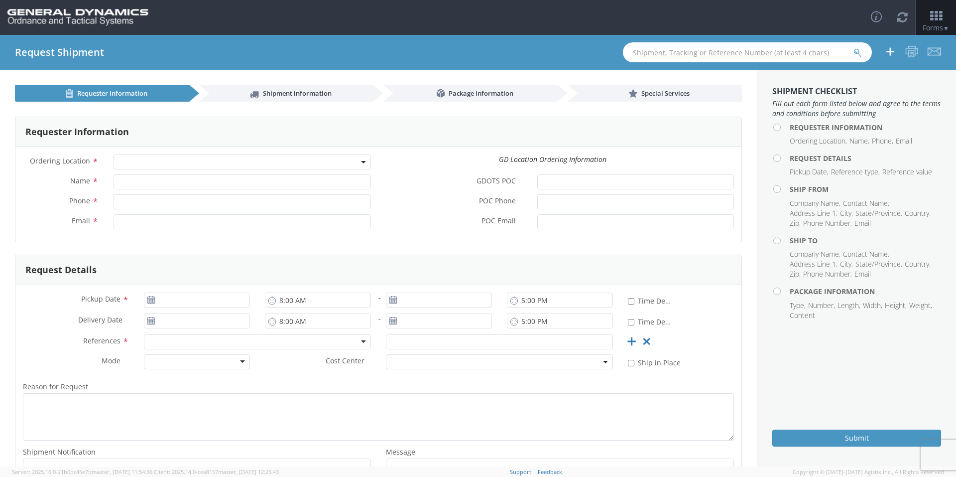
click at [156, 161] on span at bounding box center [243, 161] width 258 height 15
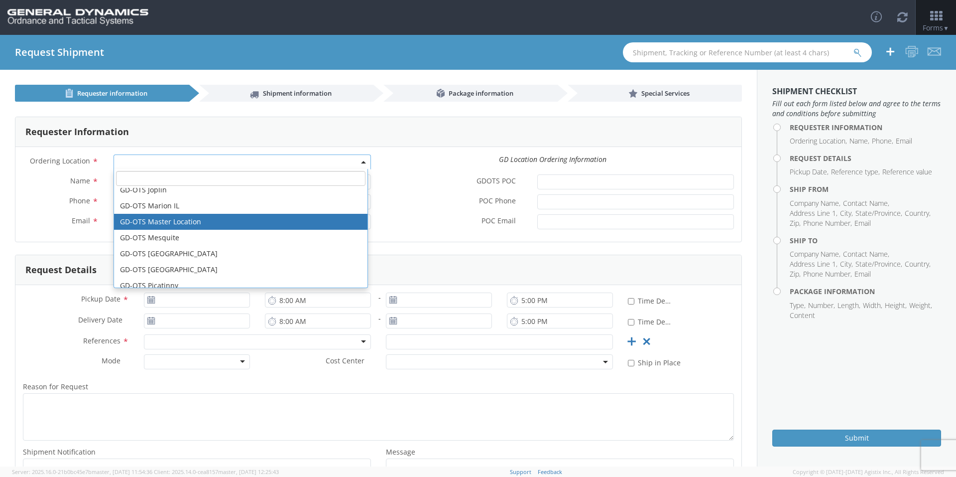
scroll to position [199, 0]
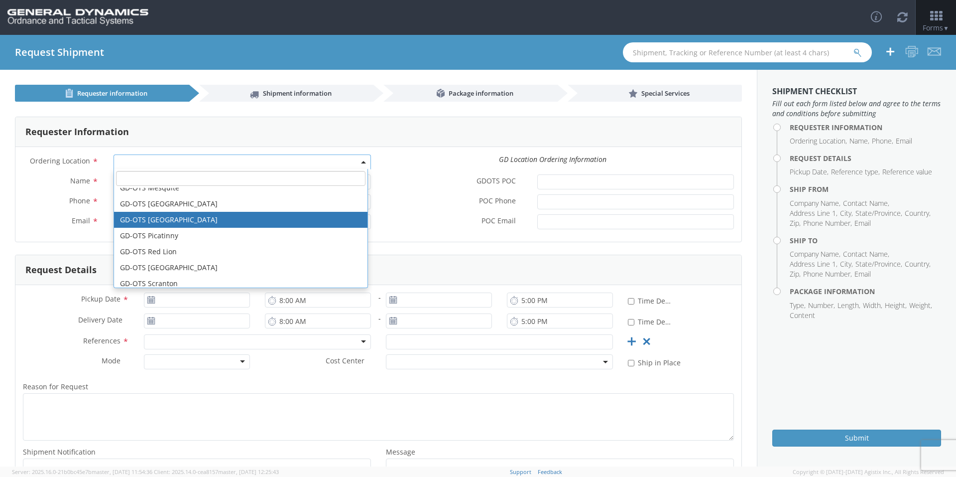
select select "311"
type input "[PERSON_NAME][EMAIL_ADDRESS][DOMAIN_NAME]"
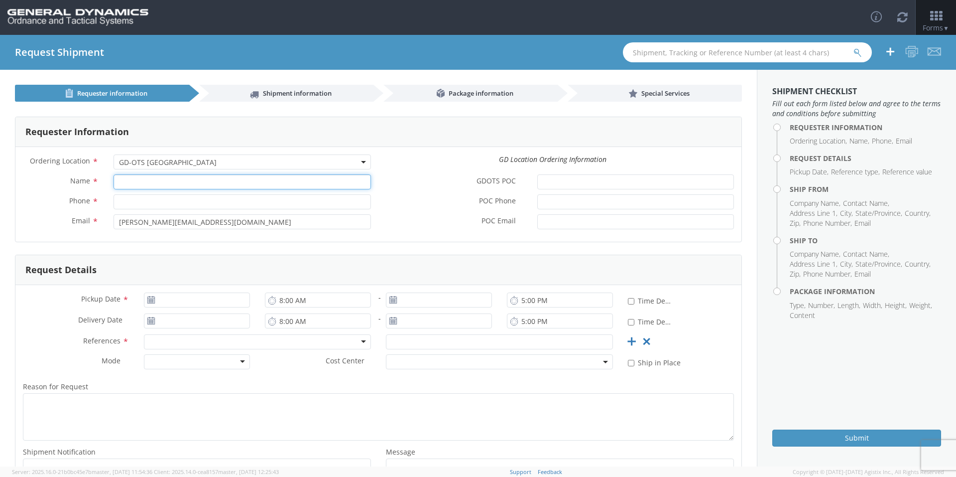
click at [207, 184] on input "Name *" at bounding box center [243, 181] width 258 height 15
type input "[PERSON_NAME]-Edge"
type input "850-897-8321"
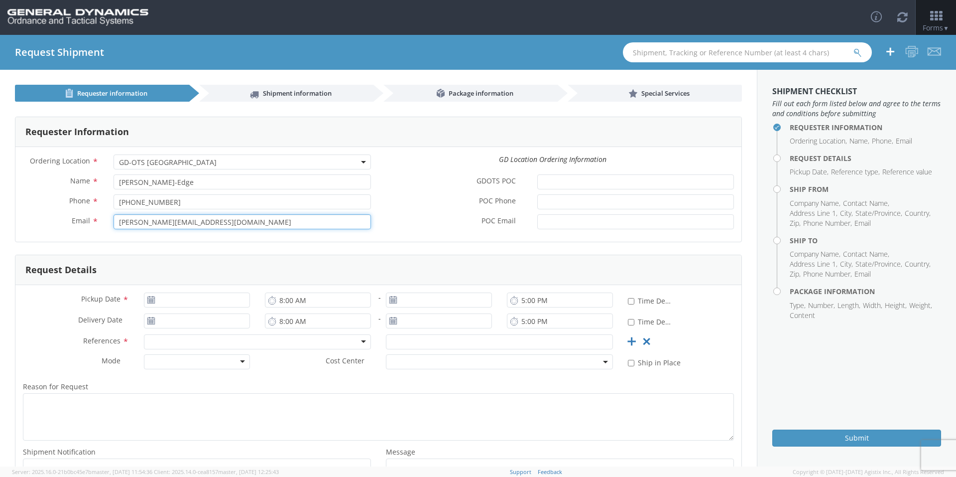
drag, startPoint x: 221, startPoint y: 225, endPoint x: 98, endPoint y: 223, distance: 123.1
click at [98, 223] on div "Email * [PERSON_NAME][EMAIL_ADDRESS][DOMAIN_NAME]" at bounding box center [196, 221] width 363 height 15
type input "[EMAIL_ADDRESS][PERSON_NAME][DOMAIN_NAME]"
drag, startPoint x: 440, startPoint y: 235, endPoint x: 431, endPoint y: 235, distance: 9.0
click at [440, 235] on div "Ordering Location * GD-OTS Anniston (Commerce) GD-OTS Camden GD-OTS DeFuniak Sp…" at bounding box center [378, 194] width 726 height 95
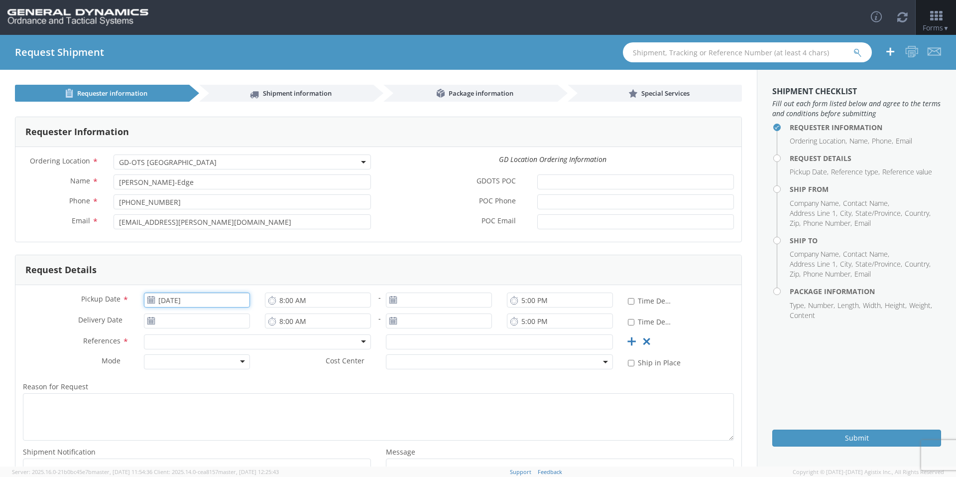
click at [204, 298] on input "[DATE]" at bounding box center [197, 299] width 106 height 15
click at [246, 379] on td "15" at bounding box center [249, 378] width 17 height 15
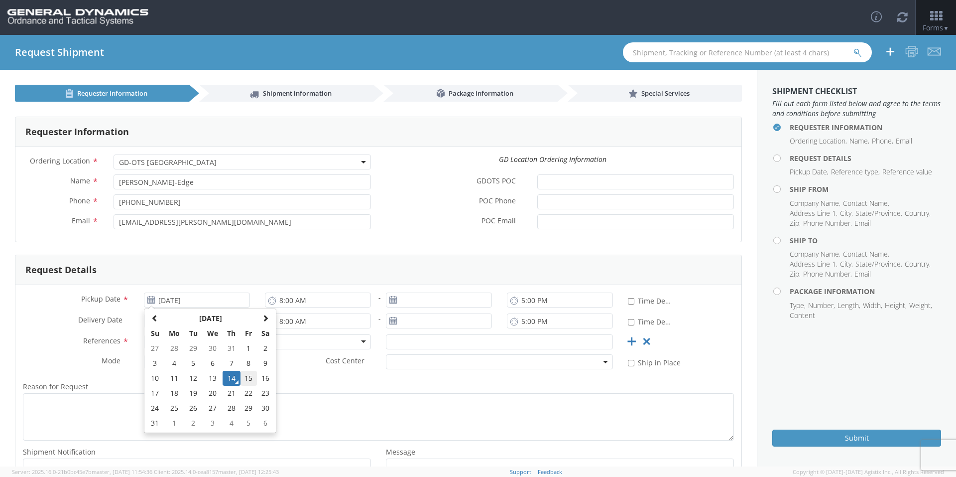
type input "08/15/2025"
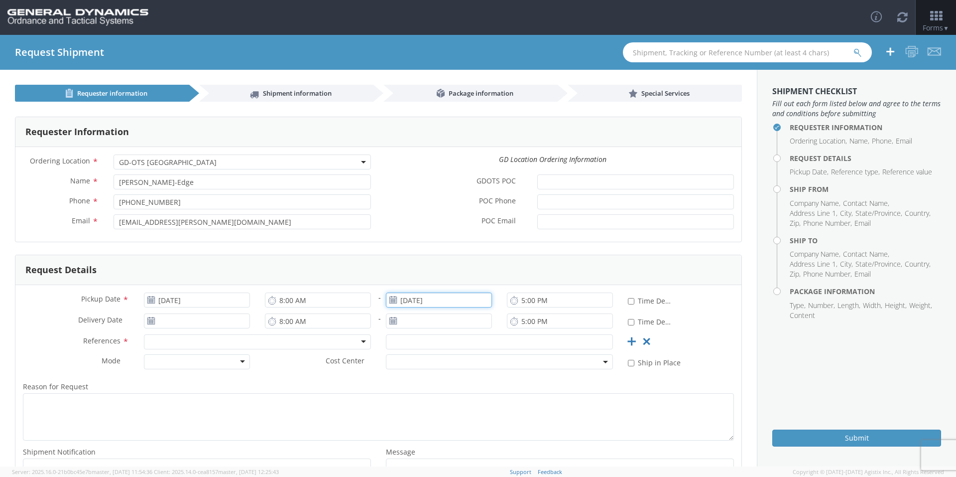
click at [440, 304] on input "[DATE]" at bounding box center [439, 299] width 106 height 15
click at [487, 378] on td "15" at bounding box center [491, 378] width 17 height 15
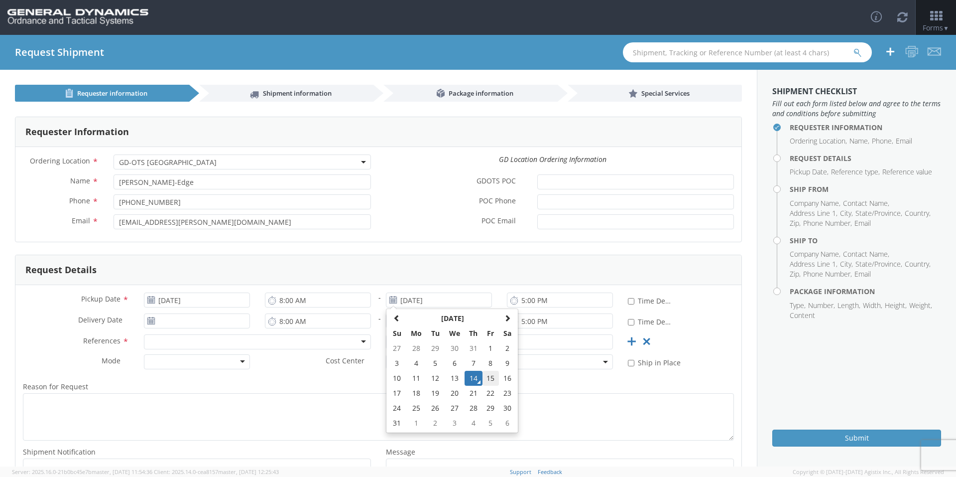
type input "08/15/2025"
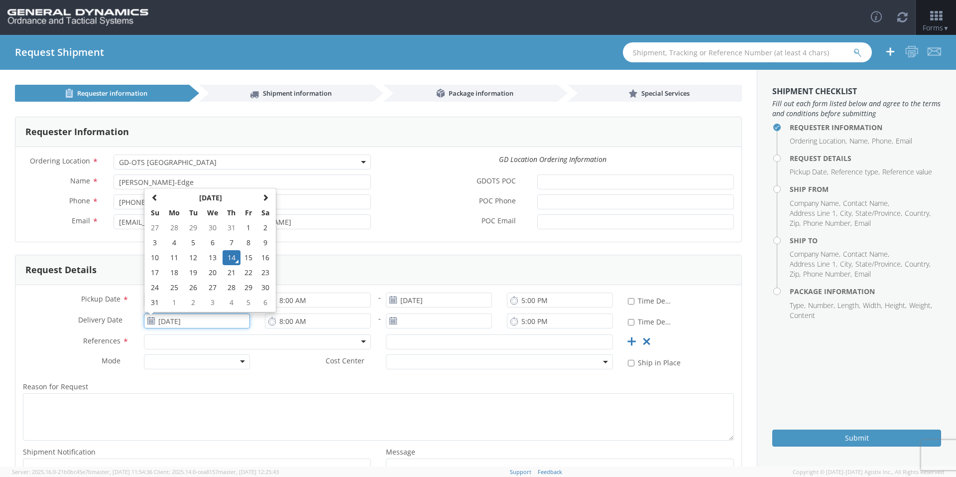
click at [219, 316] on input "[DATE]" at bounding box center [197, 320] width 106 height 15
click at [173, 270] on td "18" at bounding box center [174, 272] width 21 height 15
type input "[DATE]"
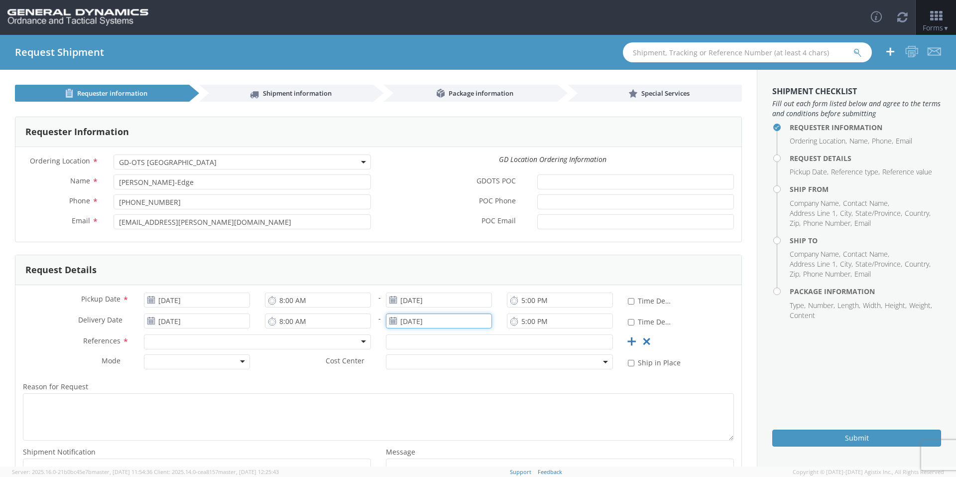
click at [451, 314] on input "[DATE]" at bounding box center [439, 320] width 106 height 15
click at [407, 271] on td "18" at bounding box center [416, 272] width 21 height 15
type input "[DATE]"
click at [237, 344] on div at bounding box center [257, 341] width 227 height 15
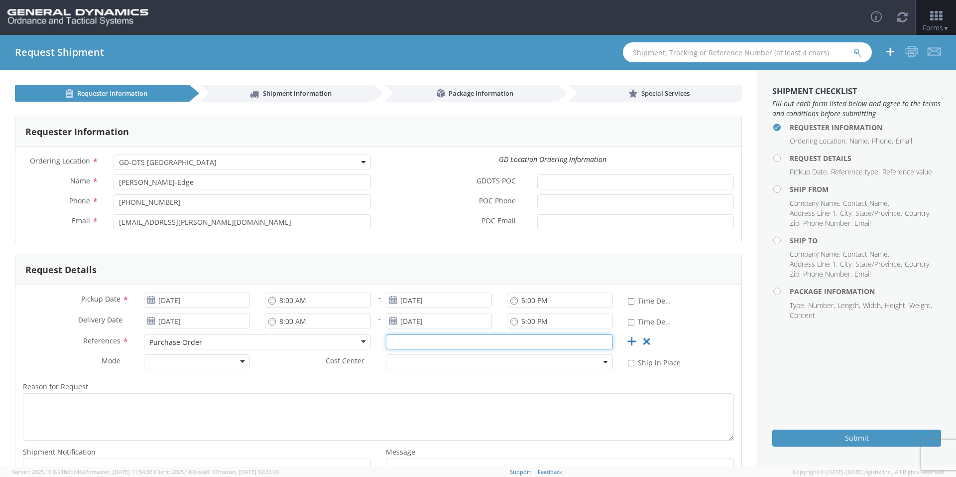
click at [396, 341] on input "text" at bounding box center [499, 341] width 227 height 15
type input "54639"
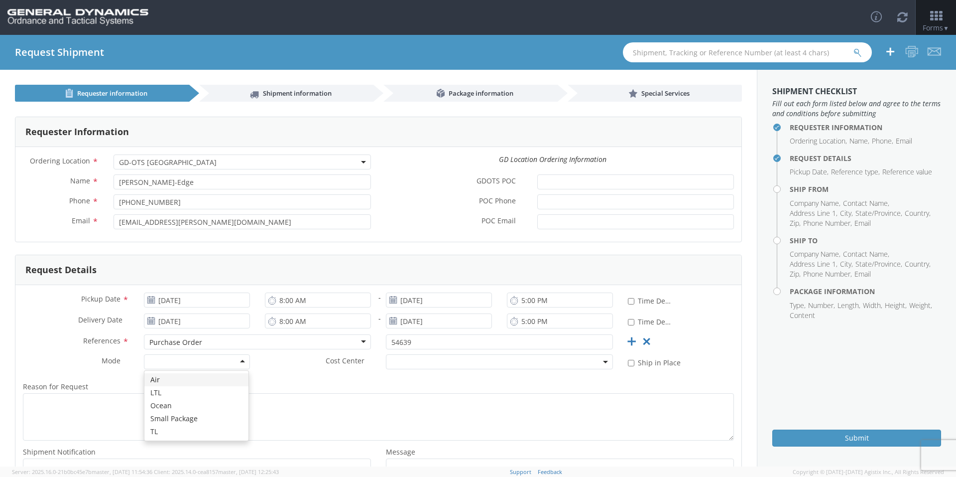
click at [217, 364] on div at bounding box center [197, 361] width 106 height 15
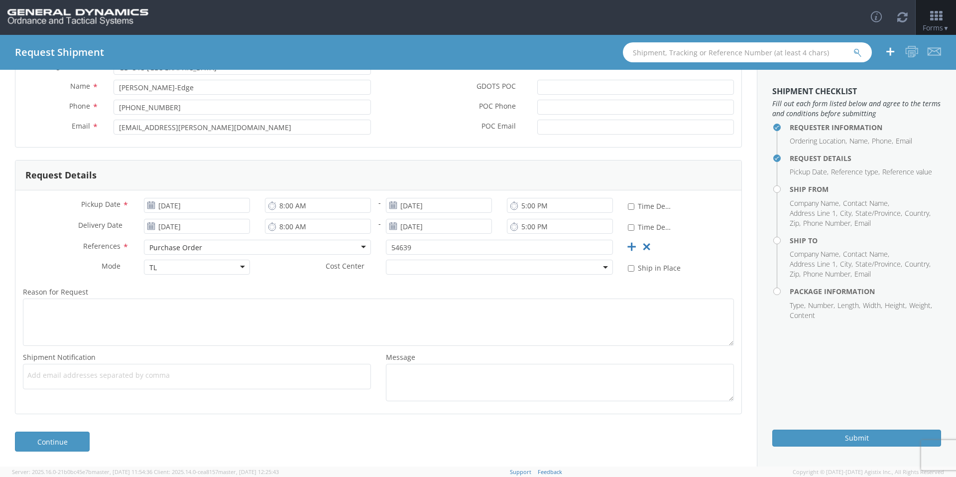
click at [88, 380] on span "Add email addresses separated by comma" at bounding box center [196, 375] width 339 height 10
paste input "[PERSON_NAME][EMAIL_ADDRESS][DOMAIN_NAME]"
type input "[PERSON_NAME][EMAIL_ADDRESS][DOMAIN_NAME]"
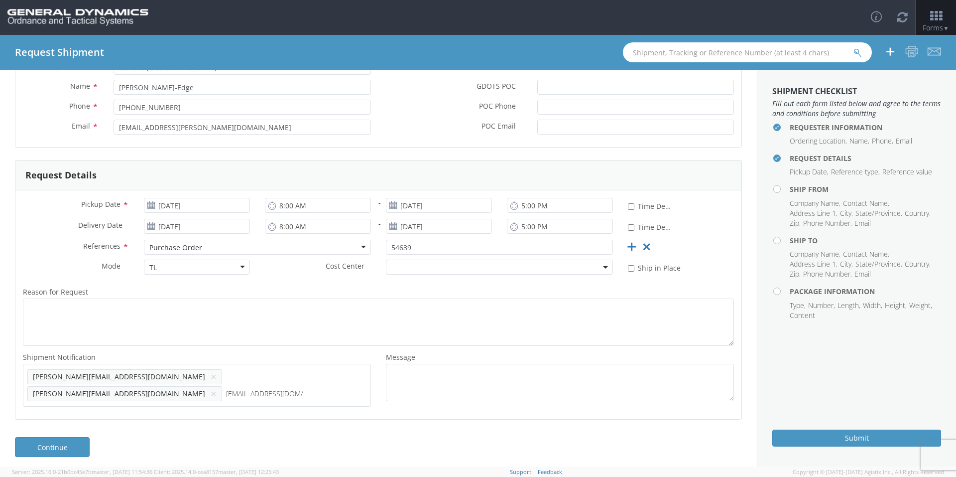
type input "[EMAIL_ADDRESS][DOMAIN_NAME]"
click at [69, 454] on link "Continue" at bounding box center [52, 464] width 75 height 20
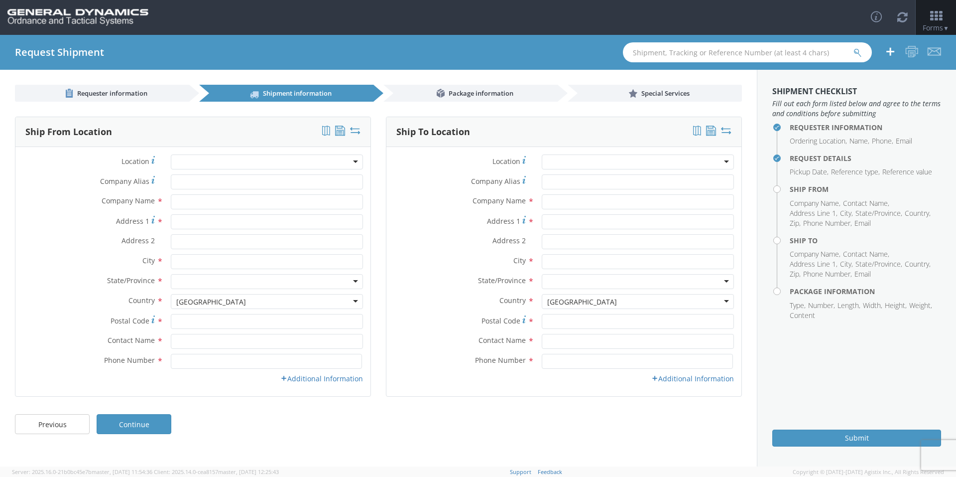
click at [209, 164] on div at bounding box center [267, 161] width 192 height 15
click at [53, 166] on label "Location *" at bounding box center [89, 160] width 148 height 13
click at [203, 180] on input "Company Alias *" at bounding box center [267, 181] width 192 height 15
type input "[US_STATE] custom mold"
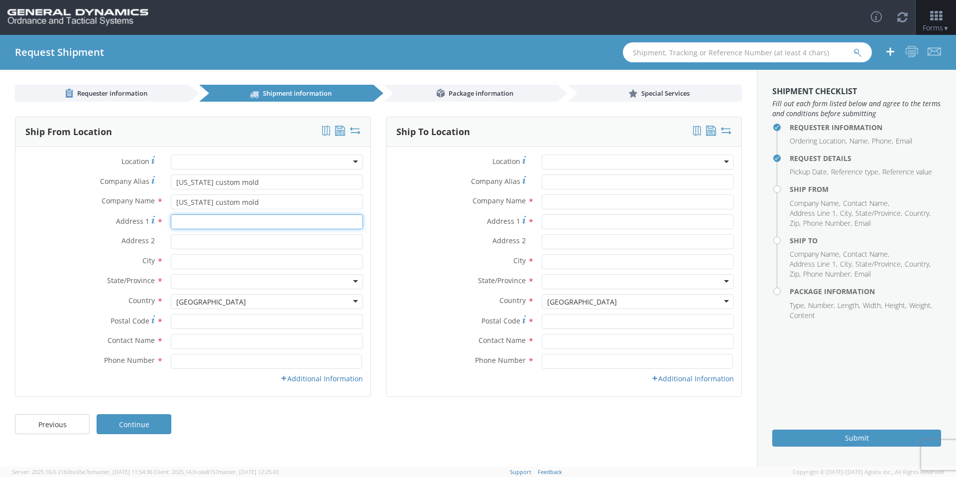
type input "[STREET_ADDRESS][PERSON_NAME]"
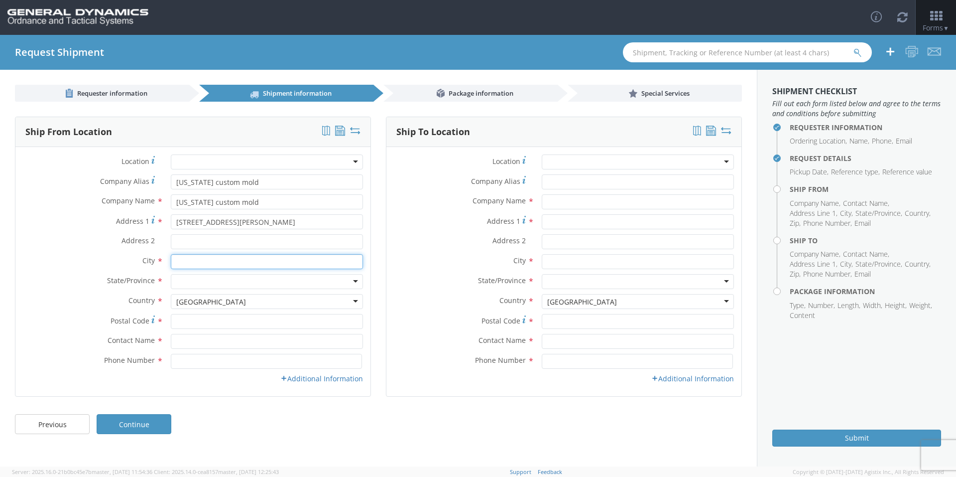
type input "[GEOGRAPHIC_DATA]"
type input "33556"
type input "[PERSON_NAME]"
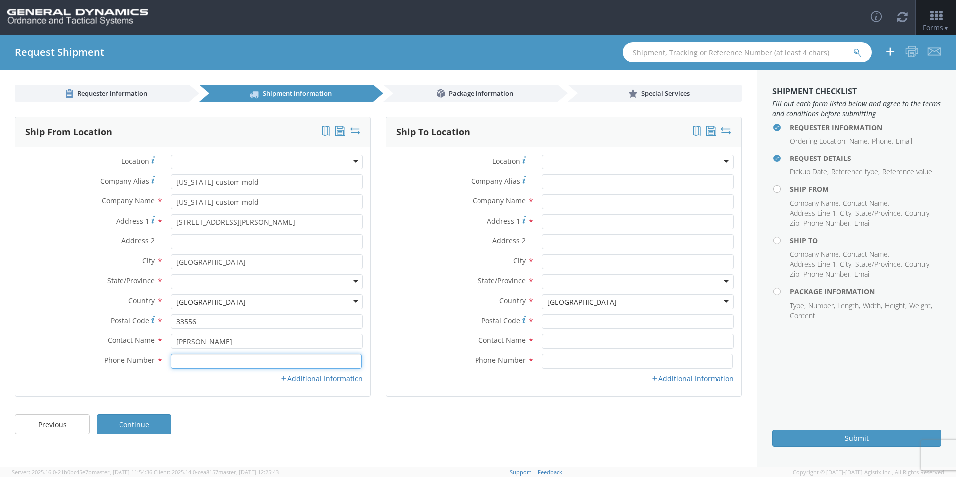
type input "8133435080"
click at [193, 241] on input "Address 2 *" at bounding box center [267, 241] width 192 height 15
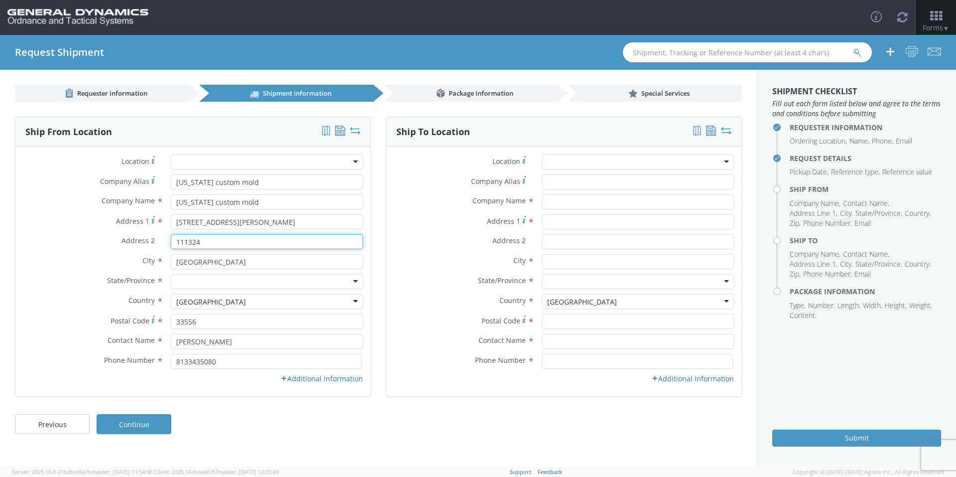
type input "111324"
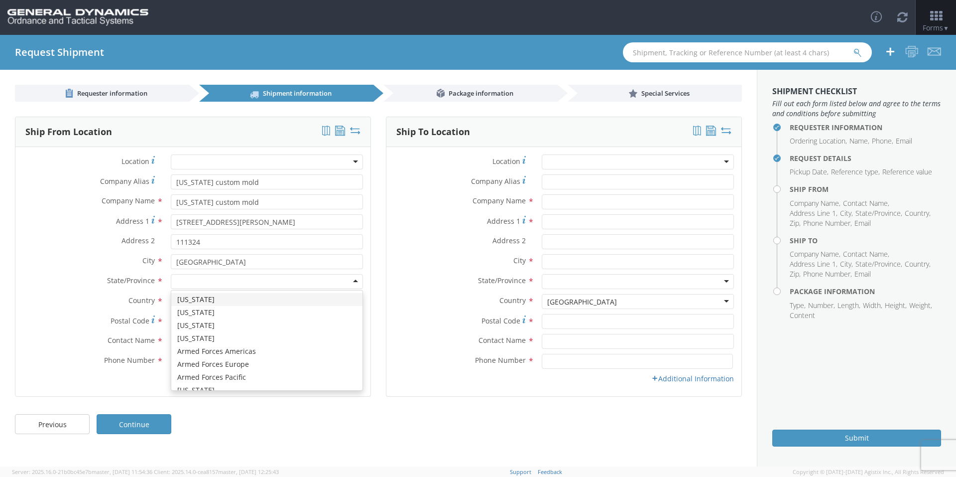
click at [207, 279] on div at bounding box center [267, 281] width 192 height 15
type input "f"
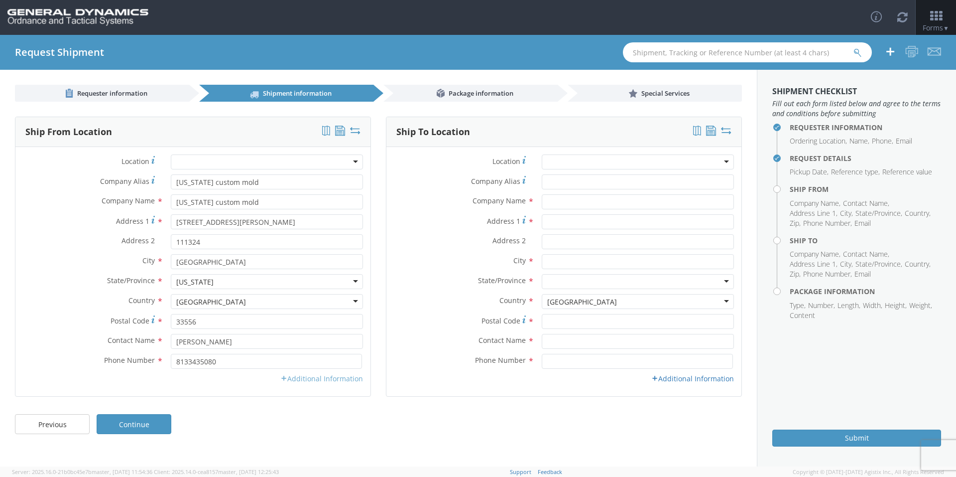
click at [318, 379] on link "Additional Information" at bounding box center [321, 378] width 83 height 9
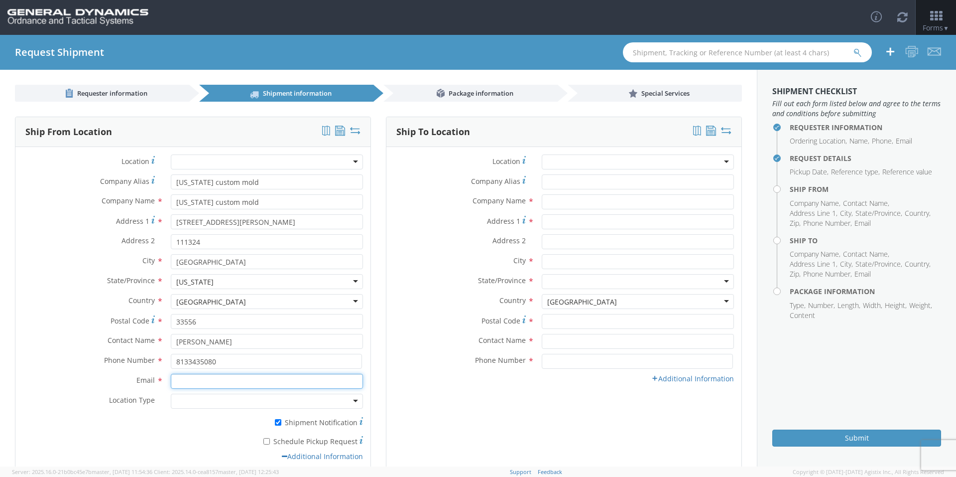
click at [252, 385] on input "Email *" at bounding box center [267, 381] width 192 height 15
type input "[EMAIL_ADDRESS][DOMAIN_NAME]"
click at [265, 443] on input "* Schedule Pickup Request" at bounding box center [267, 441] width 6 height 6
checkbox input "true"
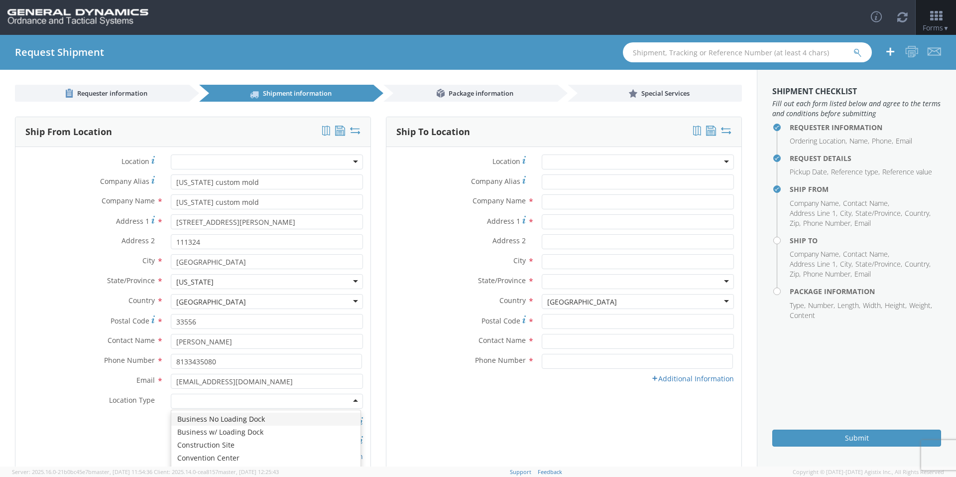
click at [212, 402] on div at bounding box center [267, 401] width 192 height 15
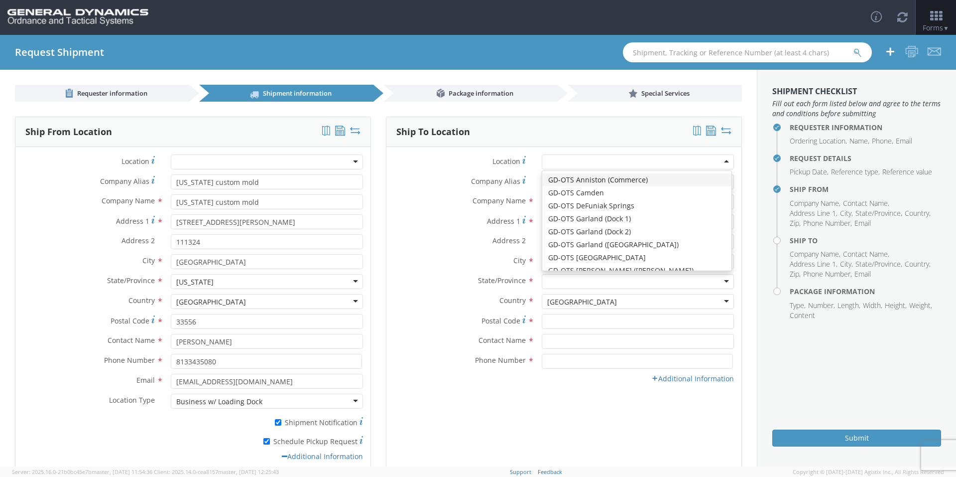
click at [584, 162] on div at bounding box center [638, 161] width 192 height 15
type input "General Dynamics - OTS"
type input "Highway 274"
type input "[GEOGRAPHIC_DATA]"
type input "71701"
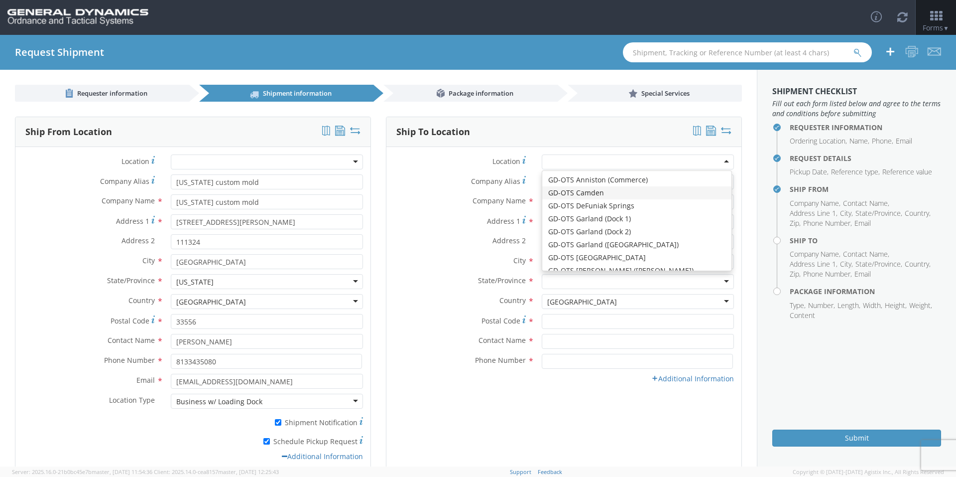
type input "[PHONE_NUMBER]"
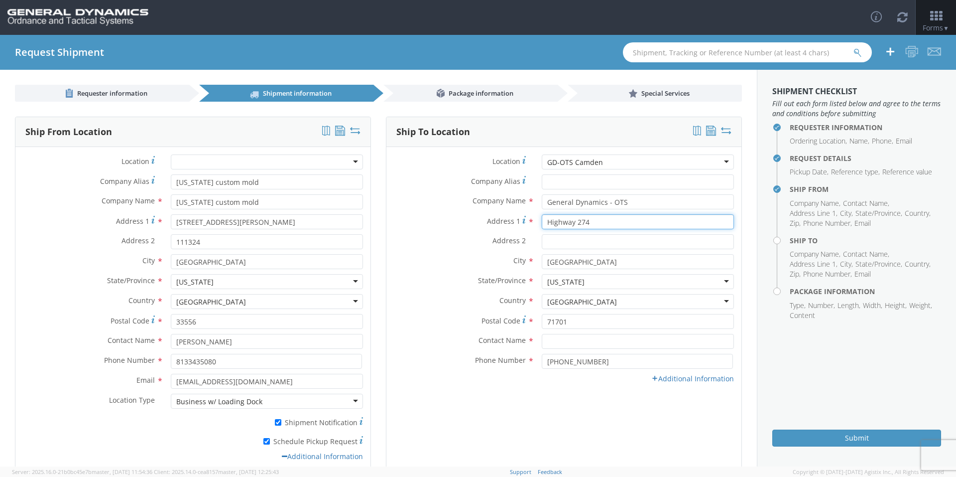
drag, startPoint x: 574, startPoint y: 223, endPoint x: 582, endPoint y: 223, distance: 7.5
click at [582, 223] on input "Highway 274" at bounding box center [638, 221] width 192 height 15
type input "Highway 20"
type input "Highway 203"
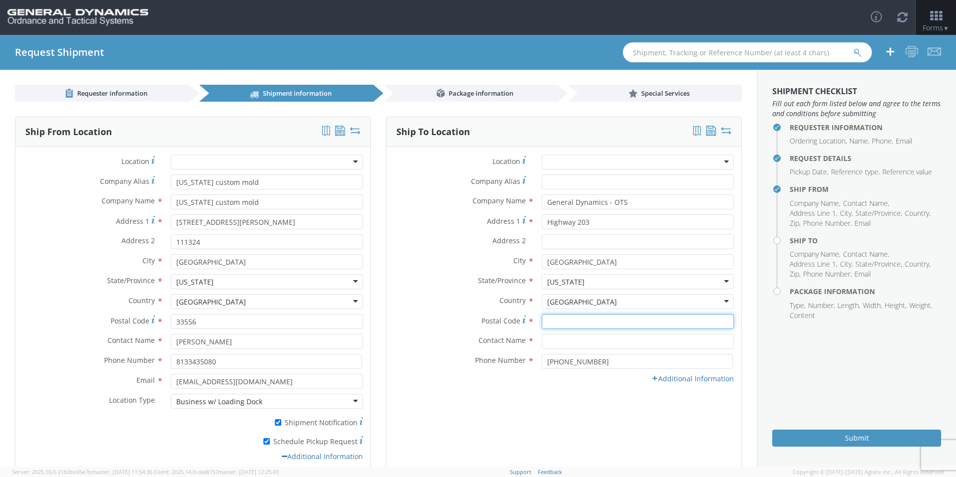
click at [554, 318] on input "Postal Code *" at bounding box center [638, 321] width 192 height 15
type input "71701"
click at [558, 339] on input "text" at bounding box center [638, 341] width 192 height 15
type input "ginji welch-edge"
click at [499, 354] on label "Phone Number *" at bounding box center [461, 360] width 148 height 13
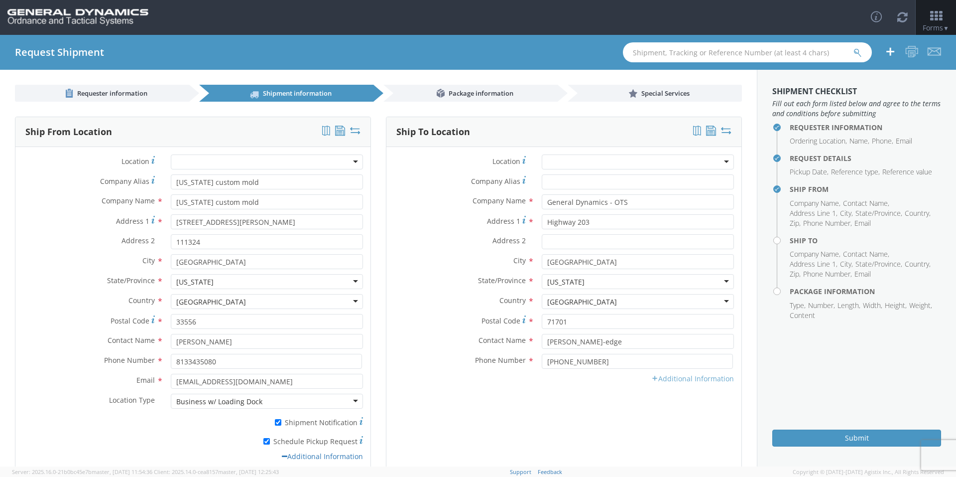
click at [654, 374] on link "Additional Information" at bounding box center [693, 378] width 83 height 9
click at [553, 383] on input "Email *" at bounding box center [638, 381] width 192 height 15
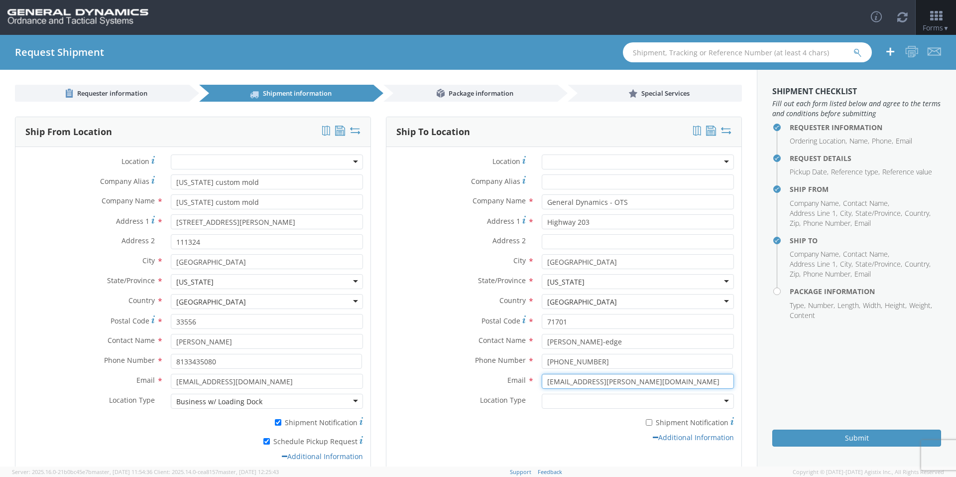
type input "[EMAIL_ADDRESS][PERSON_NAME][DOMAIN_NAME]"
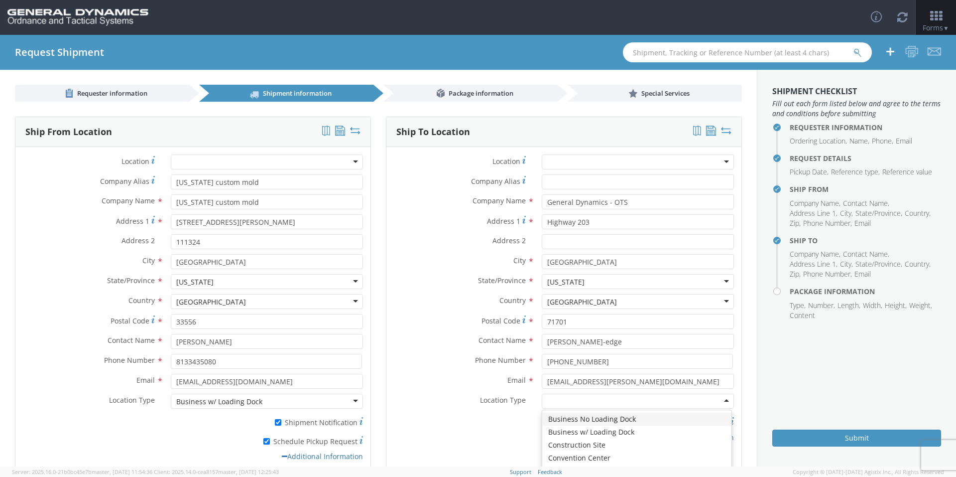
click at [542, 397] on div at bounding box center [638, 401] width 192 height 15
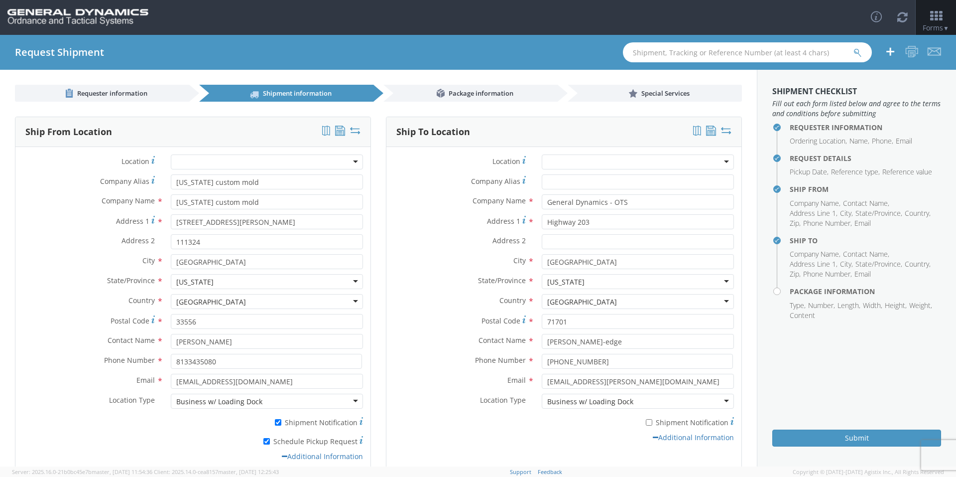
click at [463, 419] on div "* Shipment Notification" at bounding box center [564, 420] width 355 height 14
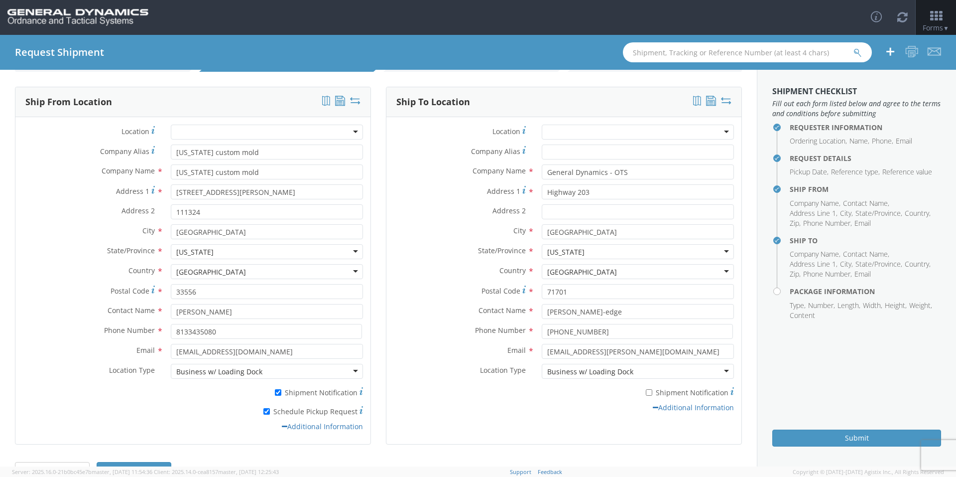
scroll to position [60, 0]
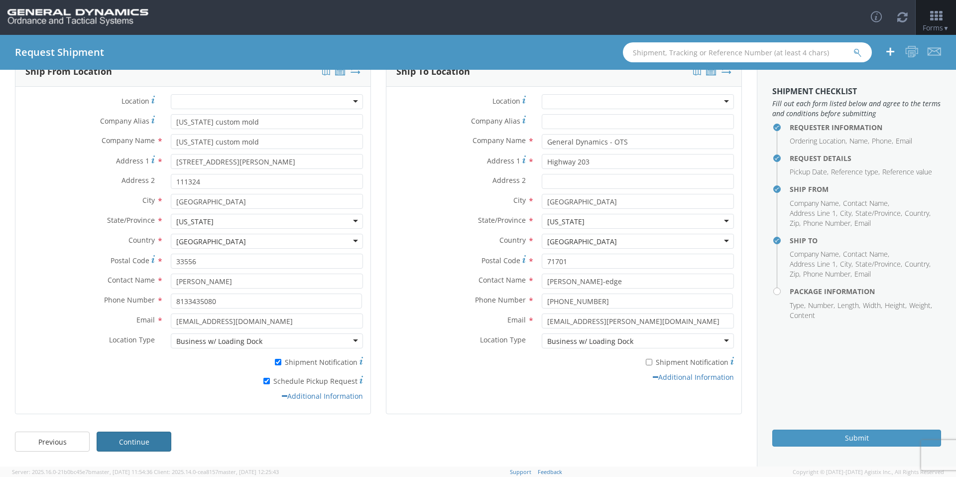
click at [141, 439] on link "Continue" at bounding box center [134, 441] width 75 height 20
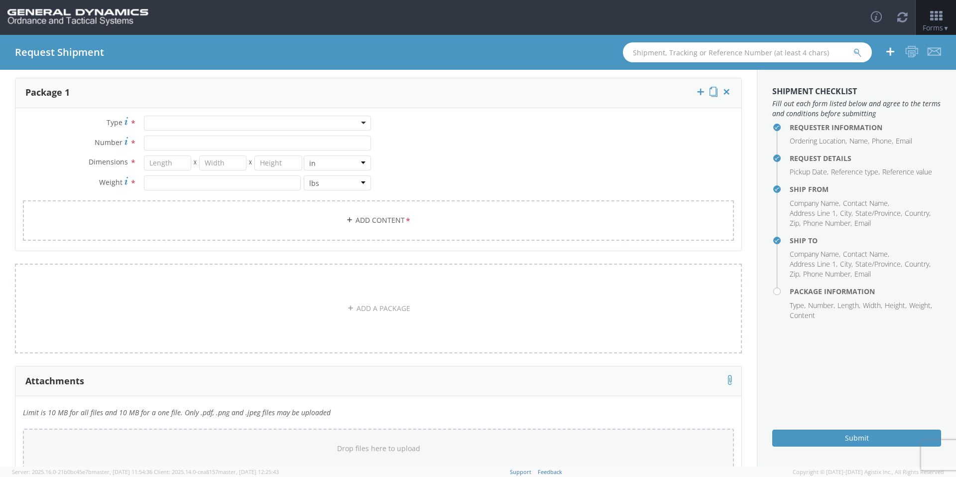
click at [181, 127] on div at bounding box center [257, 123] width 227 height 15
type input "p"
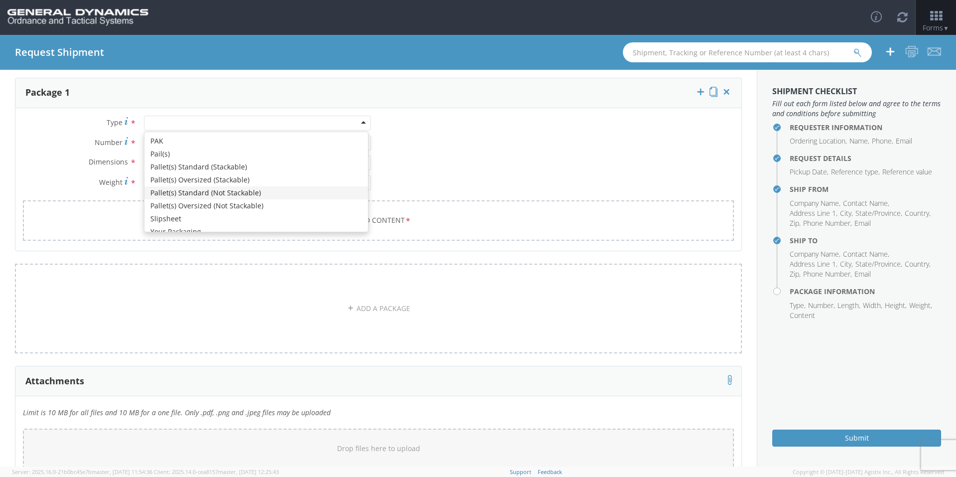
scroll to position [0, 0]
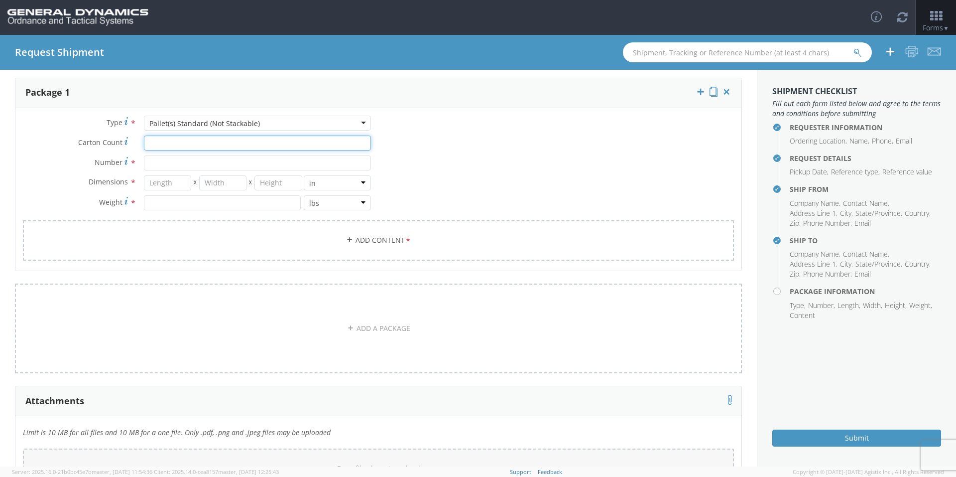
click at [172, 140] on input "Carton Count *" at bounding box center [257, 142] width 227 height 15
type input "30"
type input "39"
type input "35"
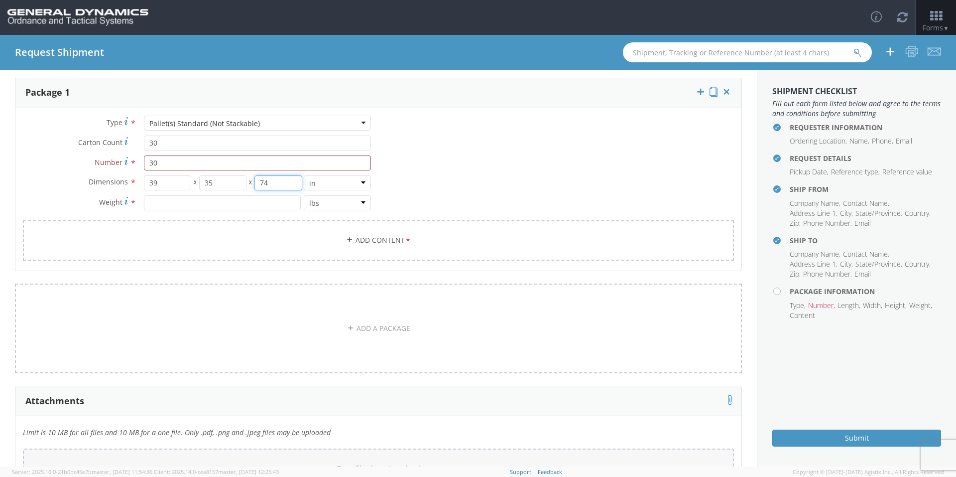
type input "74"
type input "6450"
click at [459, 202] on div "Type * Pallet(s) Standard (Not Stackable) Pallet(s) Standard (Not Stackable) Ba…" at bounding box center [378, 194] width 726 height 157
click at [378, 233] on link "Add Content *" at bounding box center [378, 240] width 711 height 40
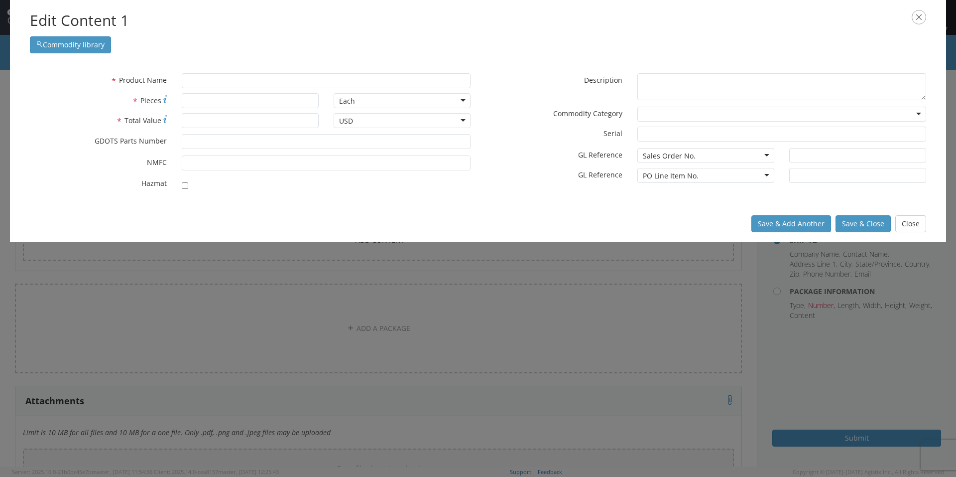
click at [251, 66] on div "* Product Name * Pieces Each Each Bag Blister Pack Bottle Capsule Carton Centim…" at bounding box center [478, 134] width 937 height 142
click at [244, 77] on input "text" at bounding box center [326, 80] width 289 height 15
type input "s"
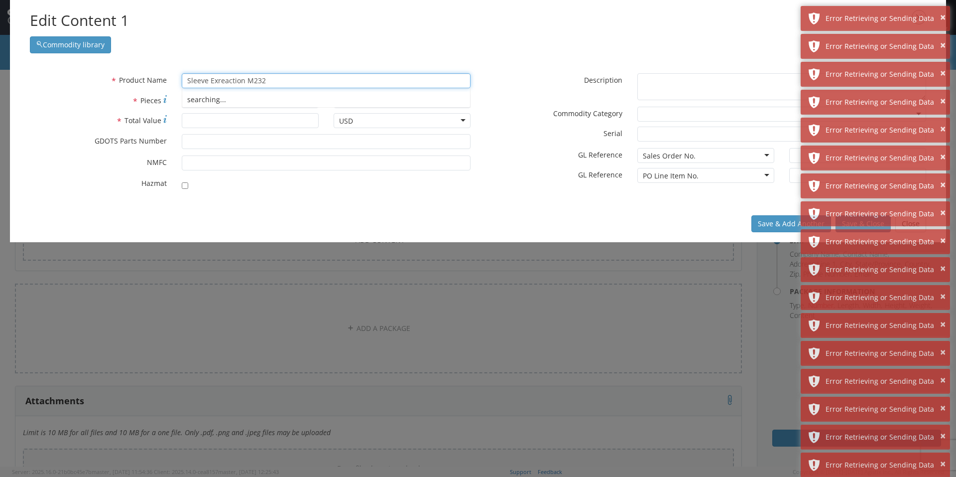
click at [232, 102] on div "searching..." at bounding box center [326, 99] width 288 height 15
type input "Sleeve Exreaction M232"
click at [232, 102] on div "searching..." at bounding box center [326, 99] width 288 height 15
click at [232, 101] on div "searching..." at bounding box center [326, 99] width 288 height 15
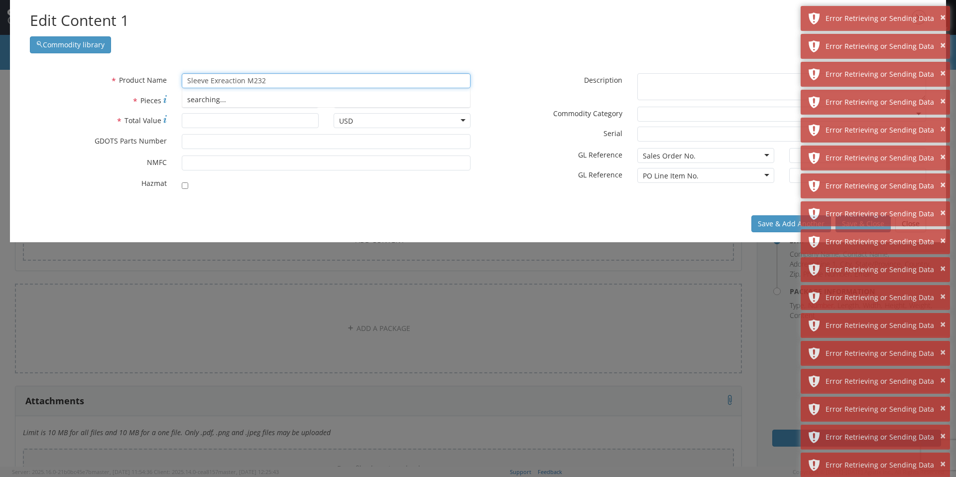
drag, startPoint x: 210, startPoint y: 102, endPoint x: 222, endPoint y: 94, distance: 14.8
click at [215, 99] on div "searching..." at bounding box center [326, 99] width 288 height 15
click at [225, 89] on div "searching..." at bounding box center [326, 97] width 289 height 19
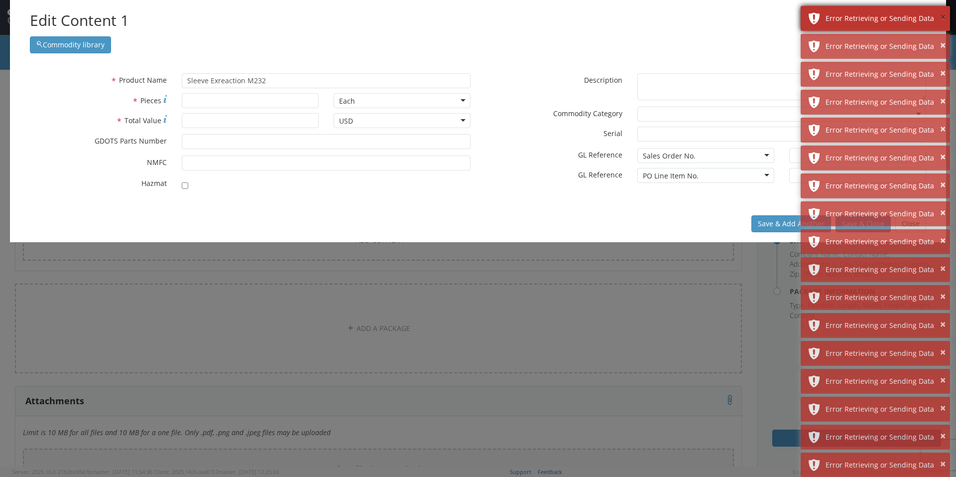
click at [943, 12] on button "×" at bounding box center [942, 17] width 5 height 14
click at [943, 38] on button "×" at bounding box center [942, 45] width 5 height 14
click at [943, 12] on button "×" at bounding box center [942, 17] width 5 height 14
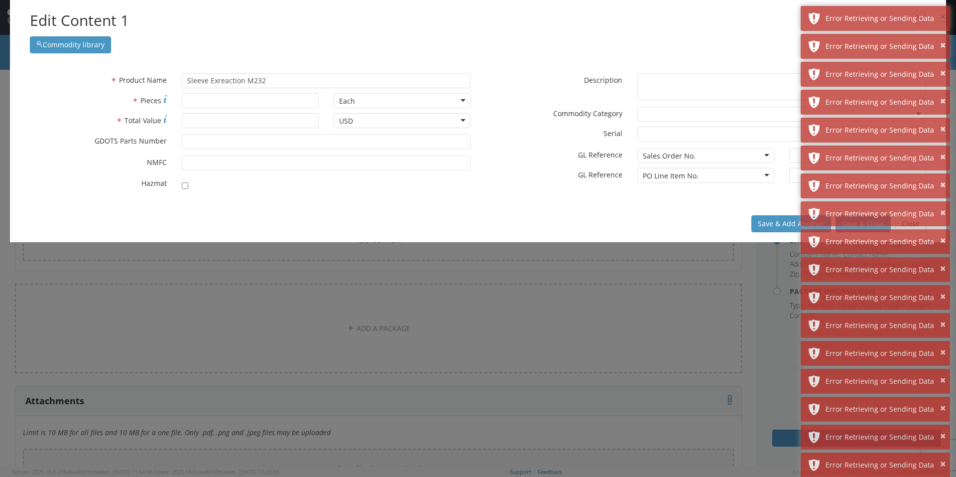
click at [943, 12] on button "×" at bounding box center [942, 17] width 5 height 14
click at [943, 13] on button "×" at bounding box center [942, 17] width 5 height 14
click at [941, 20] on button "×" at bounding box center [942, 17] width 5 height 14
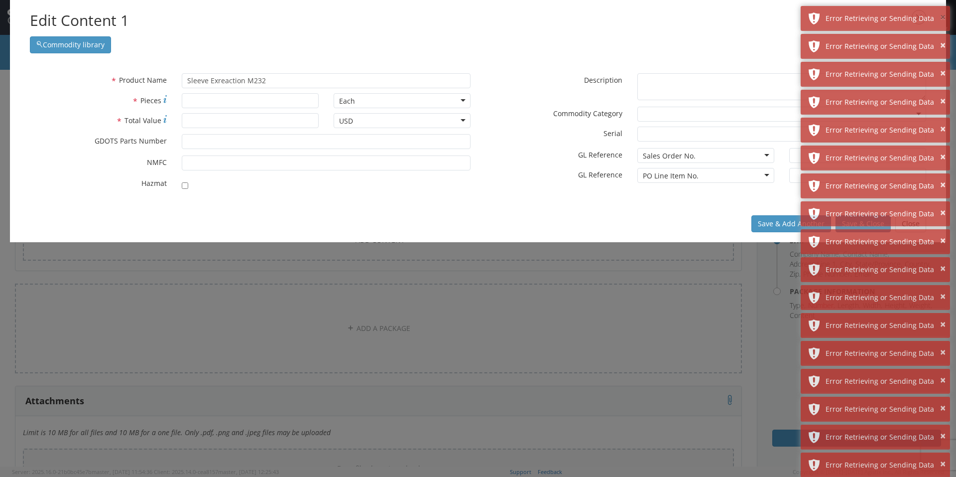
click at [941, 20] on button "×" at bounding box center [942, 17] width 5 height 14
click at [941, 14] on button "×" at bounding box center [942, 17] width 5 height 14
click at [942, 13] on button "×" at bounding box center [942, 17] width 5 height 14
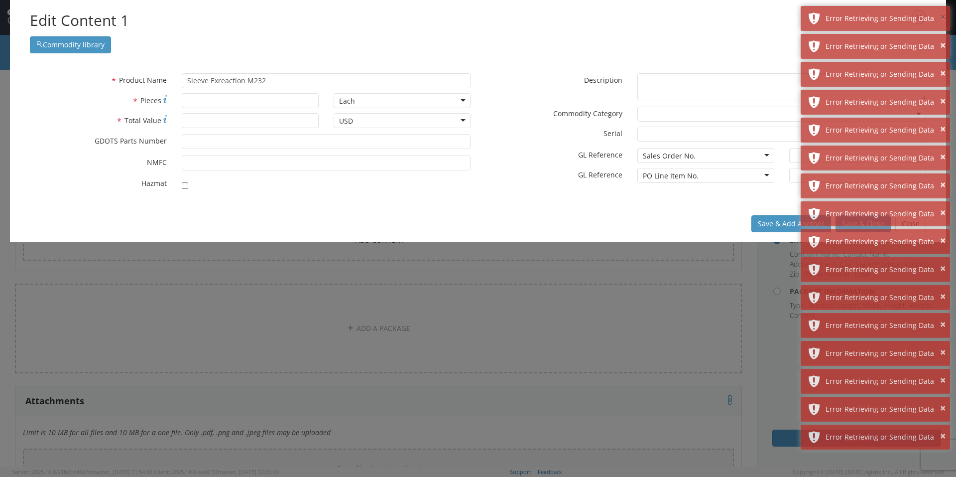
click at [942, 13] on button "×" at bounding box center [942, 17] width 5 height 14
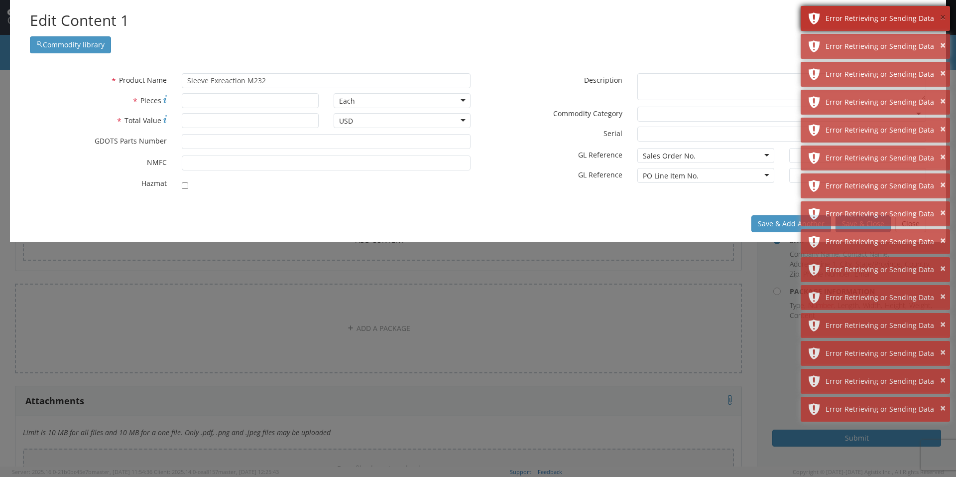
click at [942, 13] on button "×" at bounding box center [942, 17] width 5 height 14
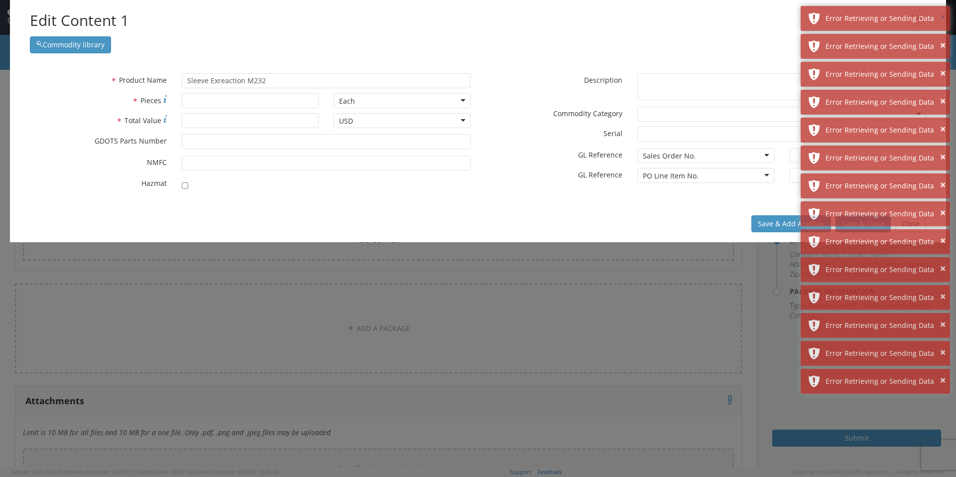
click at [942, 13] on button "×" at bounding box center [942, 17] width 5 height 14
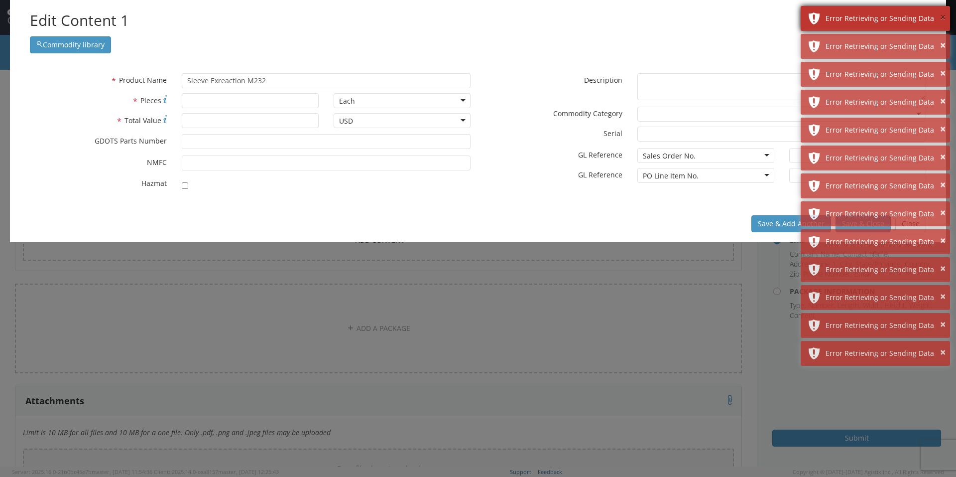
click at [943, 18] on button "×" at bounding box center [942, 17] width 5 height 14
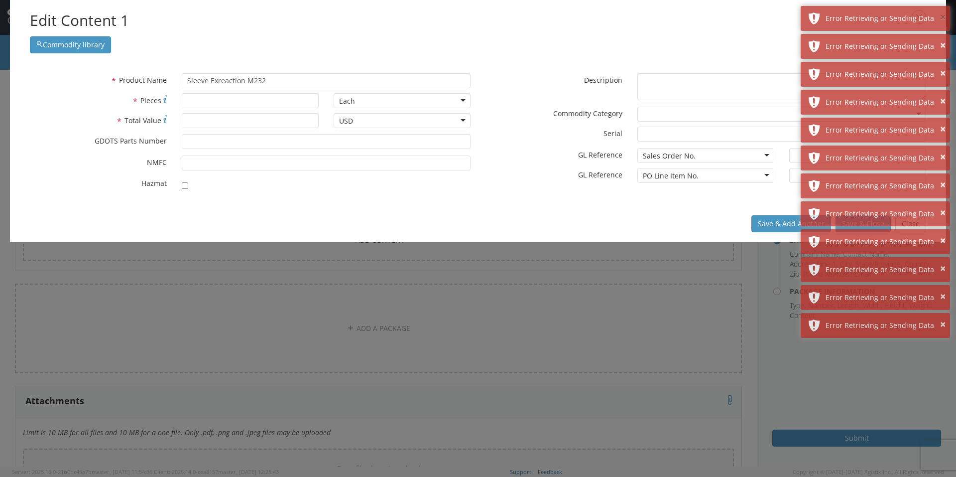
click at [943, 18] on button "×" at bounding box center [942, 17] width 5 height 14
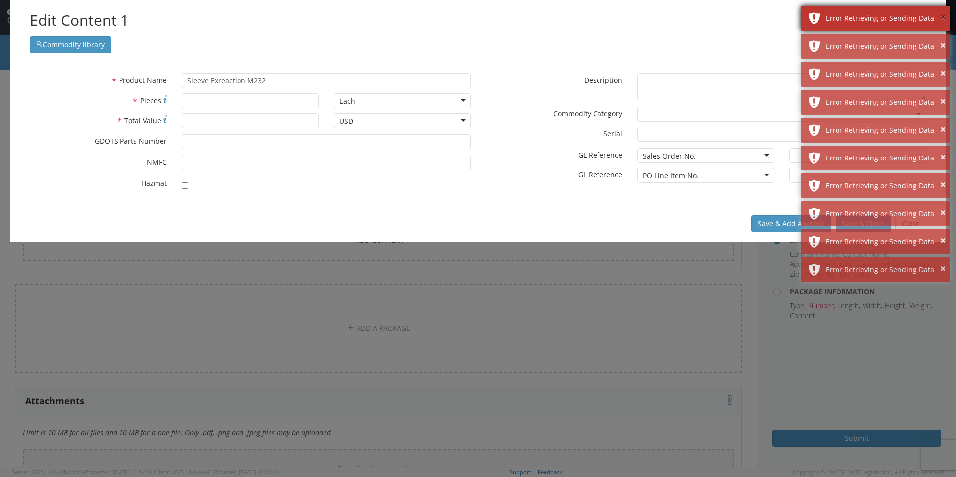
click at [943, 17] on button "×" at bounding box center [942, 17] width 5 height 14
click at [942, 17] on button "×" at bounding box center [942, 17] width 5 height 14
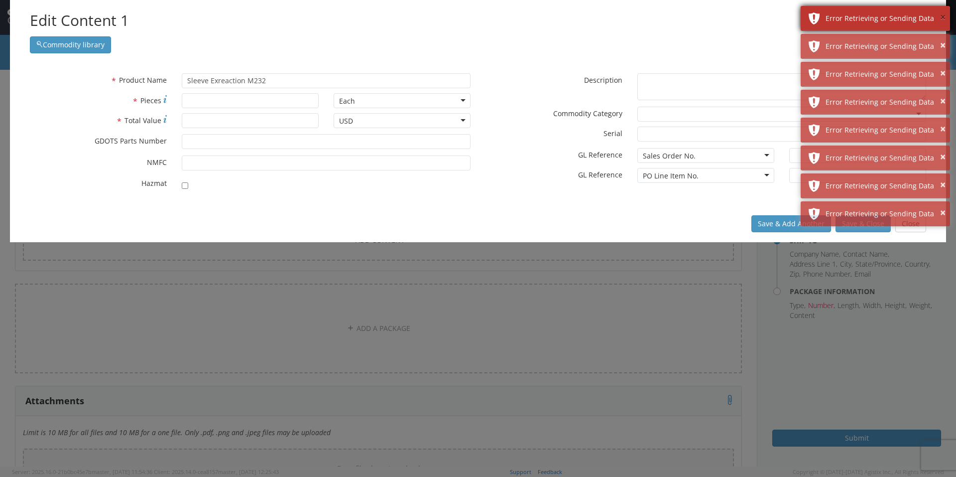
click at [942, 17] on button "×" at bounding box center [942, 17] width 5 height 14
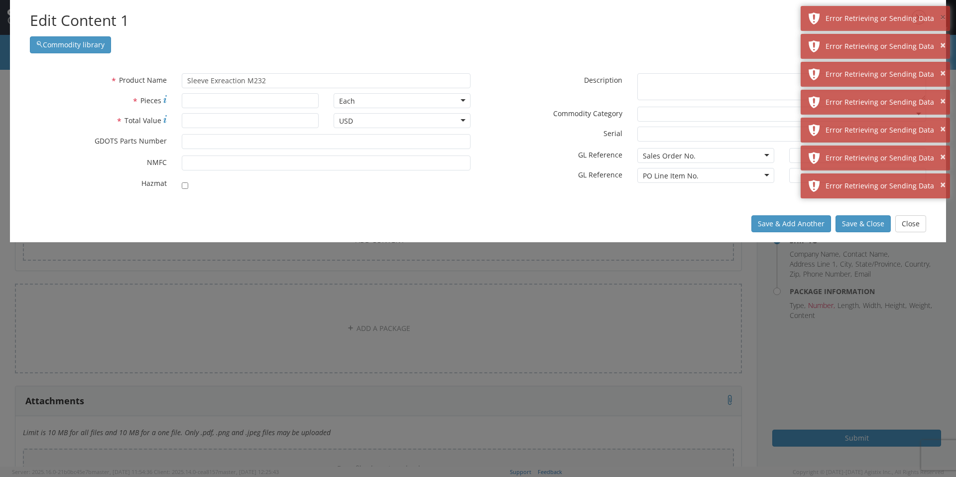
click at [942, 17] on button "×" at bounding box center [942, 17] width 5 height 14
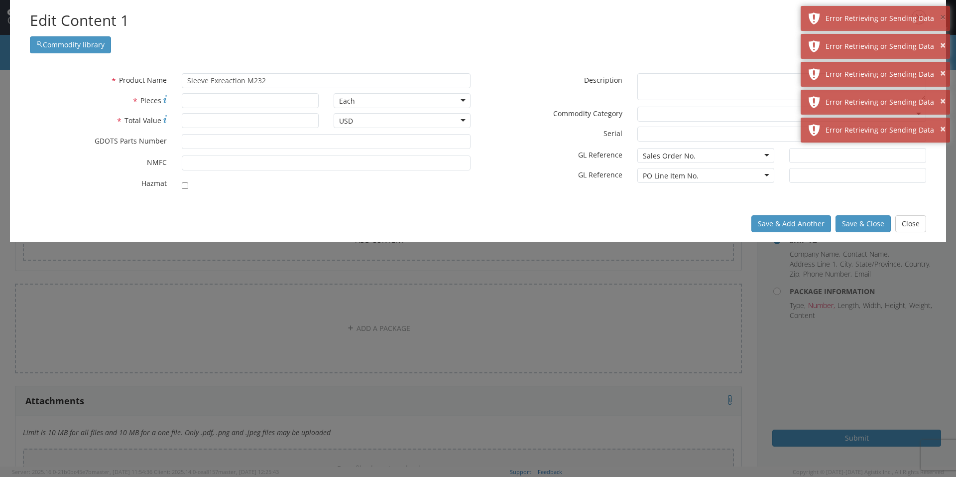
click at [942, 17] on button "×" at bounding box center [942, 17] width 5 height 14
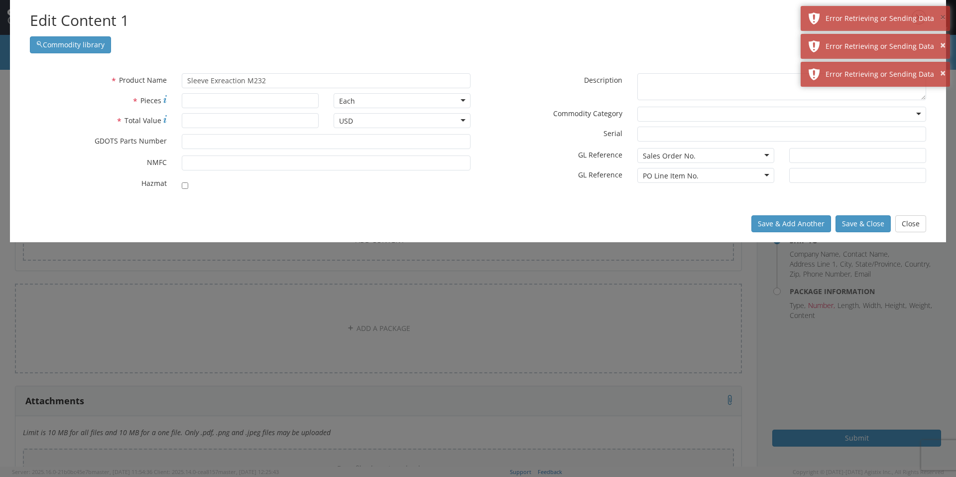
click at [942, 17] on button "×" at bounding box center [942, 17] width 5 height 14
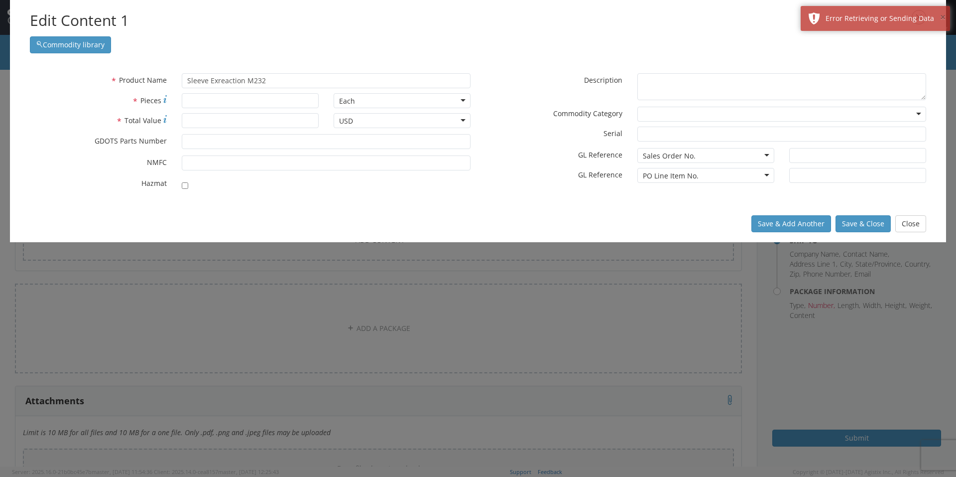
click at [942, 17] on button "×" at bounding box center [942, 17] width 5 height 14
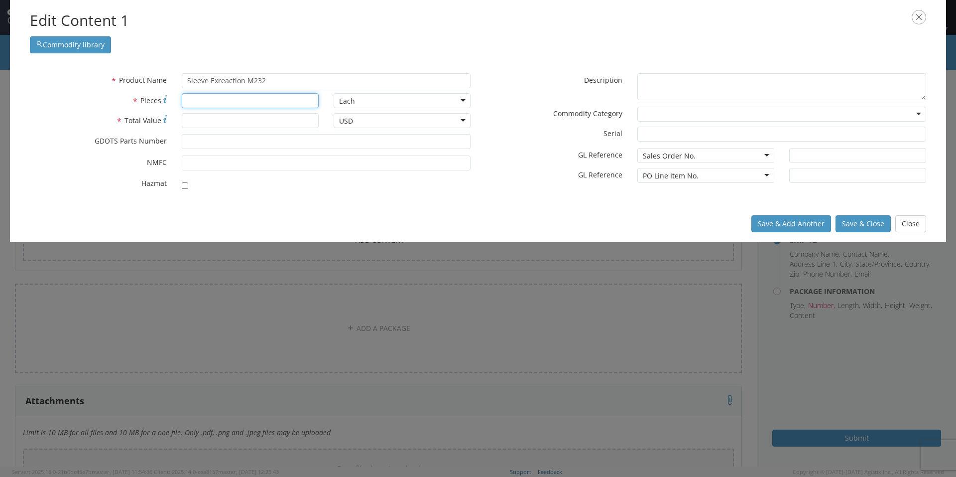
click at [268, 101] on input "* Pieces" at bounding box center [250, 100] width 137 height 15
type input "1800"
type input "15000.00"
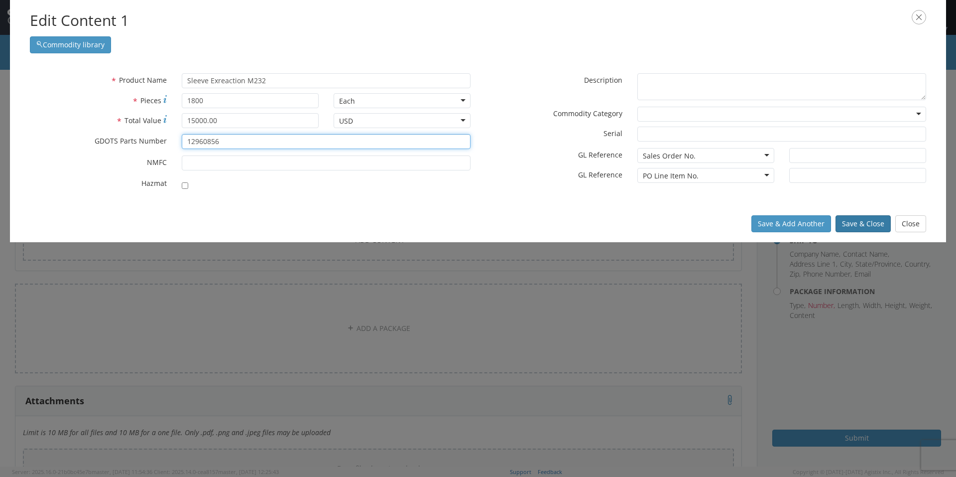
type input "12960856"
click at [853, 226] on button "Save & Close" at bounding box center [863, 223] width 55 height 17
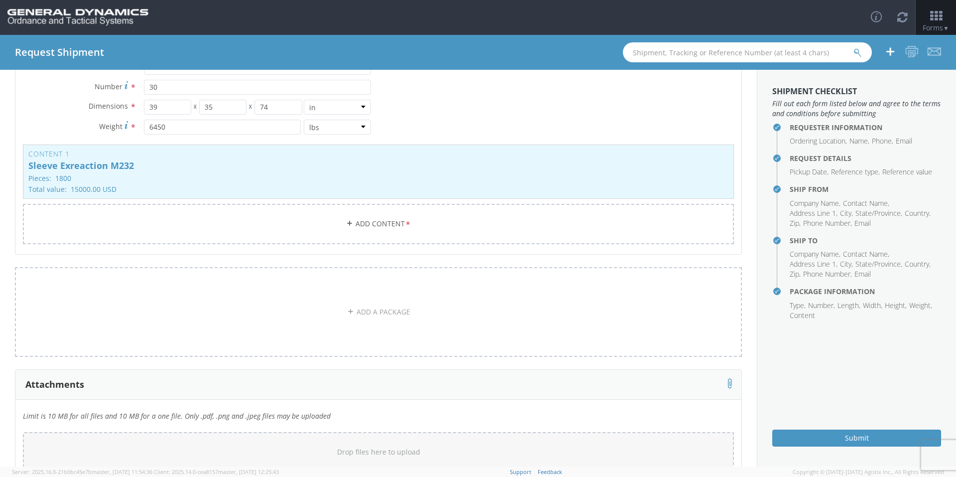
scroll to position [202, 0]
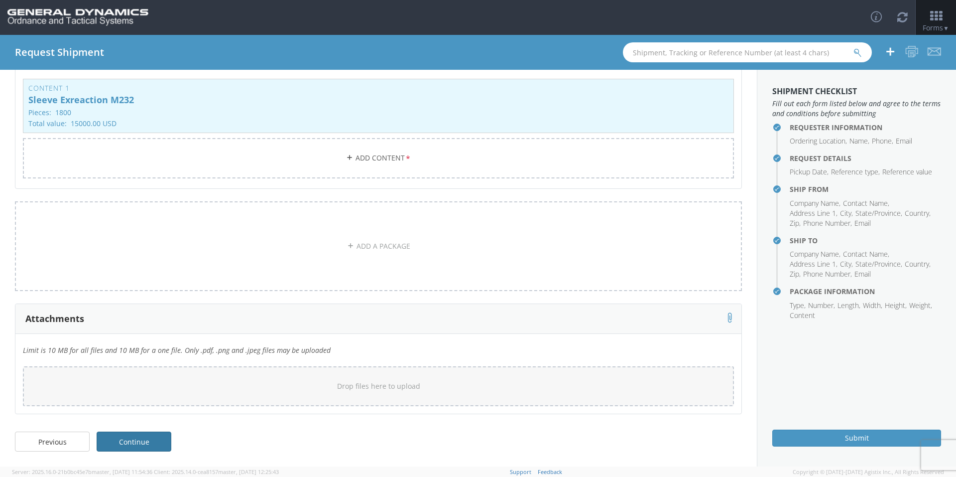
click at [169, 441] on link "Continue" at bounding box center [134, 441] width 75 height 20
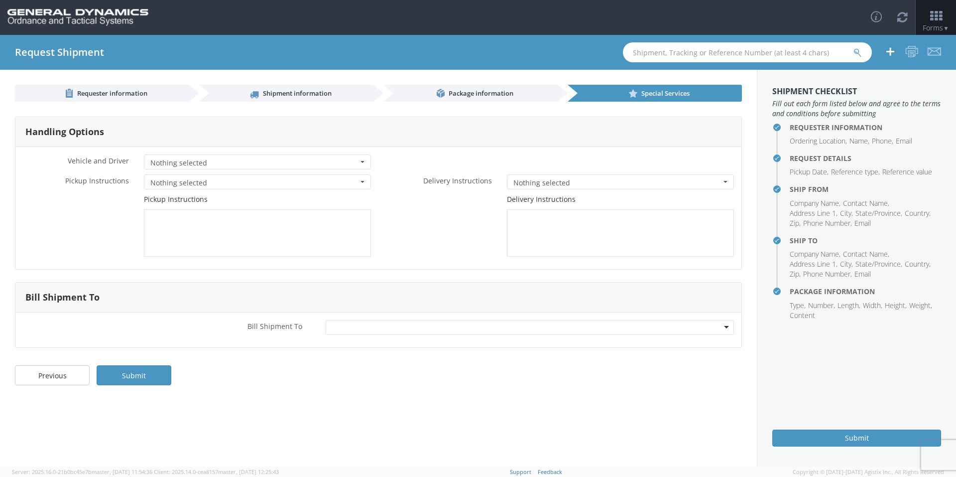
scroll to position [0, 0]
click at [400, 328] on div at bounding box center [530, 327] width 409 height 15
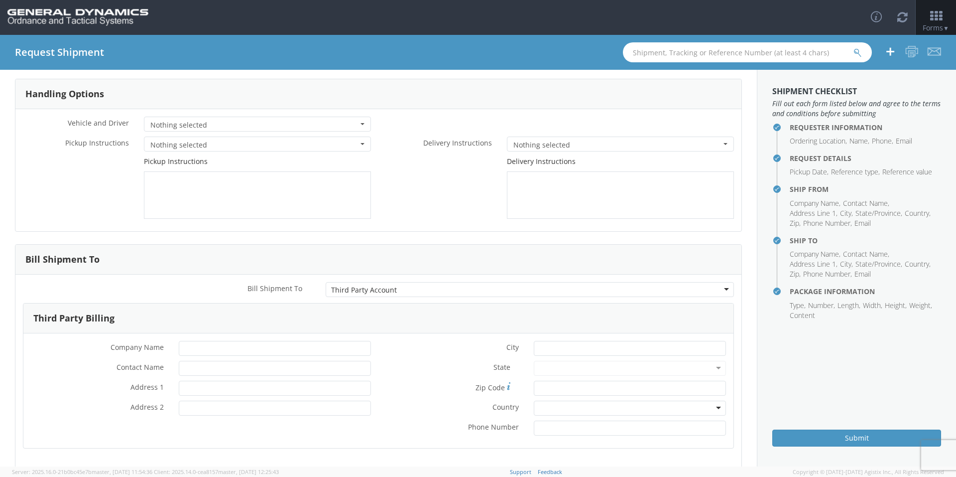
scroll to position [93, 0]
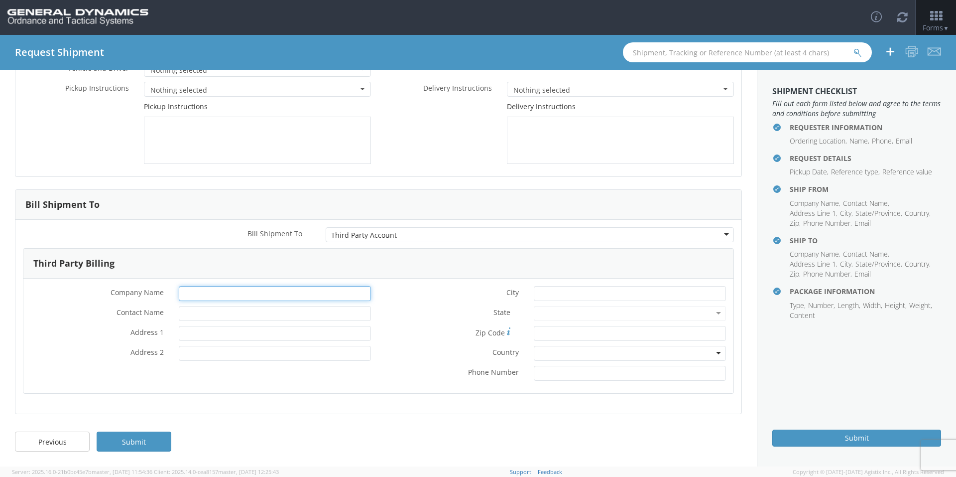
click at [194, 290] on input "* Company Name" at bounding box center [275, 293] width 192 height 15
type input "General Dynamics OTS"
type input "[PERSON_NAME]-Edge"
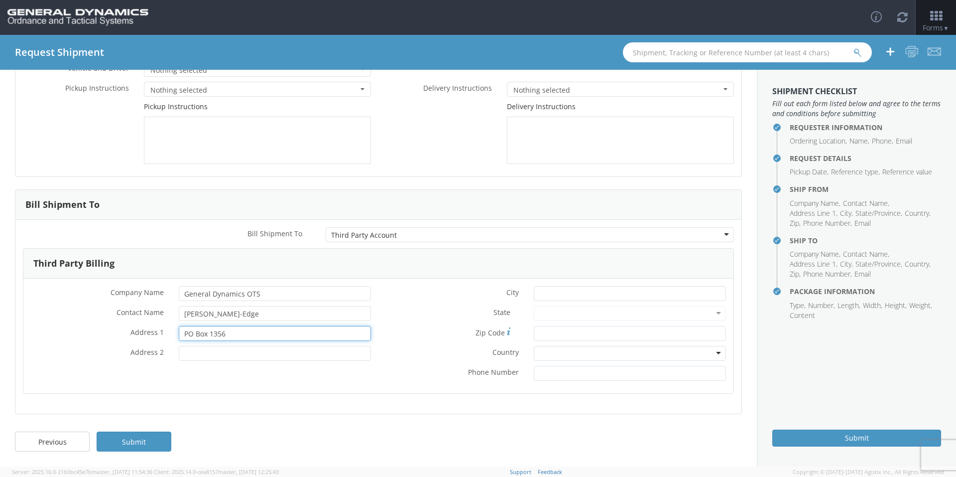
type input "PO Box 1356"
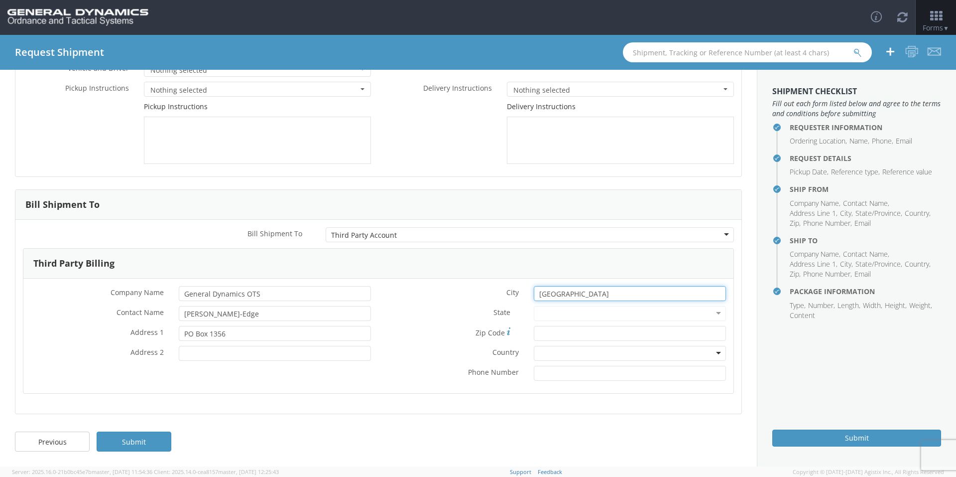
type input "[GEOGRAPHIC_DATA]"
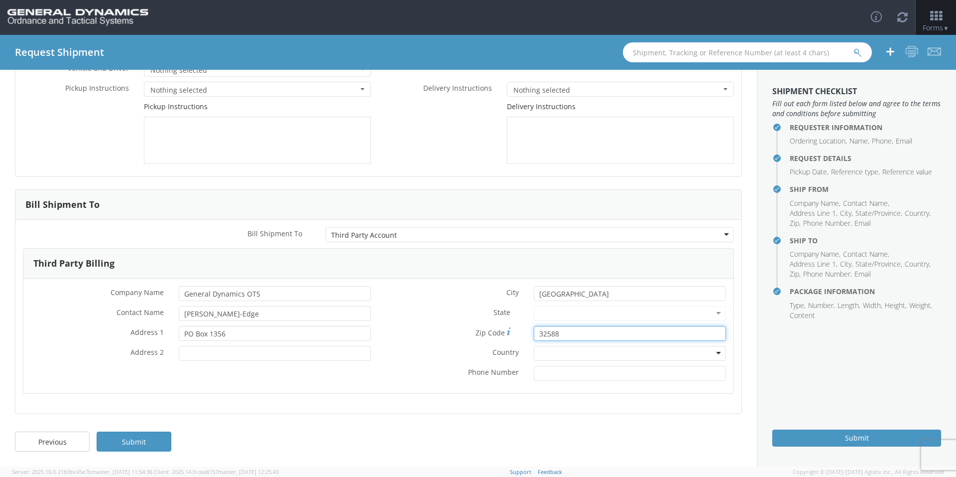
type input "32588"
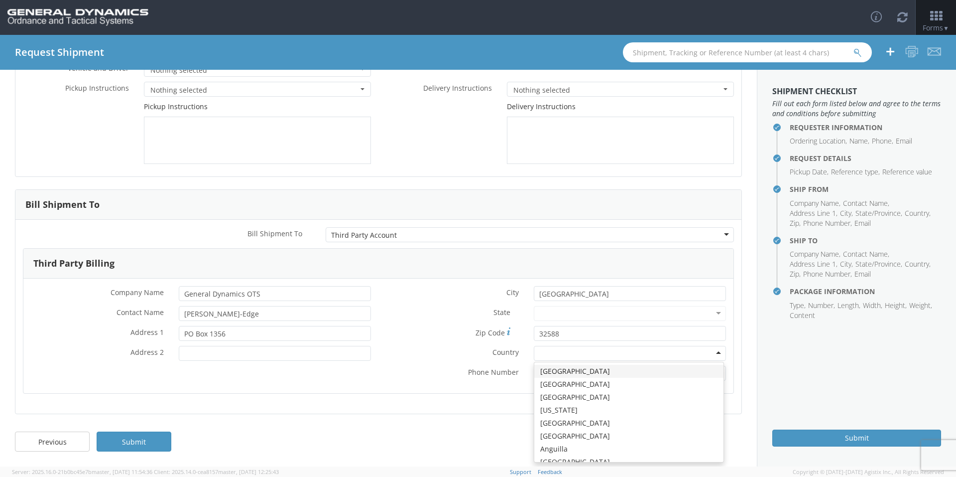
type input "u"
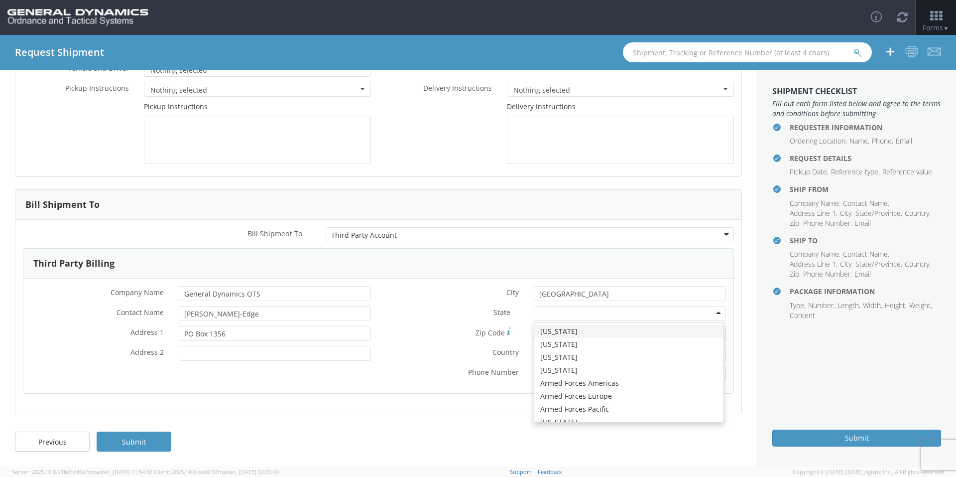
type input "f"
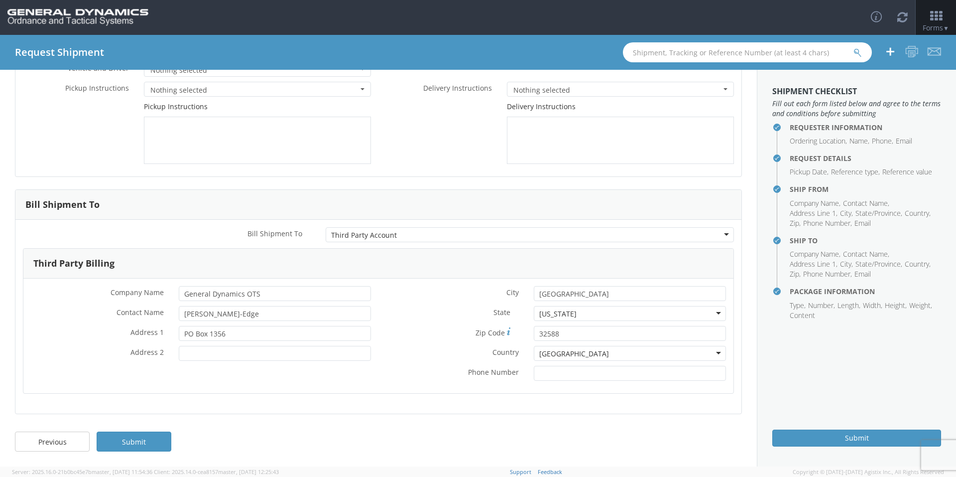
click at [419, 382] on div "* City [GEOGRAPHIC_DATA] State * [US_STATE] [US_STATE] [US_STATE] [US_STATE] [U…" at bounding box center [556, 336] width 355 height 100
click at [137, 445] on link "Submit" at bounding box center [134, 441] width 75 height 20
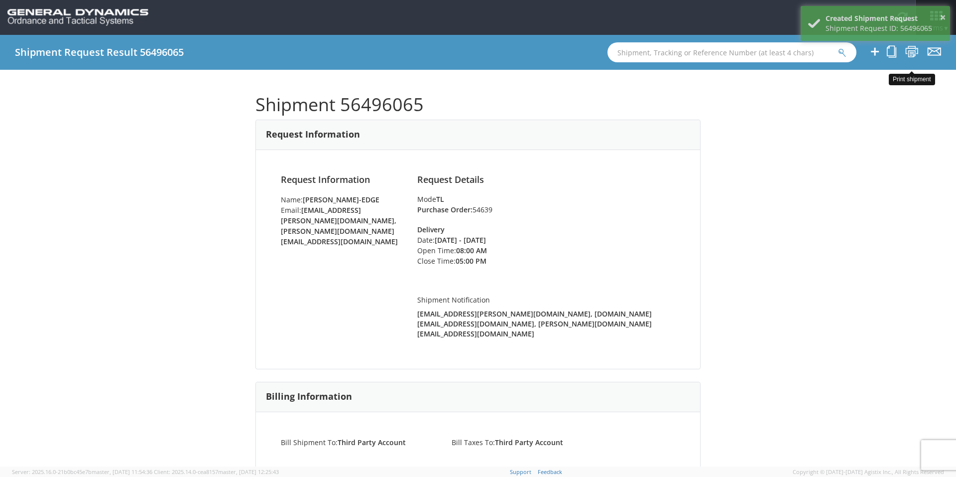
click at [915, 51] on icon at bounding box center [912, 51] width 13 height 12
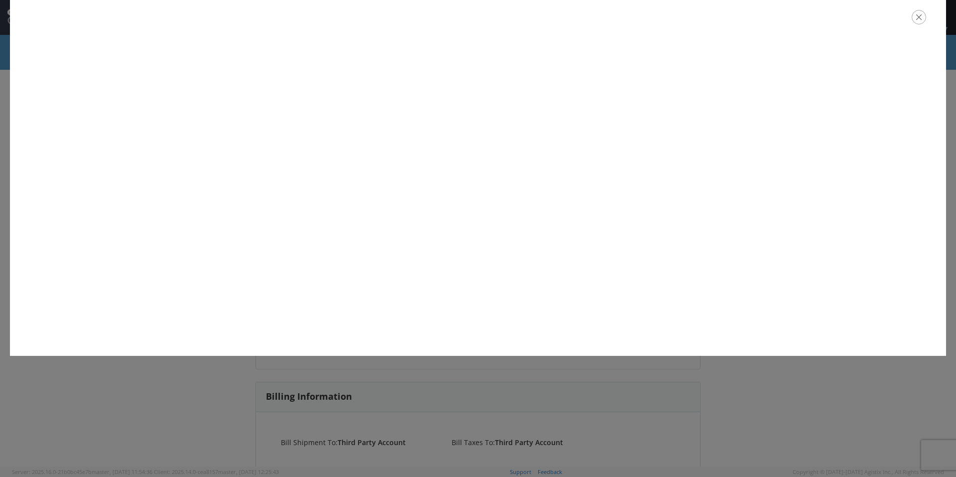
click at [923, 19] on icon "button" at bounding box center [919, 17] width 14 height 14
